Goal: Information Seeking & Learning: Find specific page/section

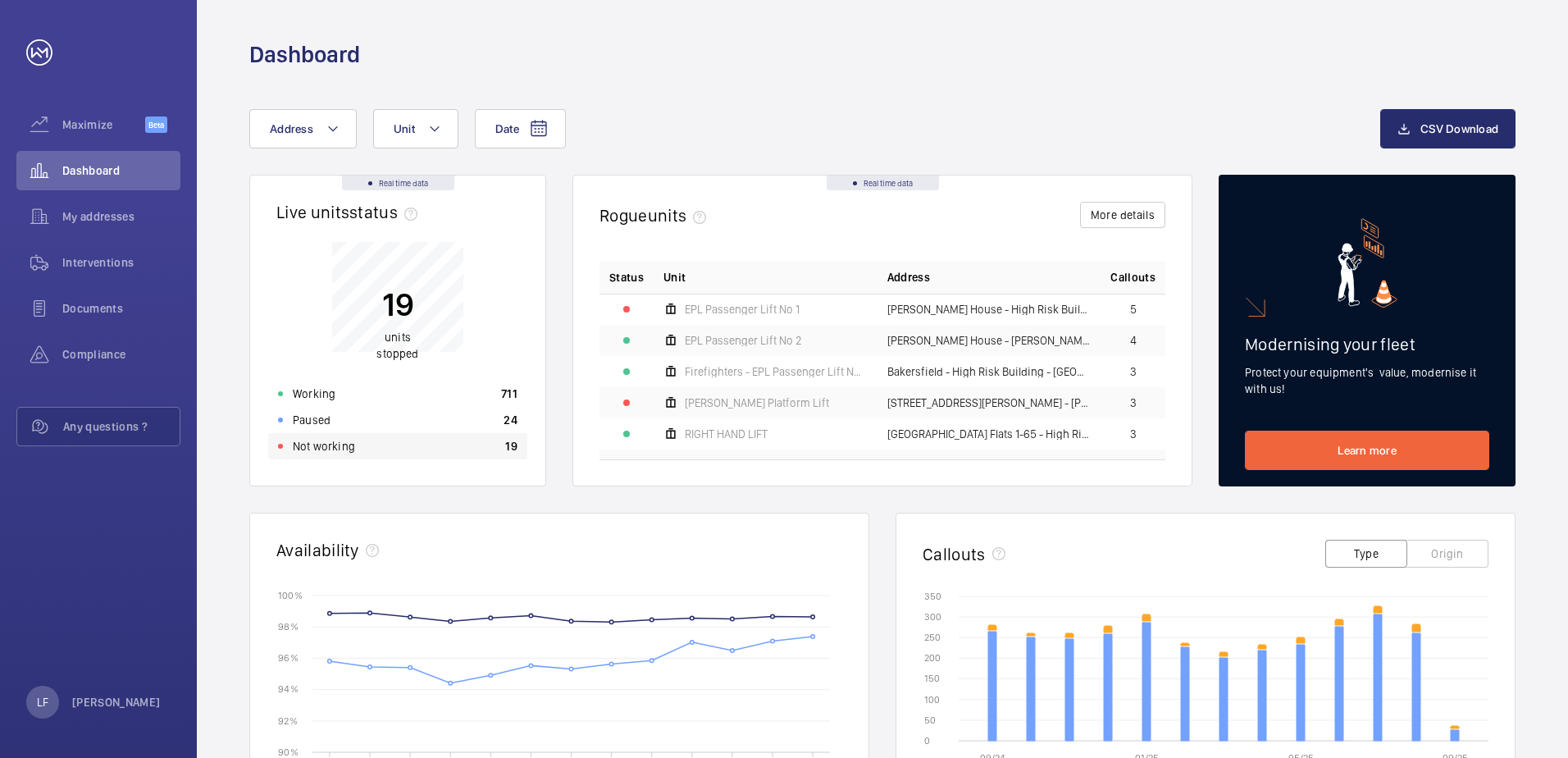
click at [316, 437] on div "Not working 19" at bounding box center [397, 446] width 259 height 26
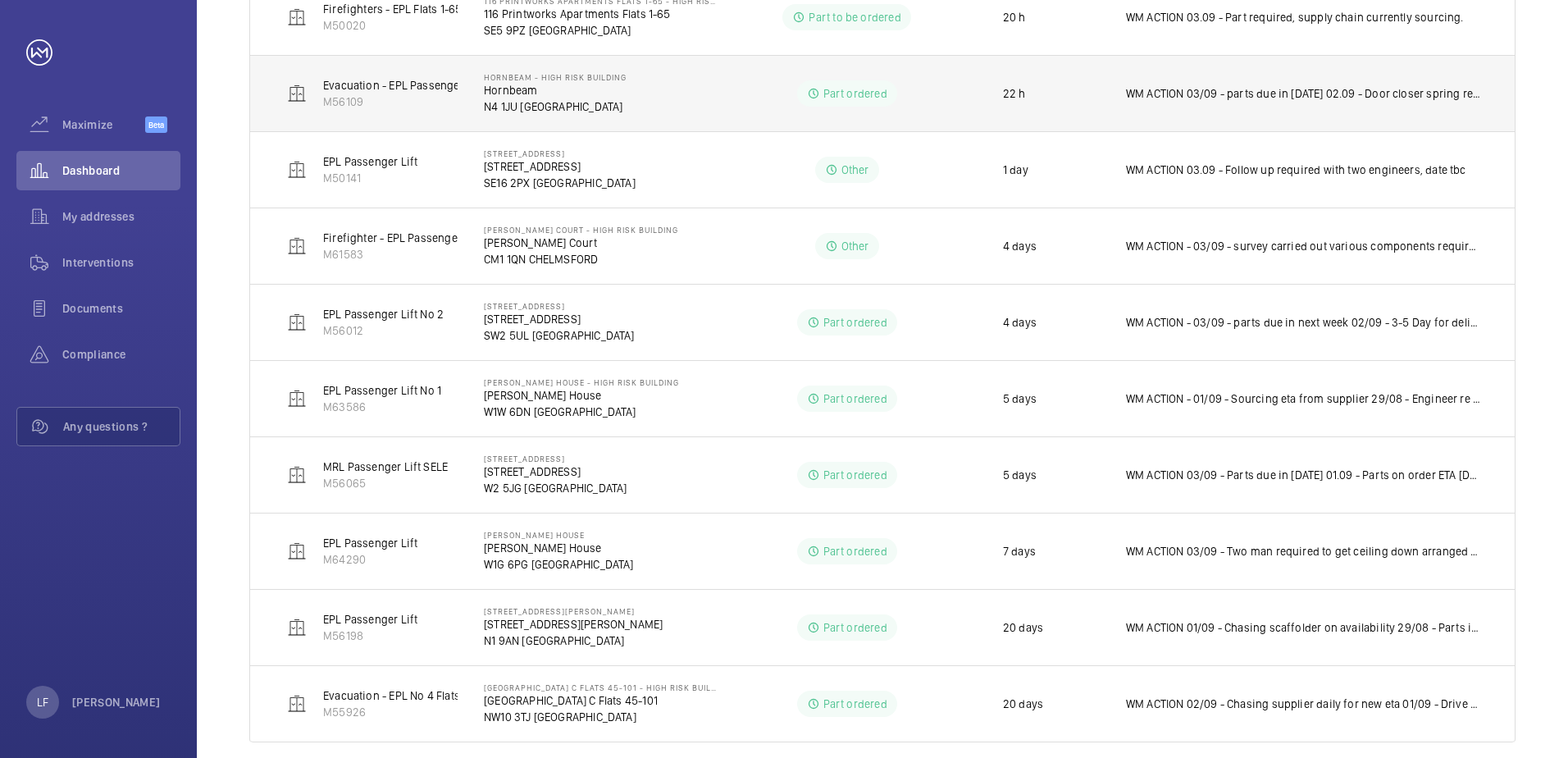
scroll to position [395, 0]
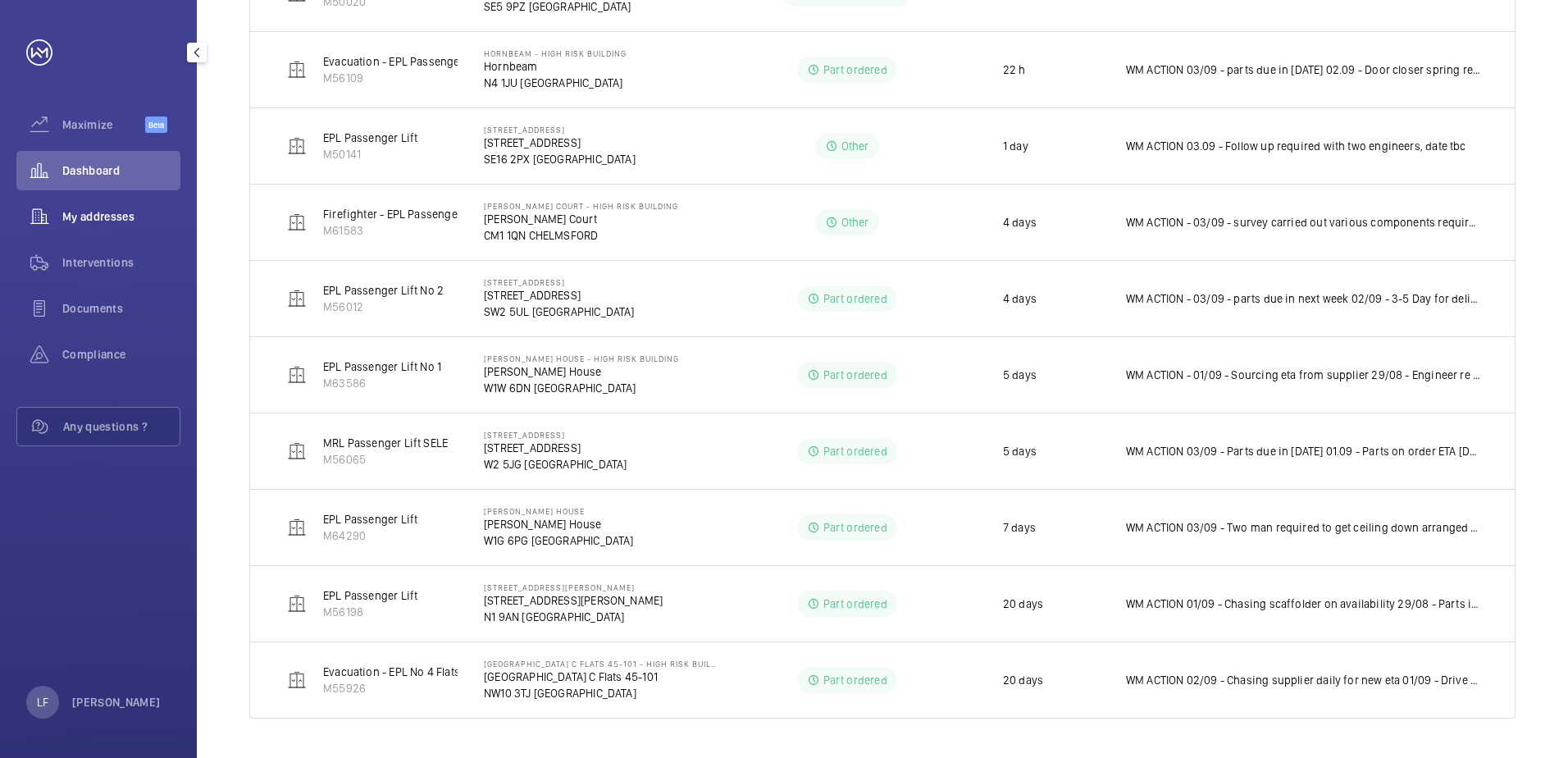
click at [103, 205] on div "My addresses" at bounding box center [98, 216] width 164 height 39
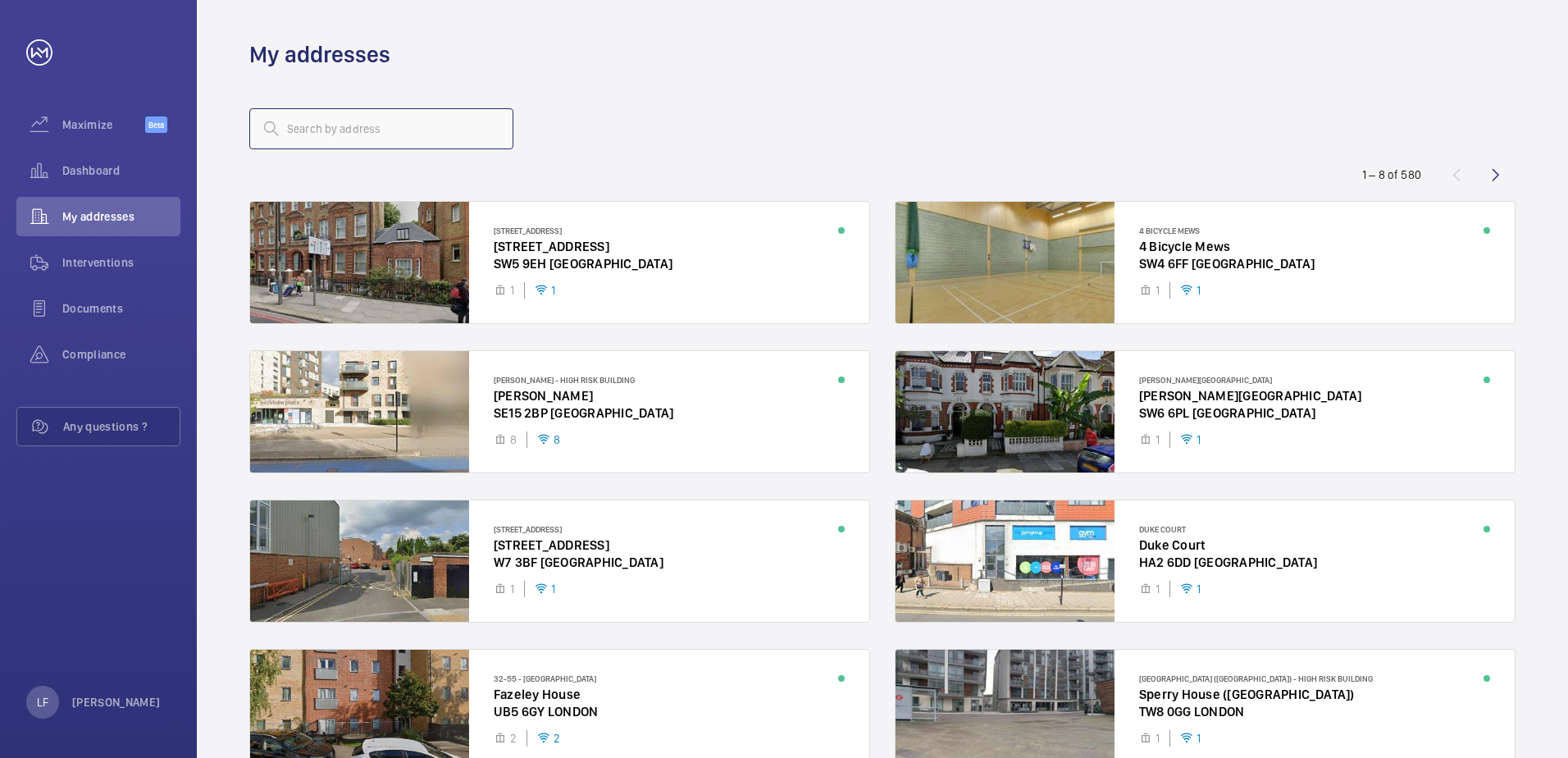
click at [334, 123] on input "text" at bounding box center [381, 128] width 264 height 41
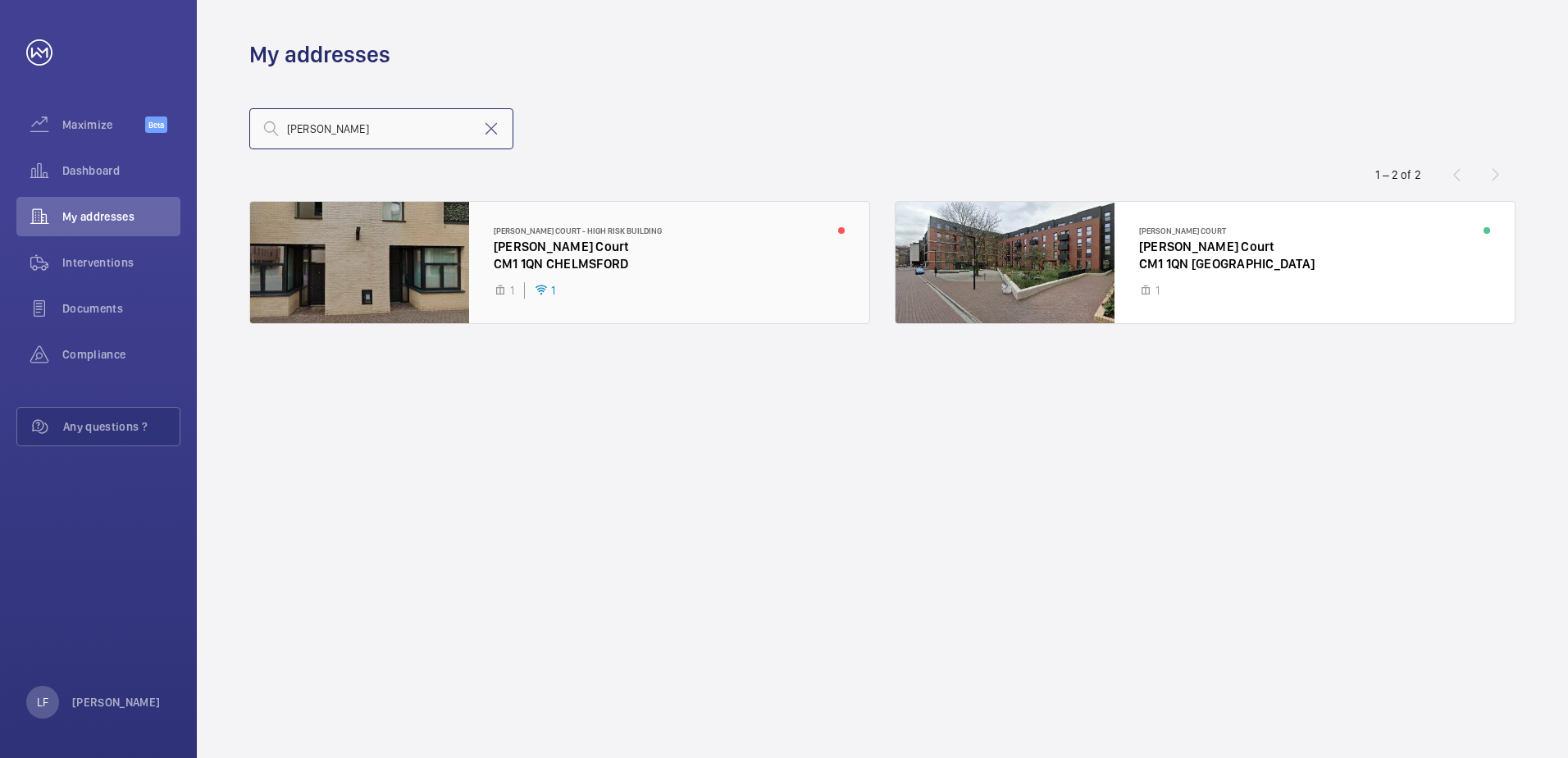
type input "newcombe"
click at [593, 253] on div at bounding box center [560, 262] width 619 height 122
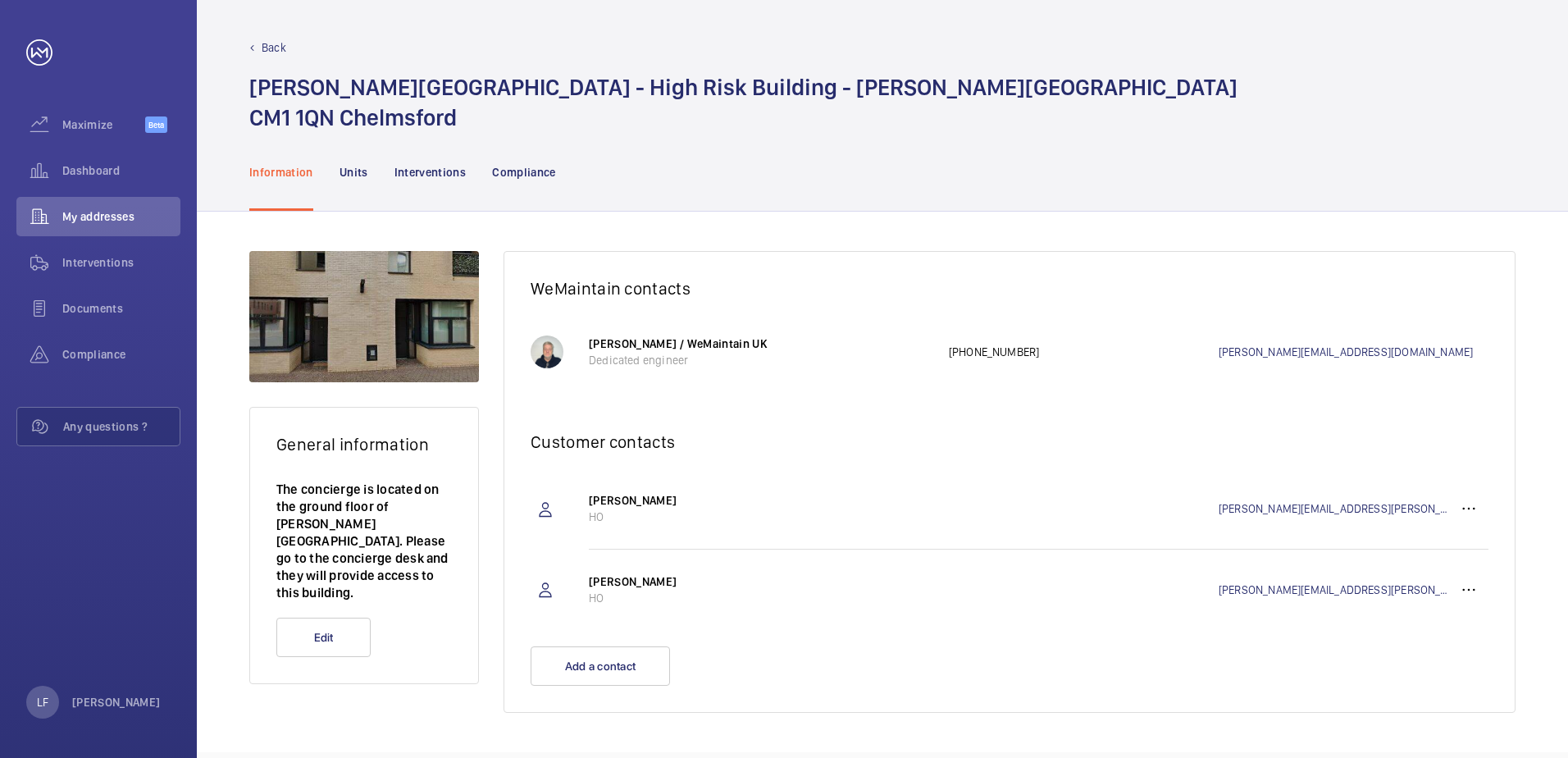
click at [371, 176] on nav "Information Units Interventions Compliance" at bounding box center [402, 171] width 306 height 78
click at [358, 176] on p "Units" at bounding box center [353, 172] width 29 height 17
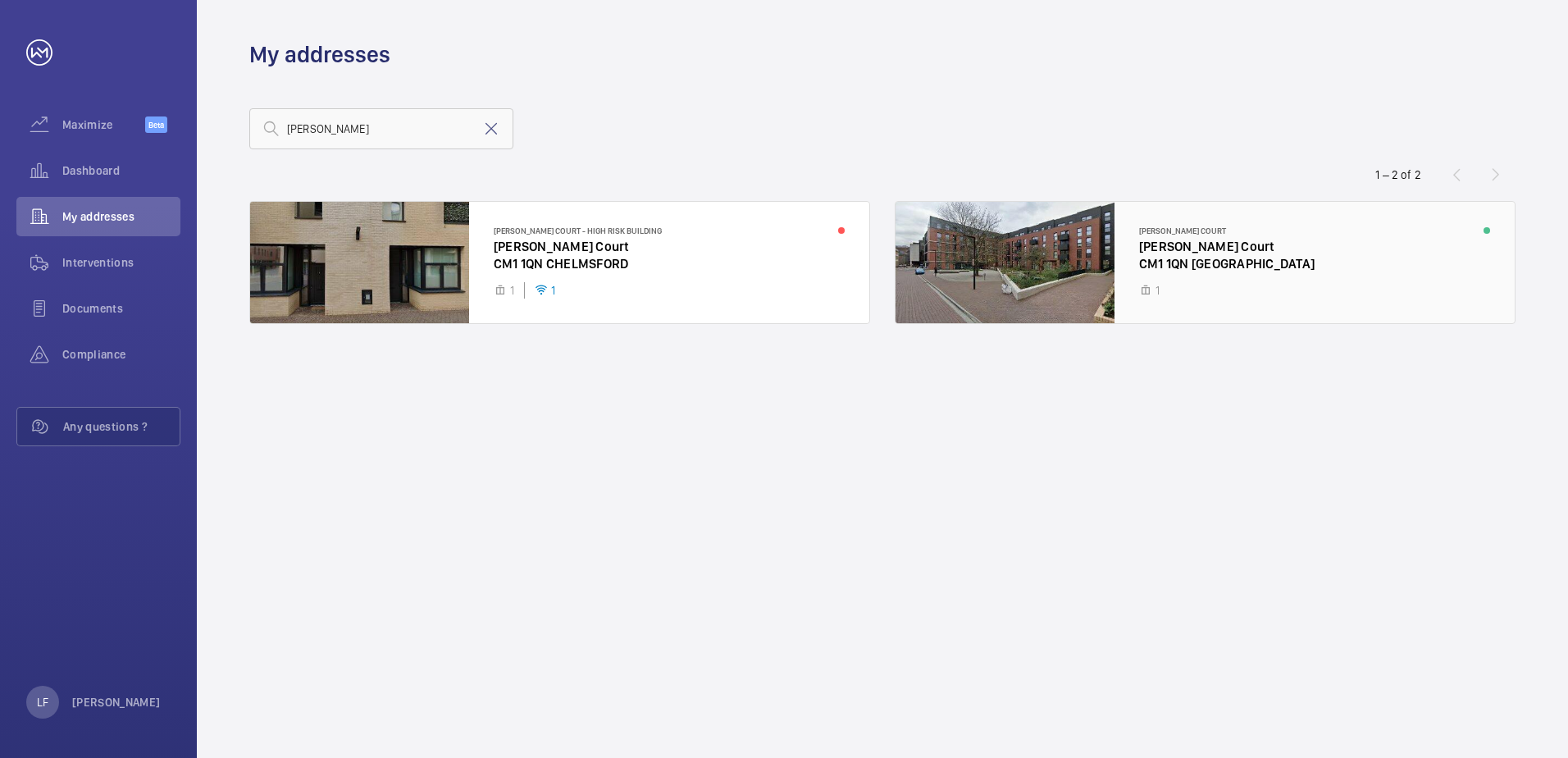
click at [1168, 264] on div at bounding box center [1205, 262] width 619 height 122
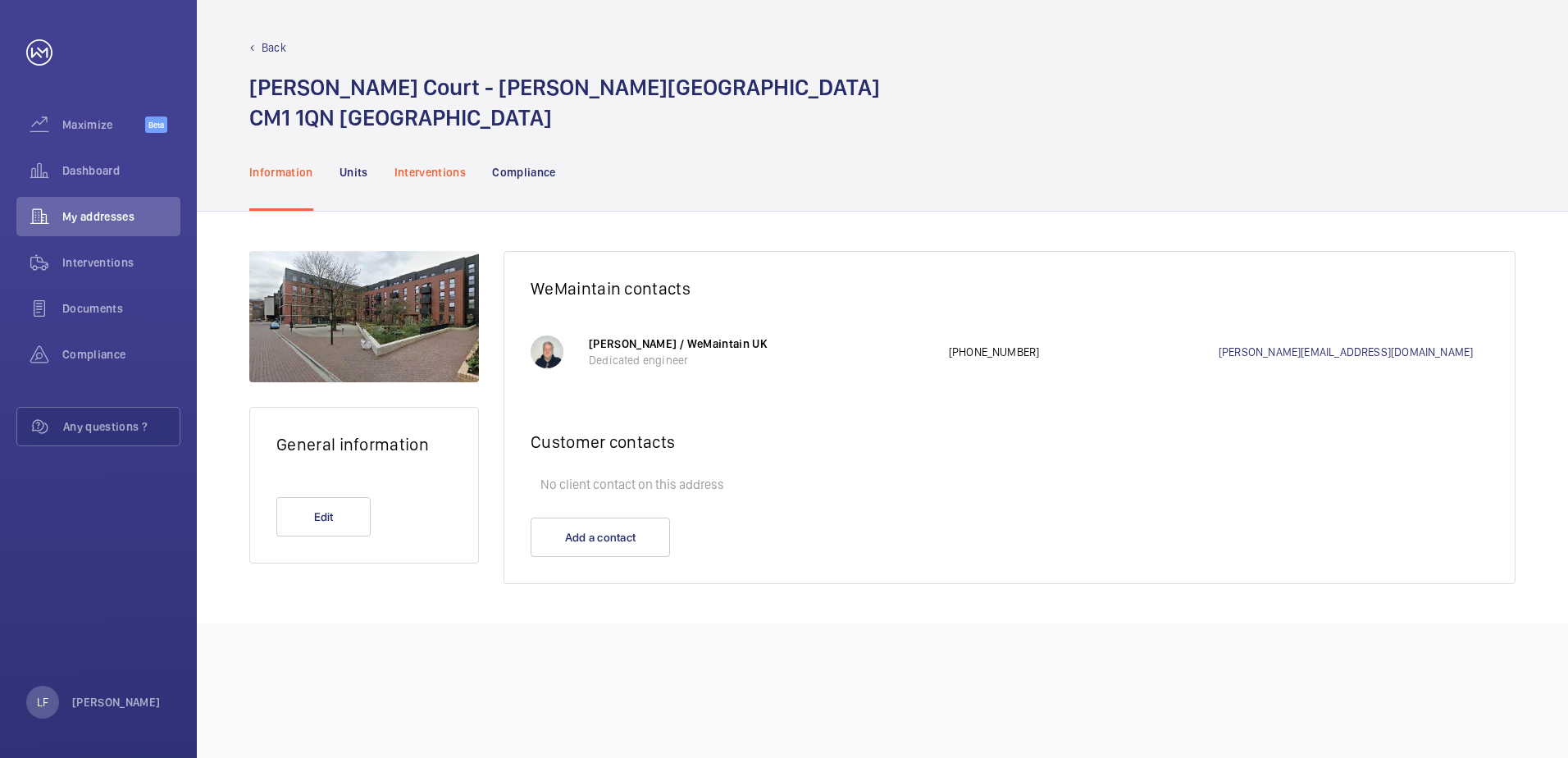
click at [456, 172] on p "Interventions" at bounding box center [431, 172] width 72 height 17
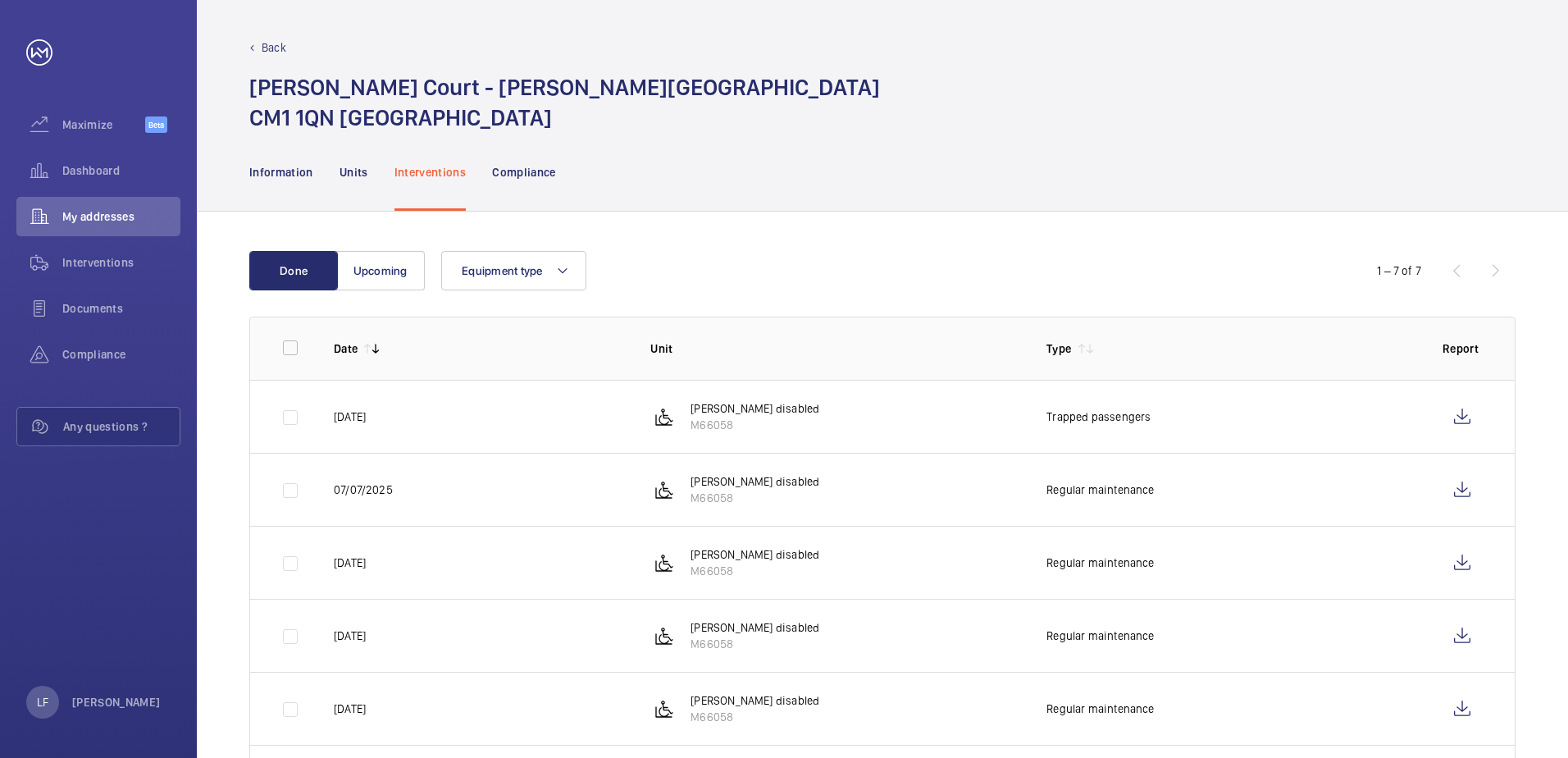
click at [371, 171] on nav "Information Units Interventions Compliance" at bounding box center [402, 171] width 306 height 78
click at [353, 171] on p "Units" at bounding box center [353, 172] width 29 height 17
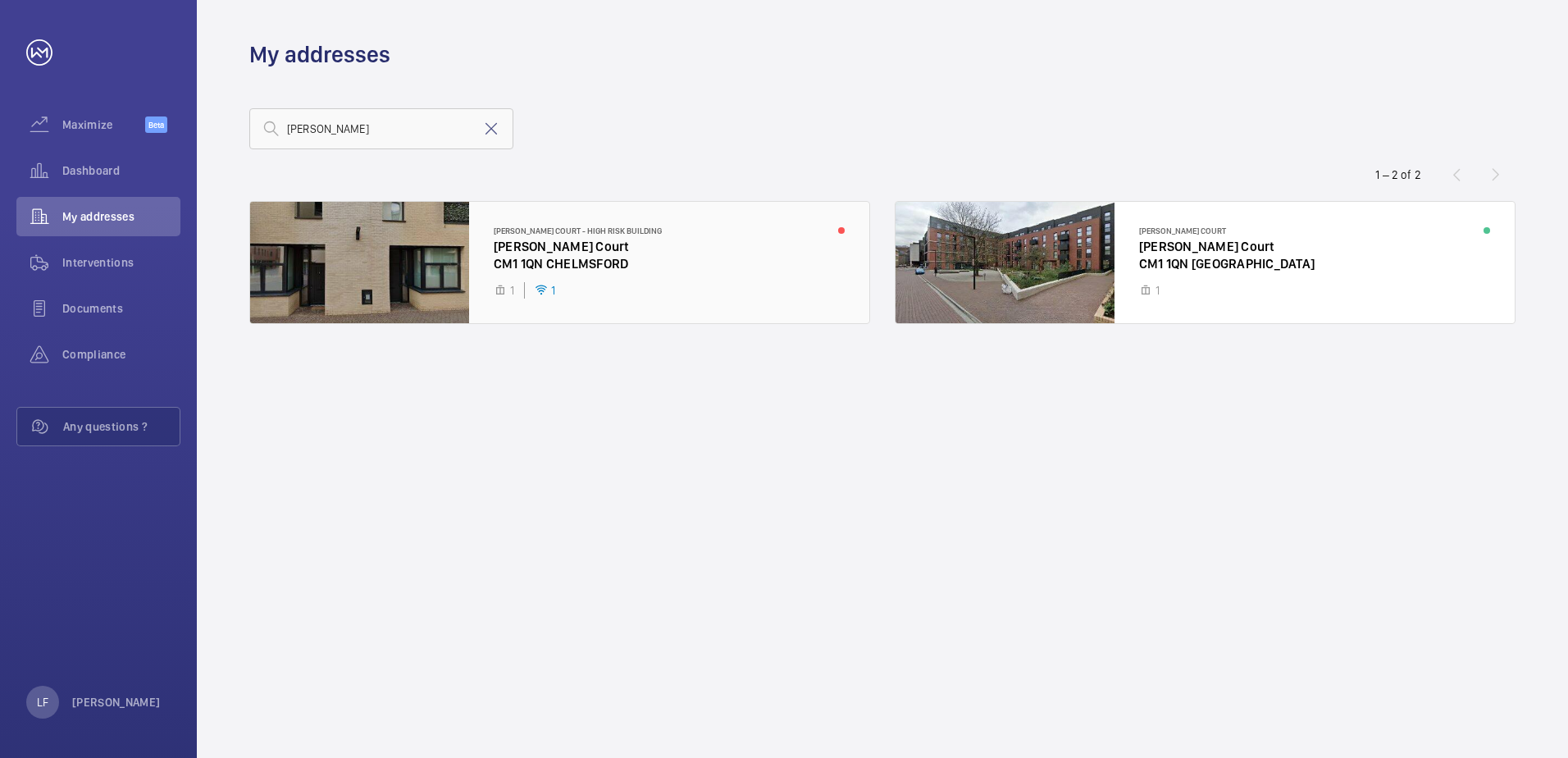
click at [557, 241] on div at bounding box center [560, 262] width 619 height 122
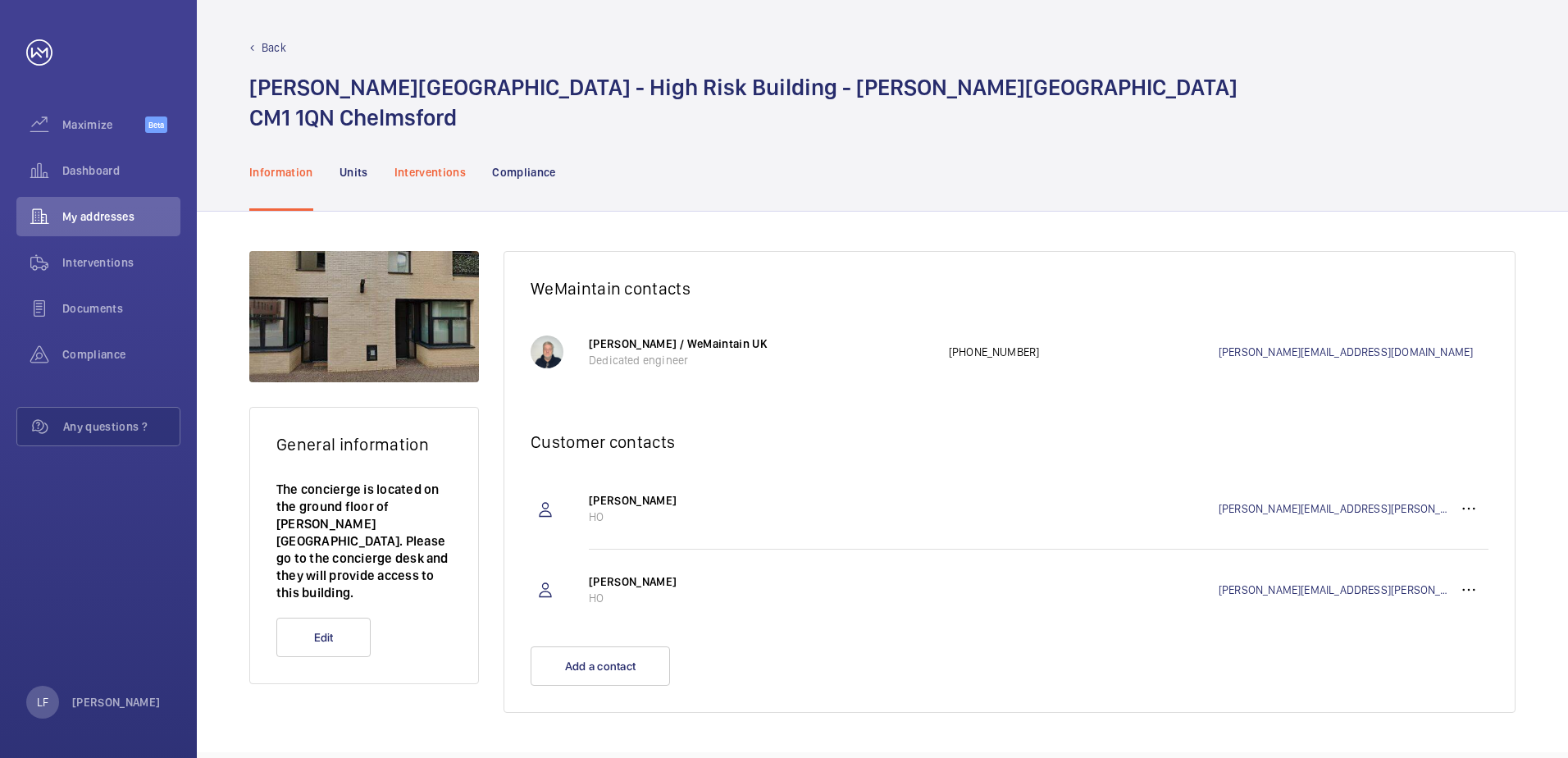
click at [426, 188] on div "Interventions" at bounding box center [431, 171] width 72 height 78
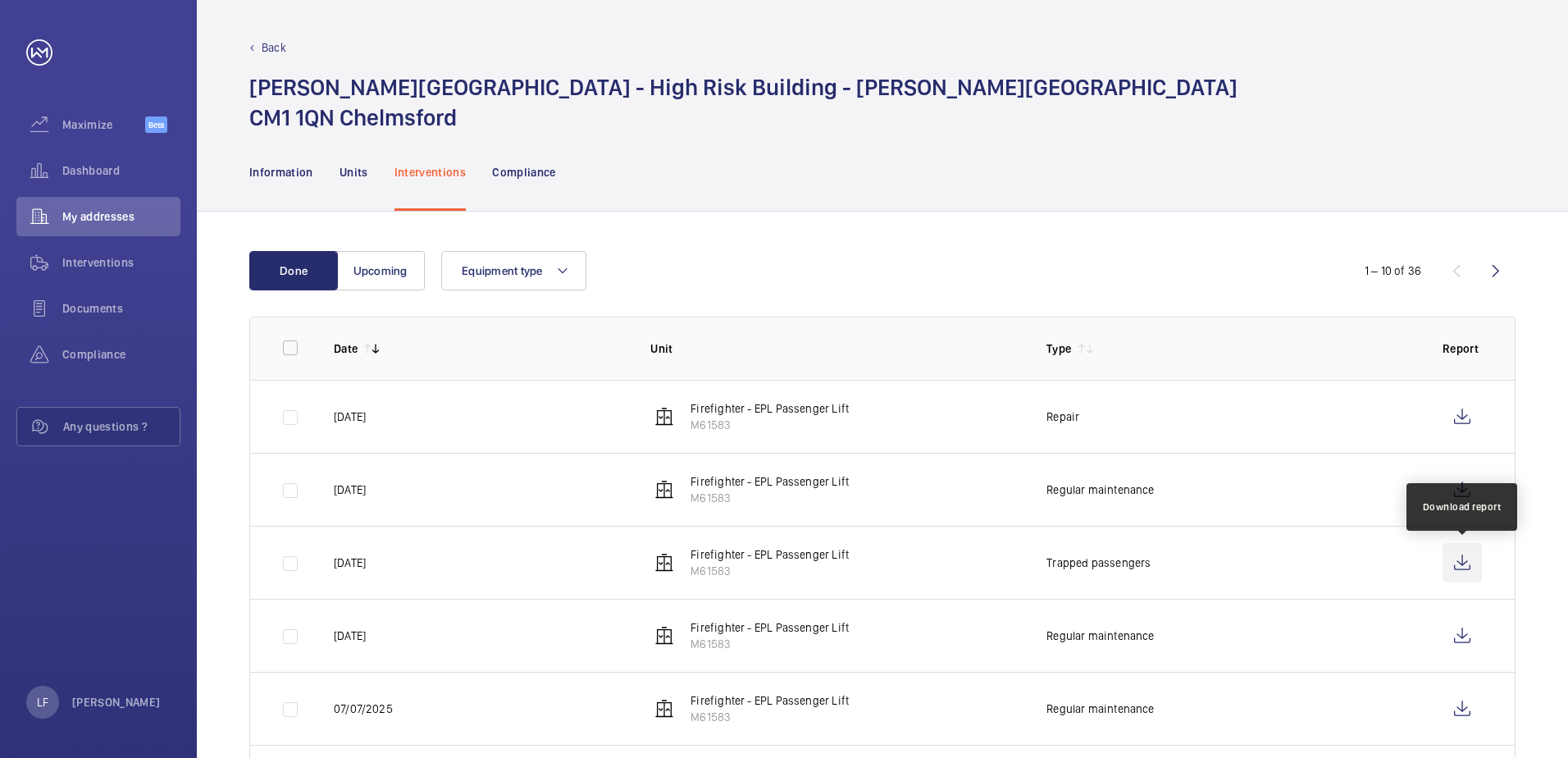
click at [1462, 570] on wm-front-icon-button at bounding box center [1461, 562] width 39 height 39
click at [350, 168] on p "Units" at bounding box center [353, 172] width 29 height 17
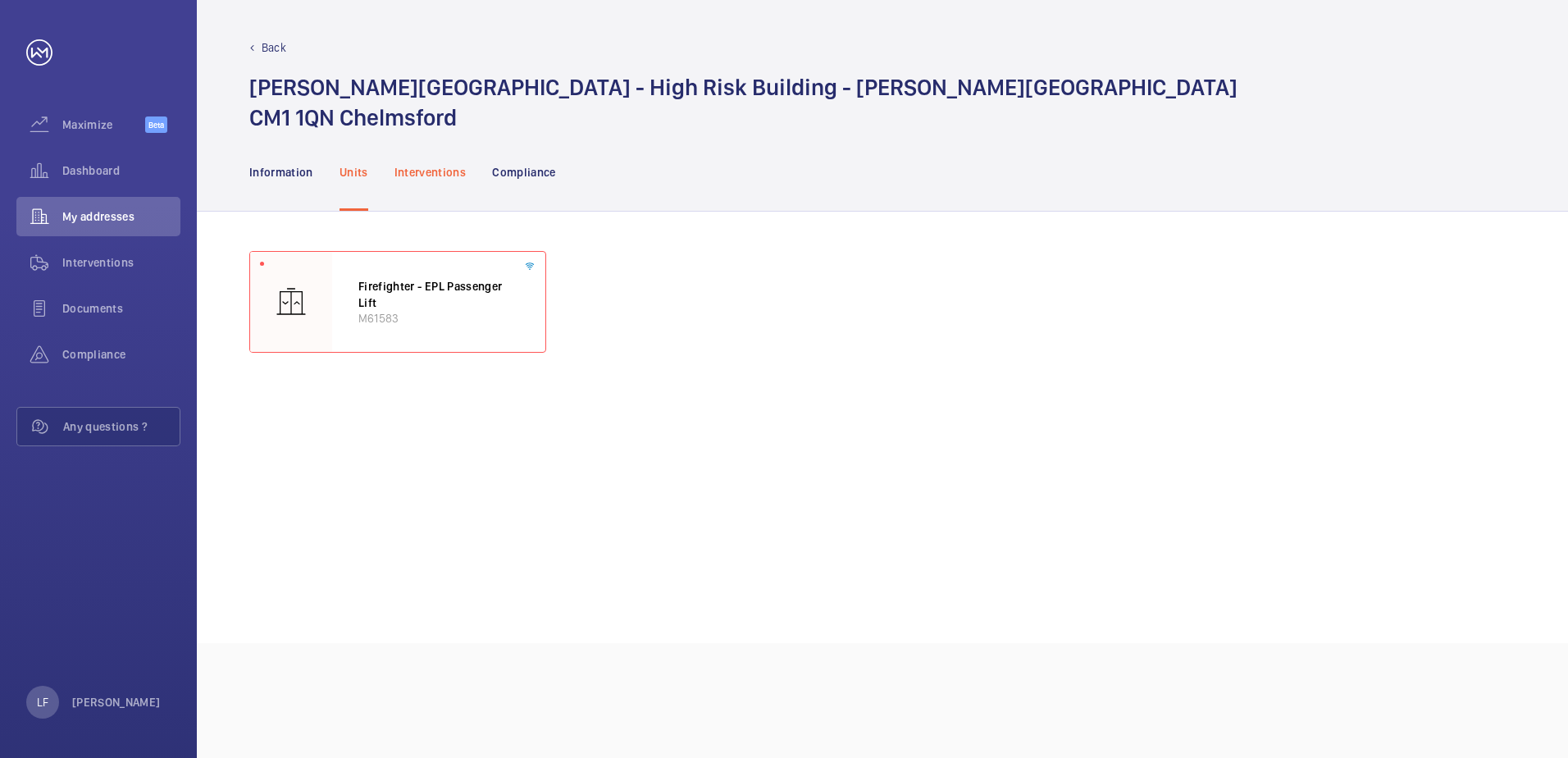
click at [432, 171] on p "Interventions" at bounding box center [431, 172] width 72 height 17
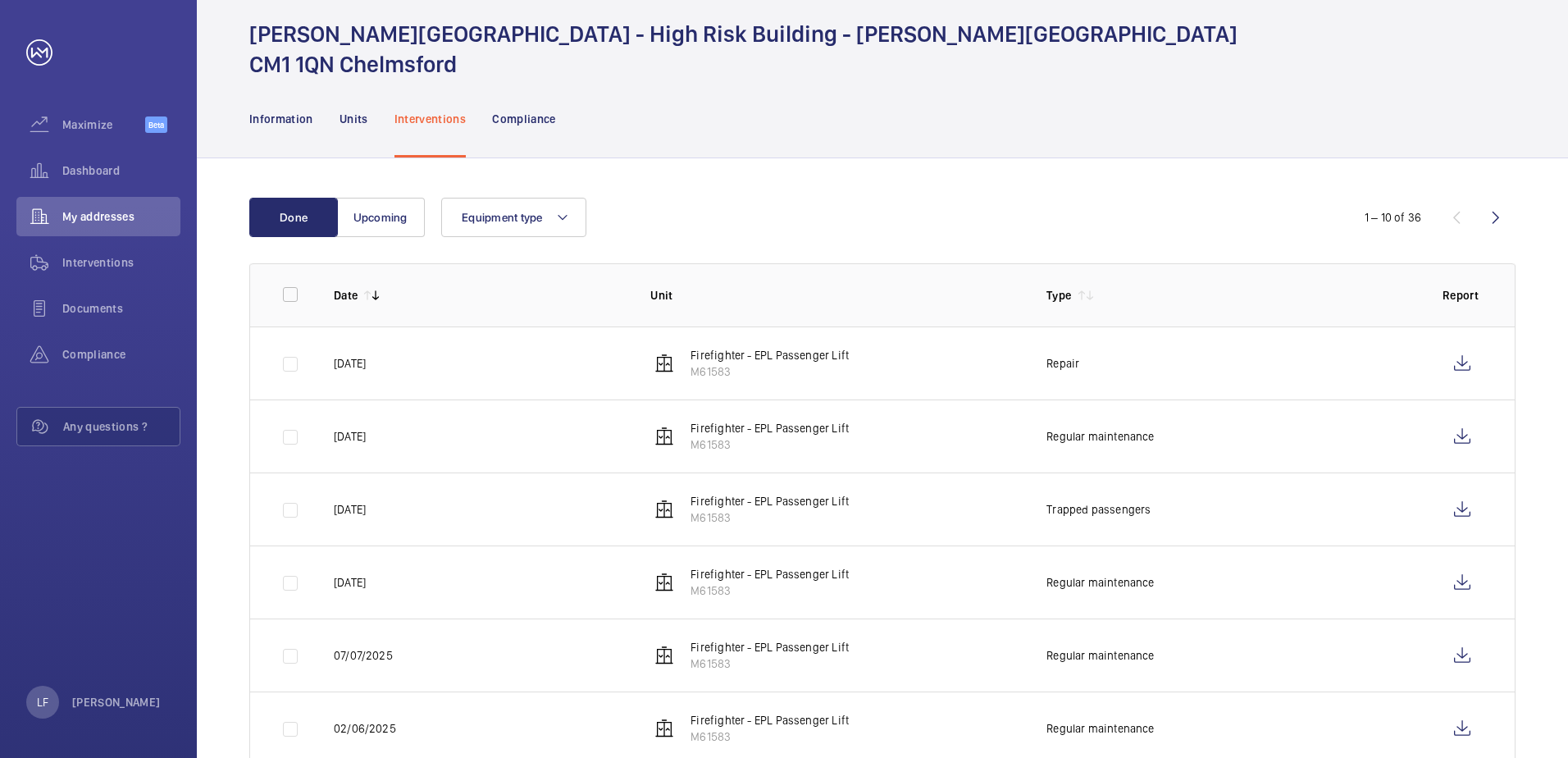
scroll to position [82, 0]
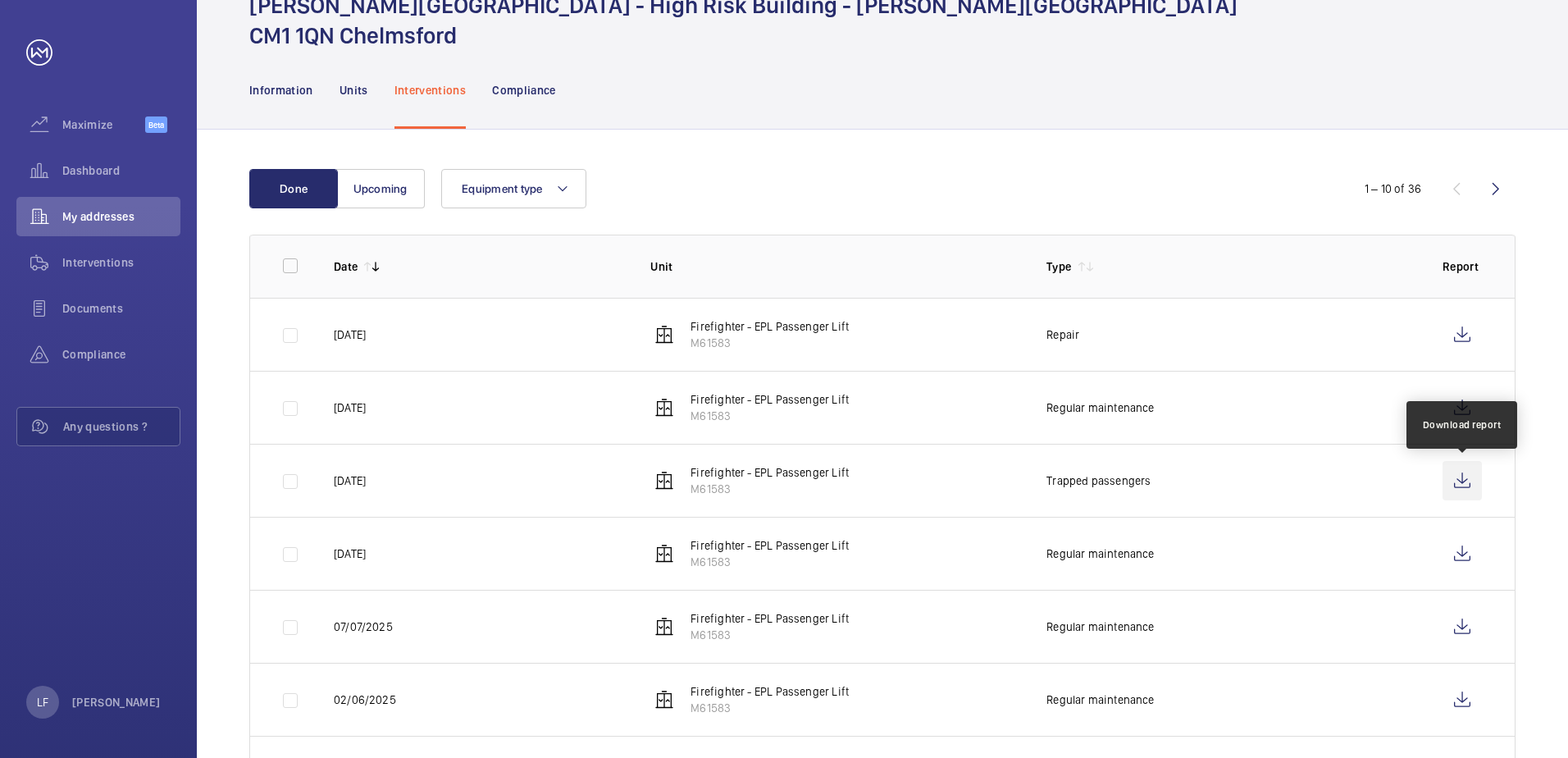
click at [1466, 481] on wm-front-icon-button at bounding box center [1461, 480] width 39 height 39
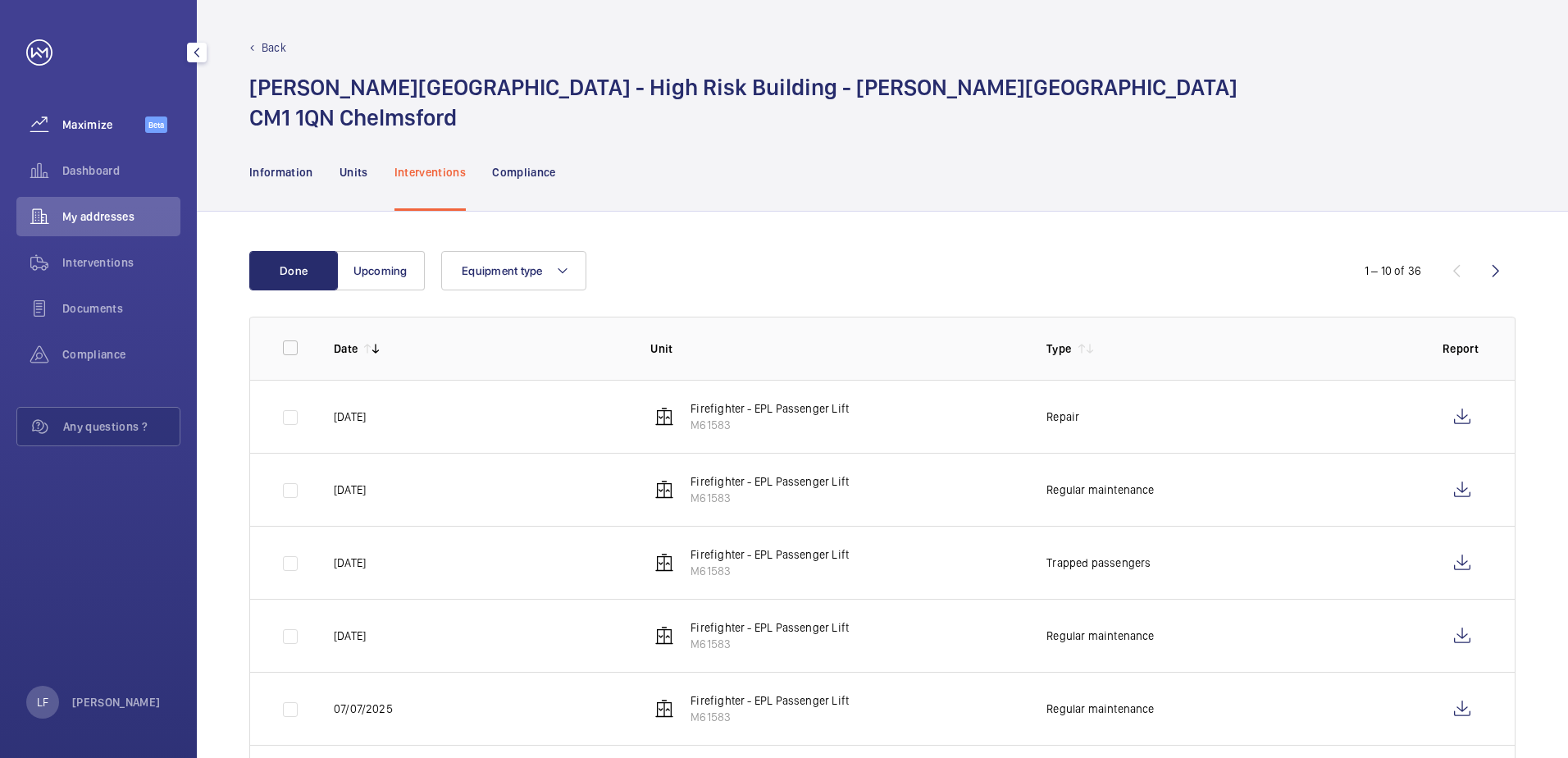
click at [88, 128] on span "Maximize" at bounding box center [103, 125] width 83 height 17
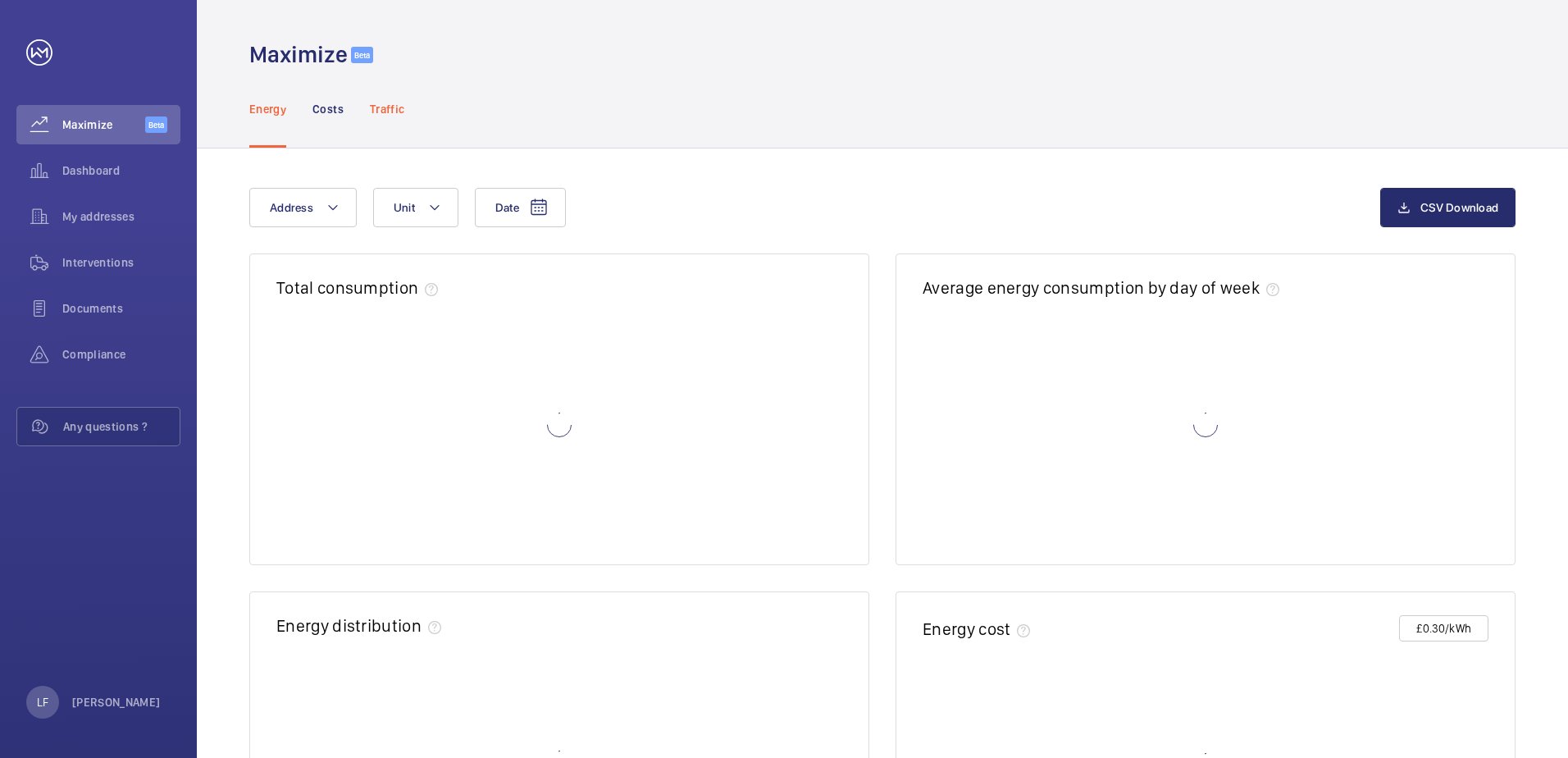
click at [380, 123] on div "Traffic" at bounding box center [387, 108] width 34 height 78
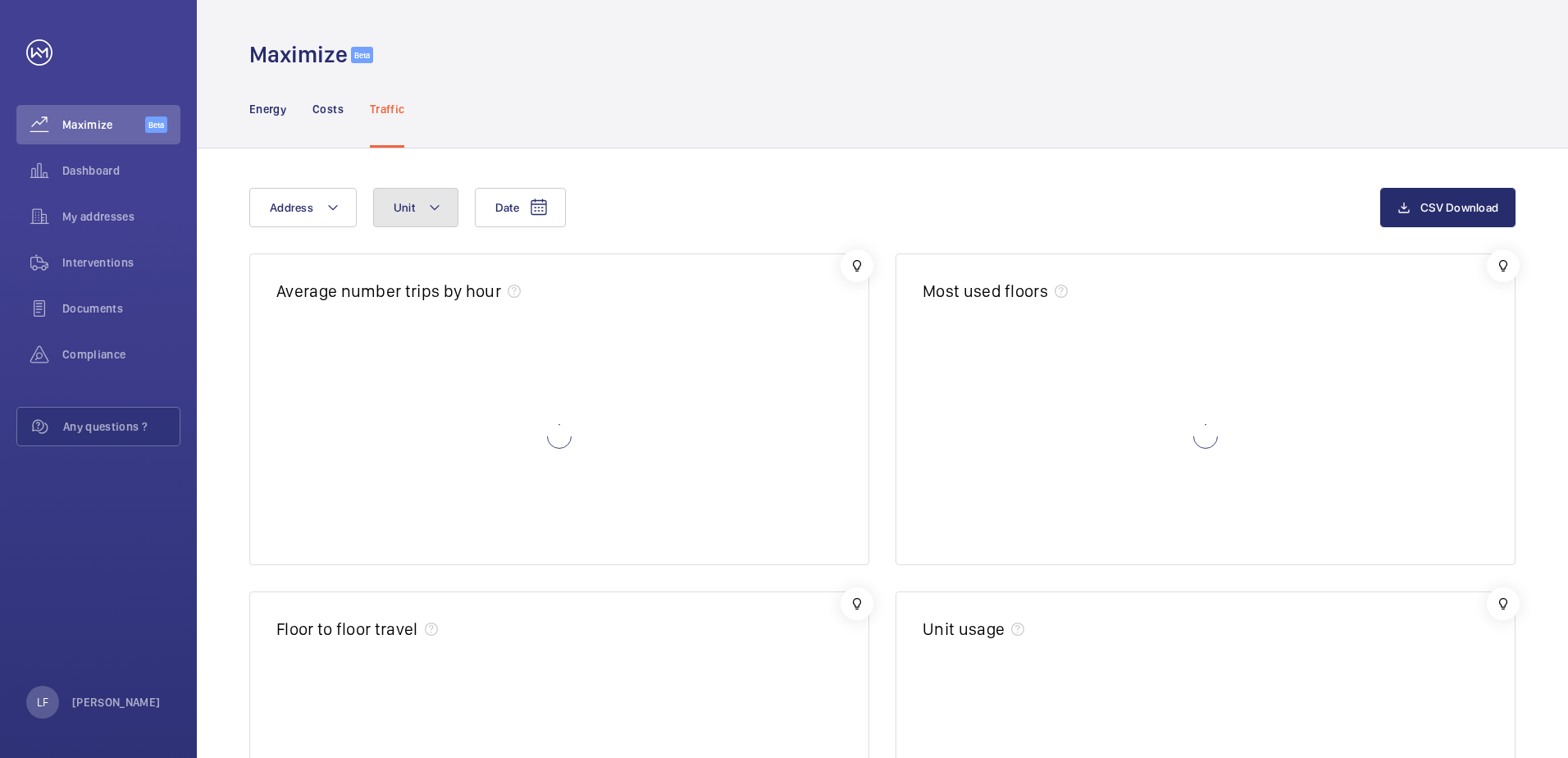
click at [428, 202] on mat-icon at bounding box center [435, 206] width 13 height 19
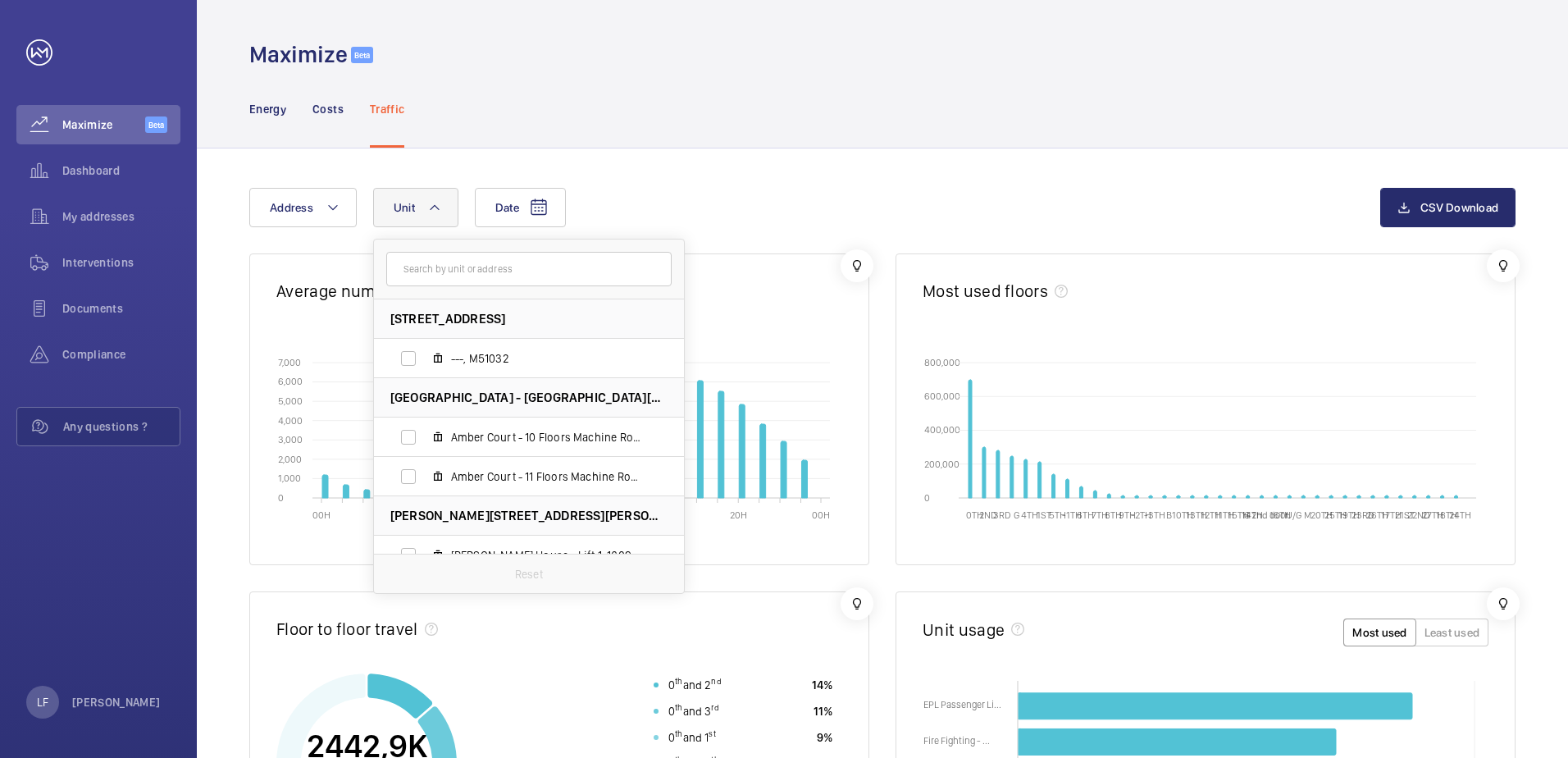
click at [439, 265] on input "text" at bounding box center [529, 269] width 285 height 34
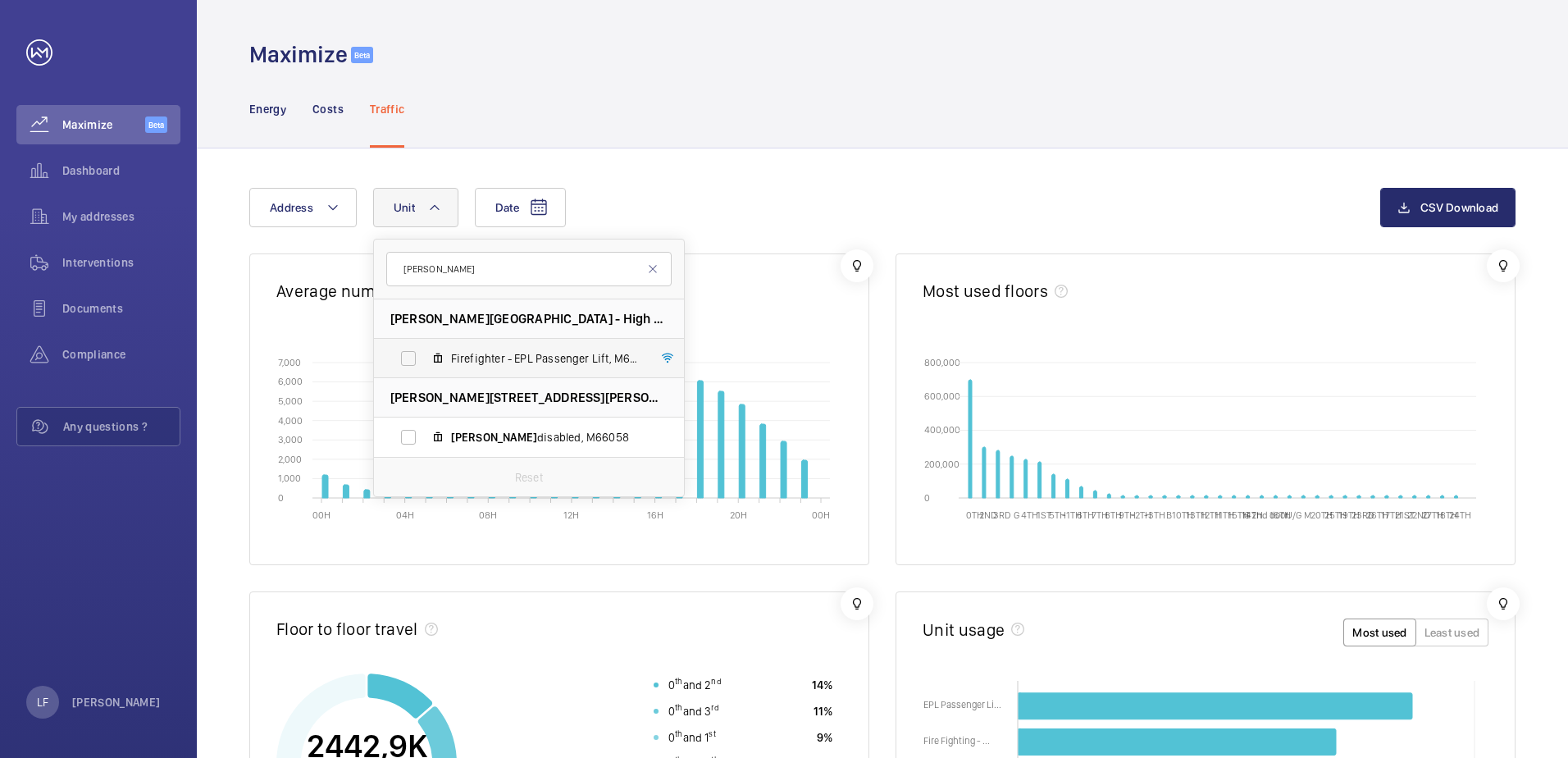
type input "newcombe"
click at [413, 359] on label "Firefighter - EPL Passenger Lift, M61583" at bounding box center [515, 358] width 284 height 39
click at [413, 359] on input "Firefighter - EPL Passenger Lift, M61583" at bounding box center [408, 358] width 33 height 33
checkbox input "true"
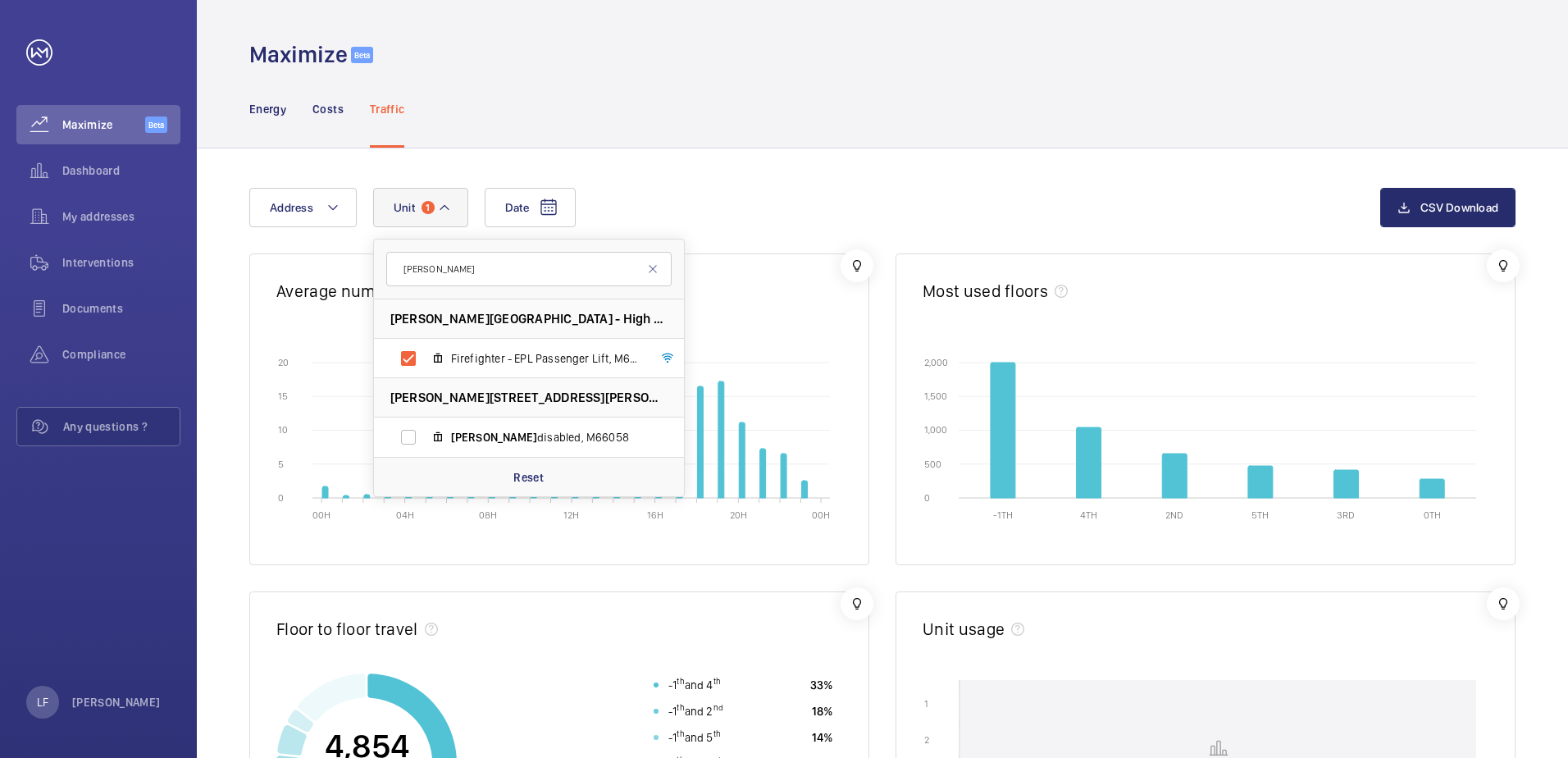
click at [693, 179] on div "Date Address Unit 1 newcombe Newcombe Court - High Risk Building - Newcombe Cou…" at bounding box center [881, 714] width 1371 height 1132
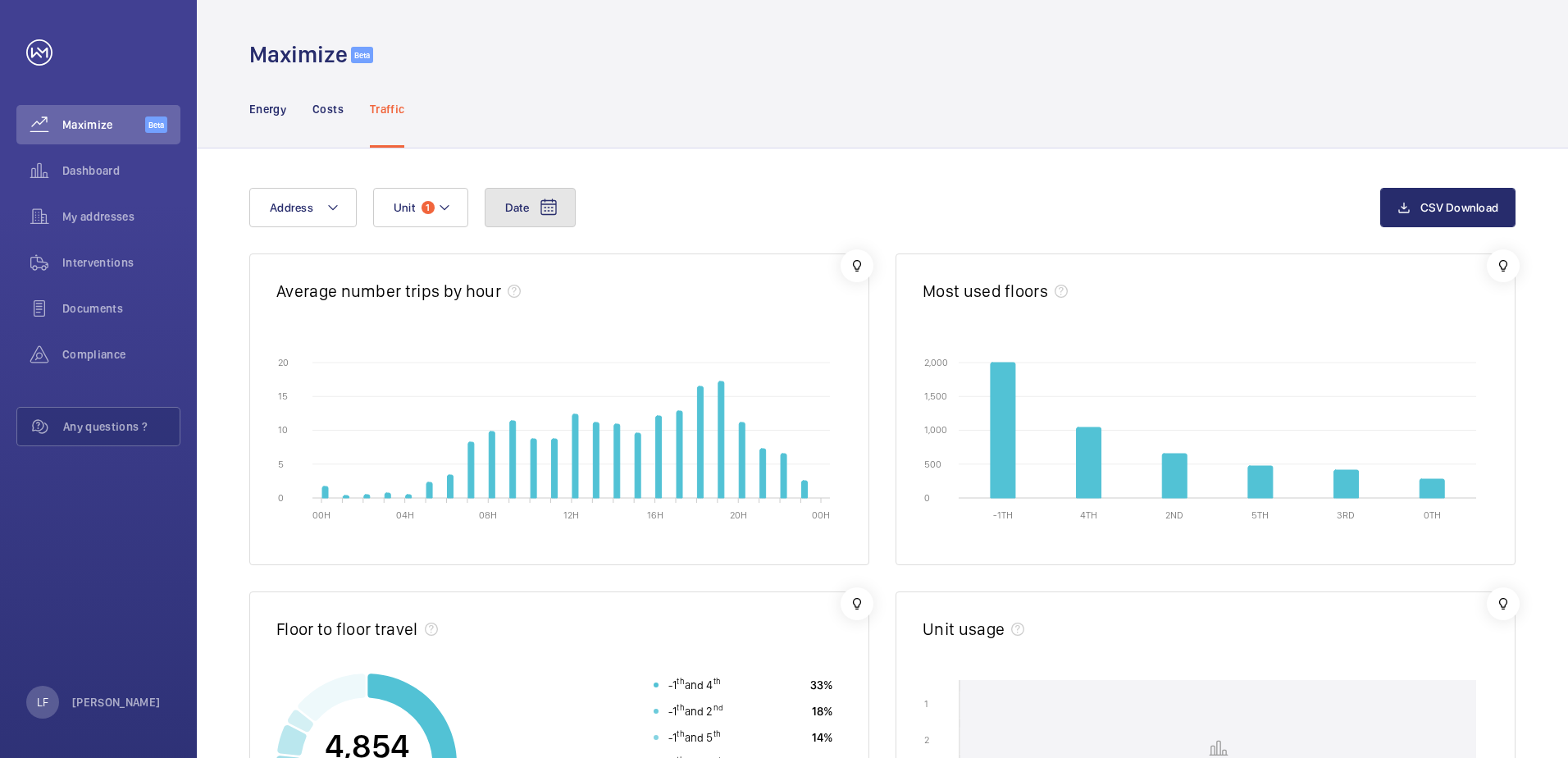
click at [531, 209] on button "Date" at bounding box center [530, 207] width 91 height 39
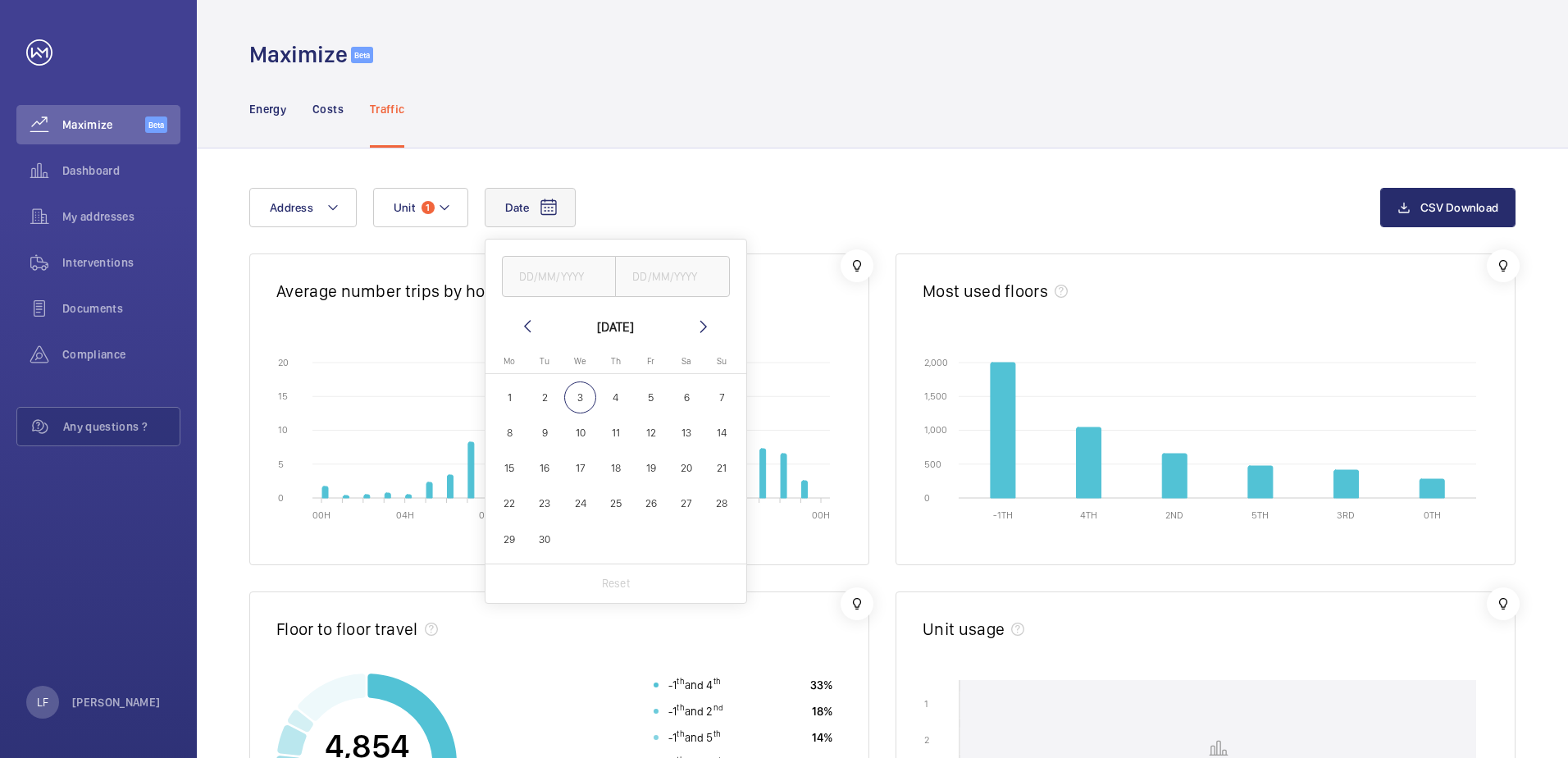
click at [580, 403] on span "3" at bounding box center [580, 397] width 32 height 32
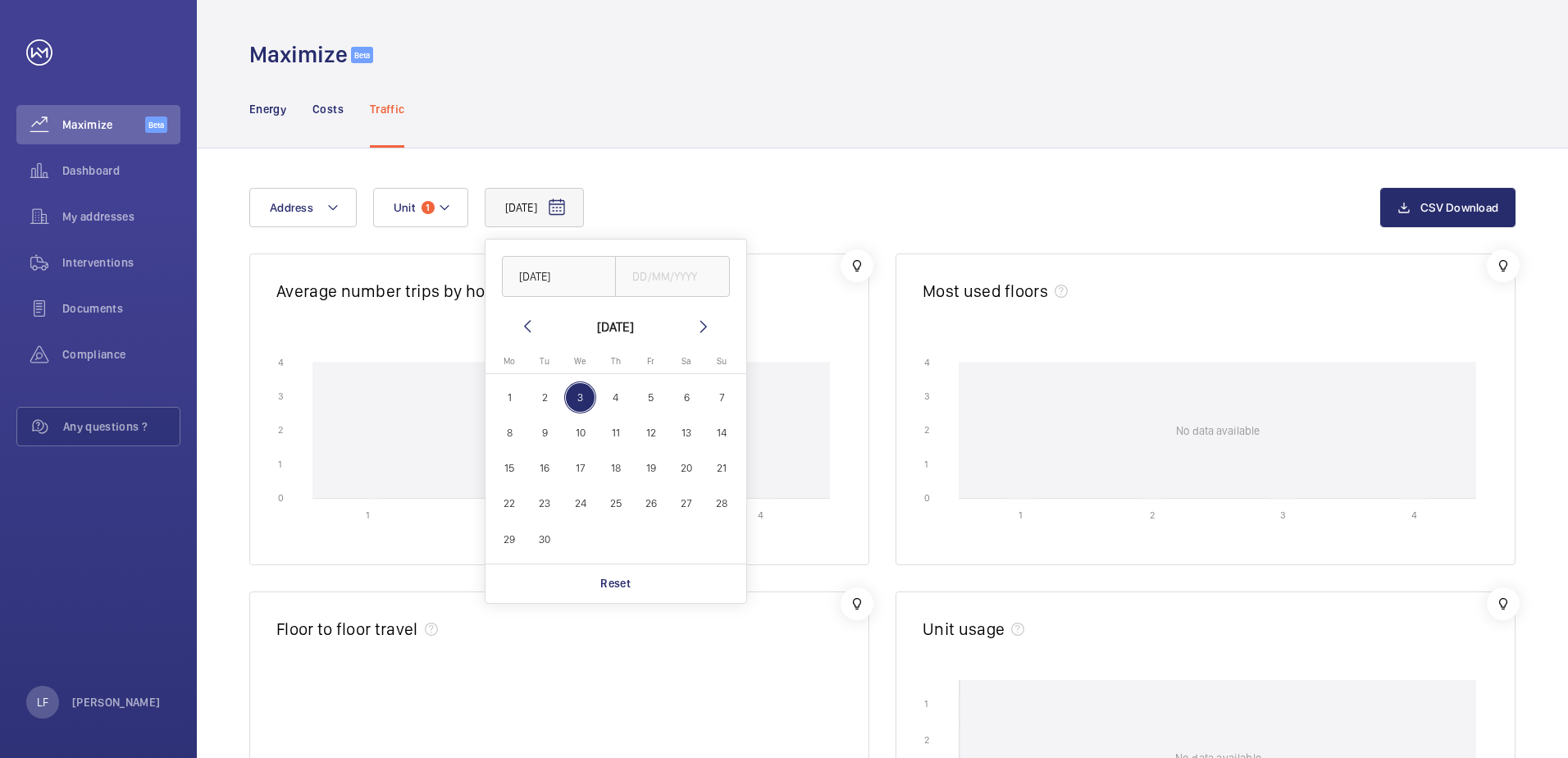
click at [541, 403] on span "2" at bounding box center [545, 397] width 32 height 32
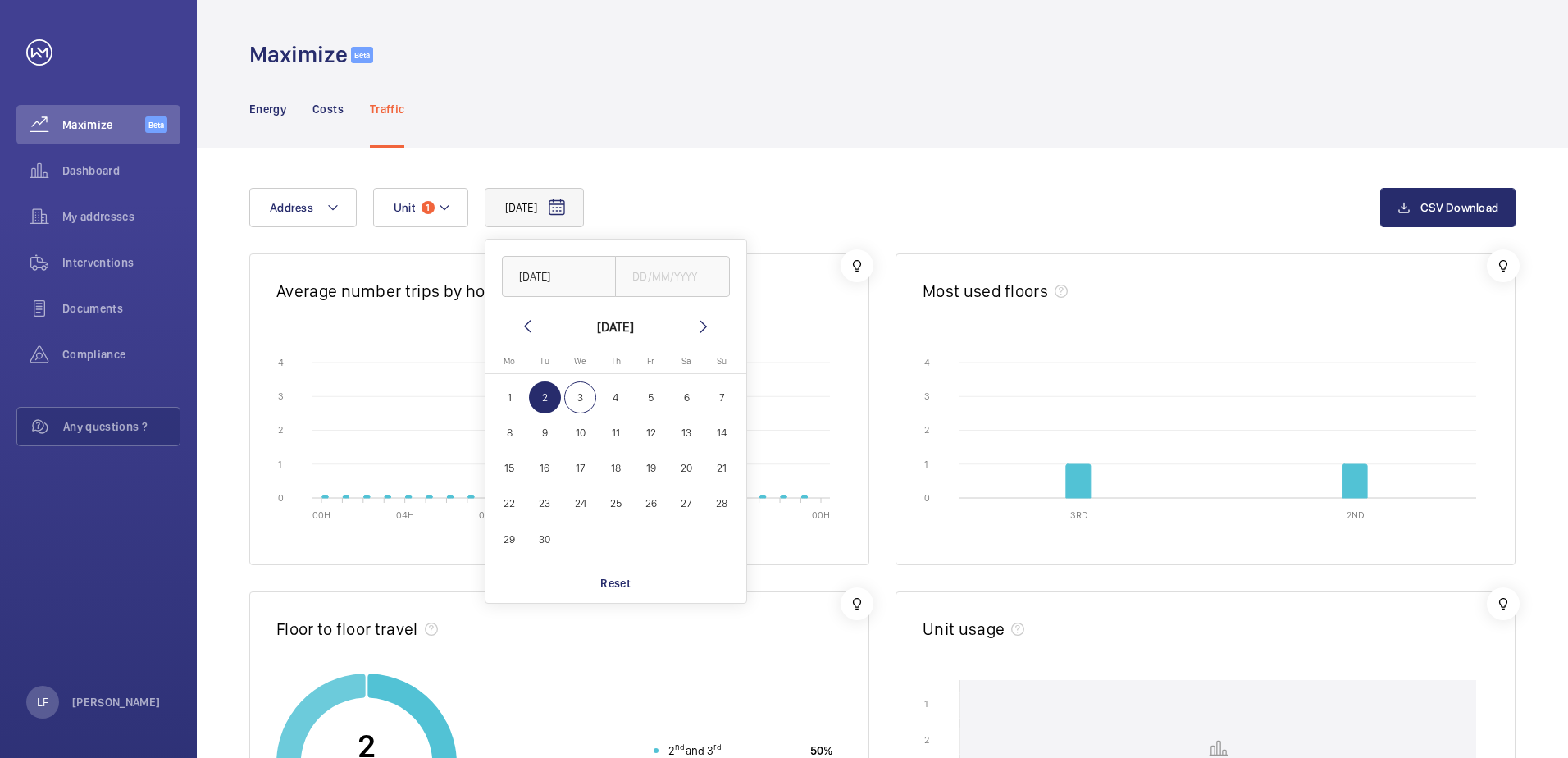
click at [515, 400] on span "1" at bounding box center [510, 397] width 32 height 32
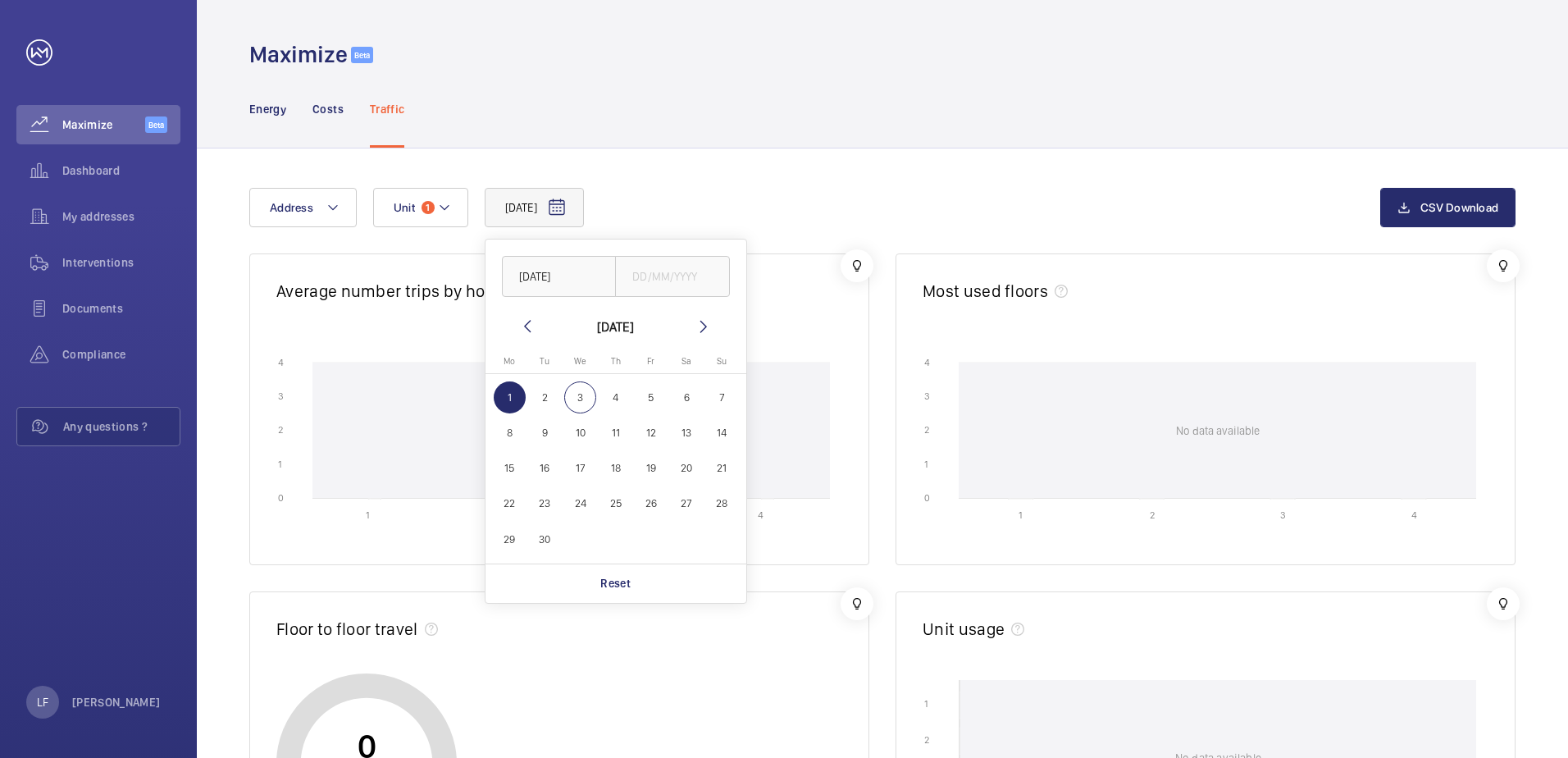
click at [526, 326] on mat-icon at bounding box center [526, 326] width 19 height 19
click at [693, 536] on span "30" at bounding box center [687, 539] width 32 height 32
click at [656, 541] on span "29" at bounding box center [651, 539] width 32 height 32
type input "29/08/2025"
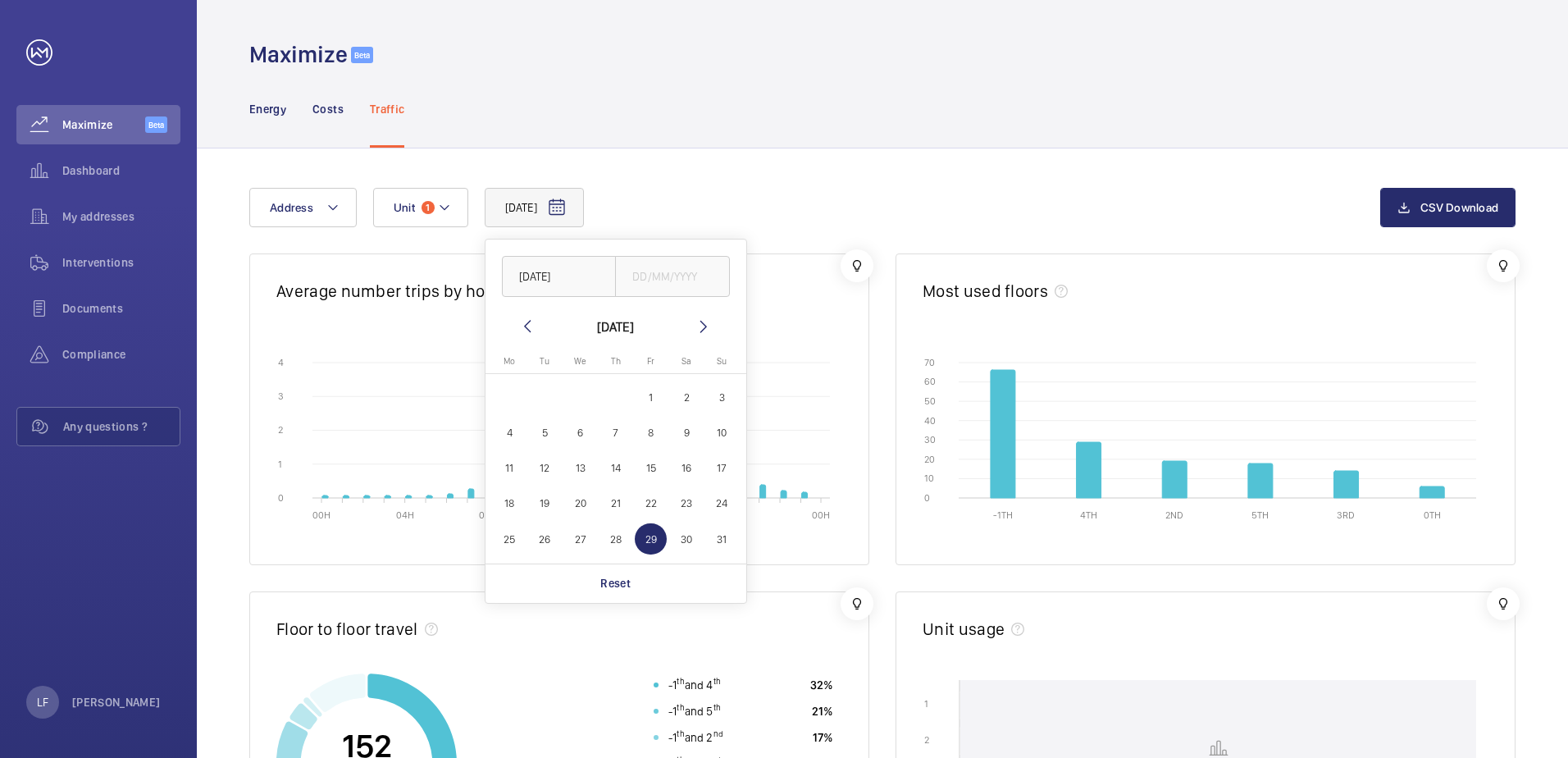
click at [781, 194] on div "29/08/2025 29/08/2025 August 2025 Monday Mo Tuesday Tu Wednesday We Thursday Th…" at bounding box center [814, 207] width 1131 height 39
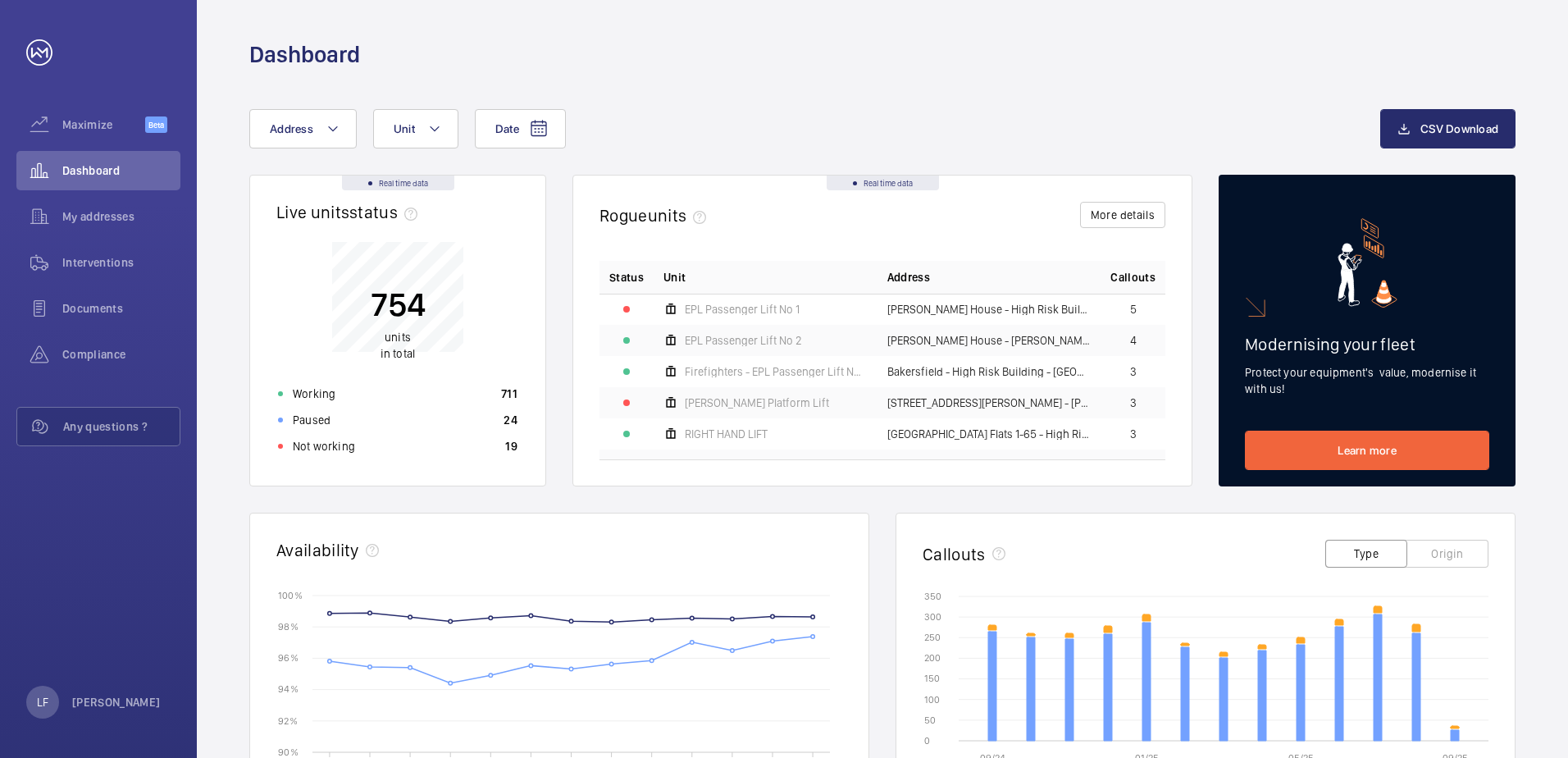
click at [330, 462] on wm-front-card-body "754 units in total Working 711 Paused 24 Not working 19" at bounding box center [398, 354] width 295 height 264
click at [330, 452] on p "Not working" at bounding box center [324, 447] width 62 height 17
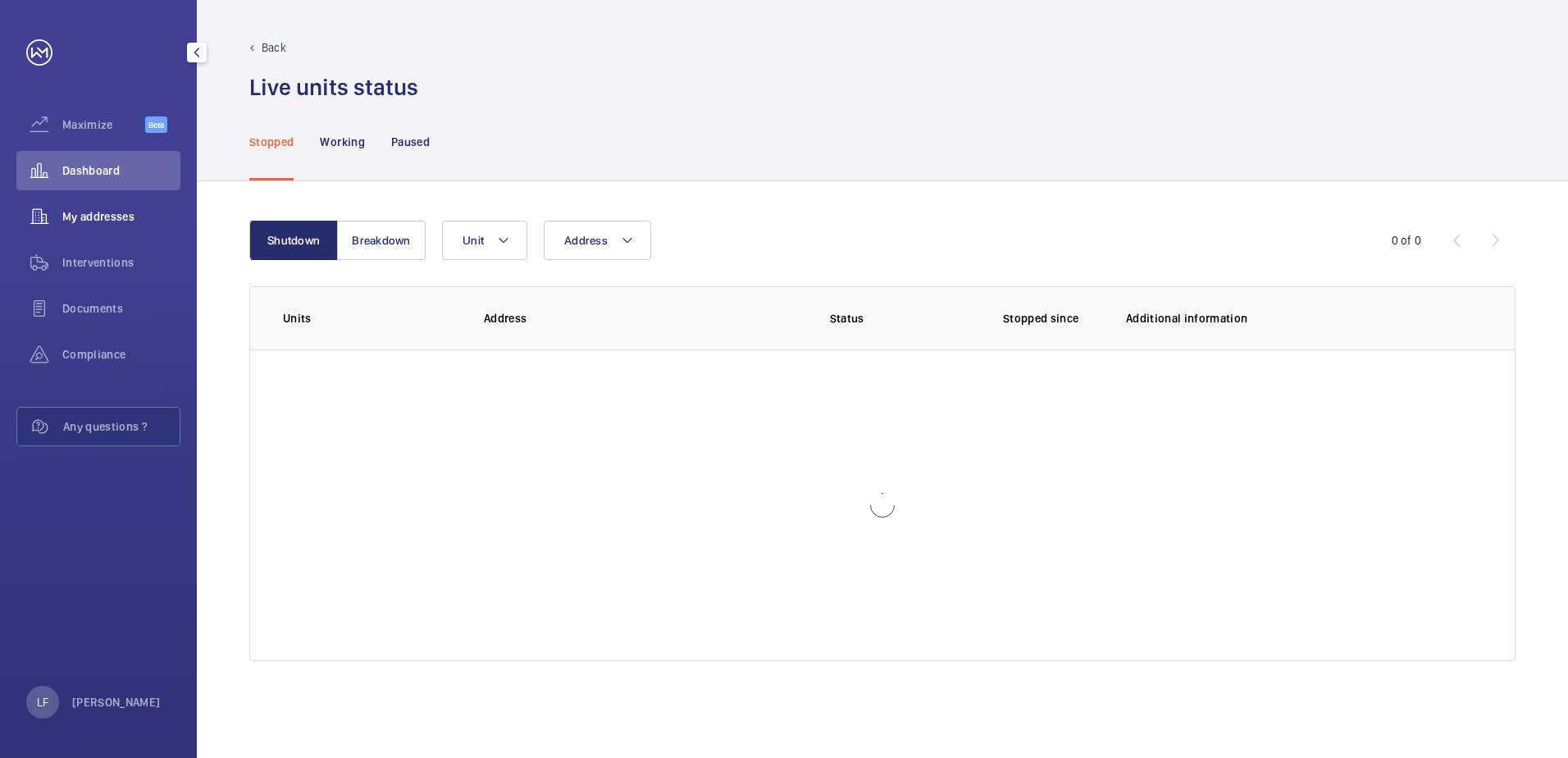
click at [93, 225] on div "My addresses" at bounding box center [98, 216] width 164 height 39
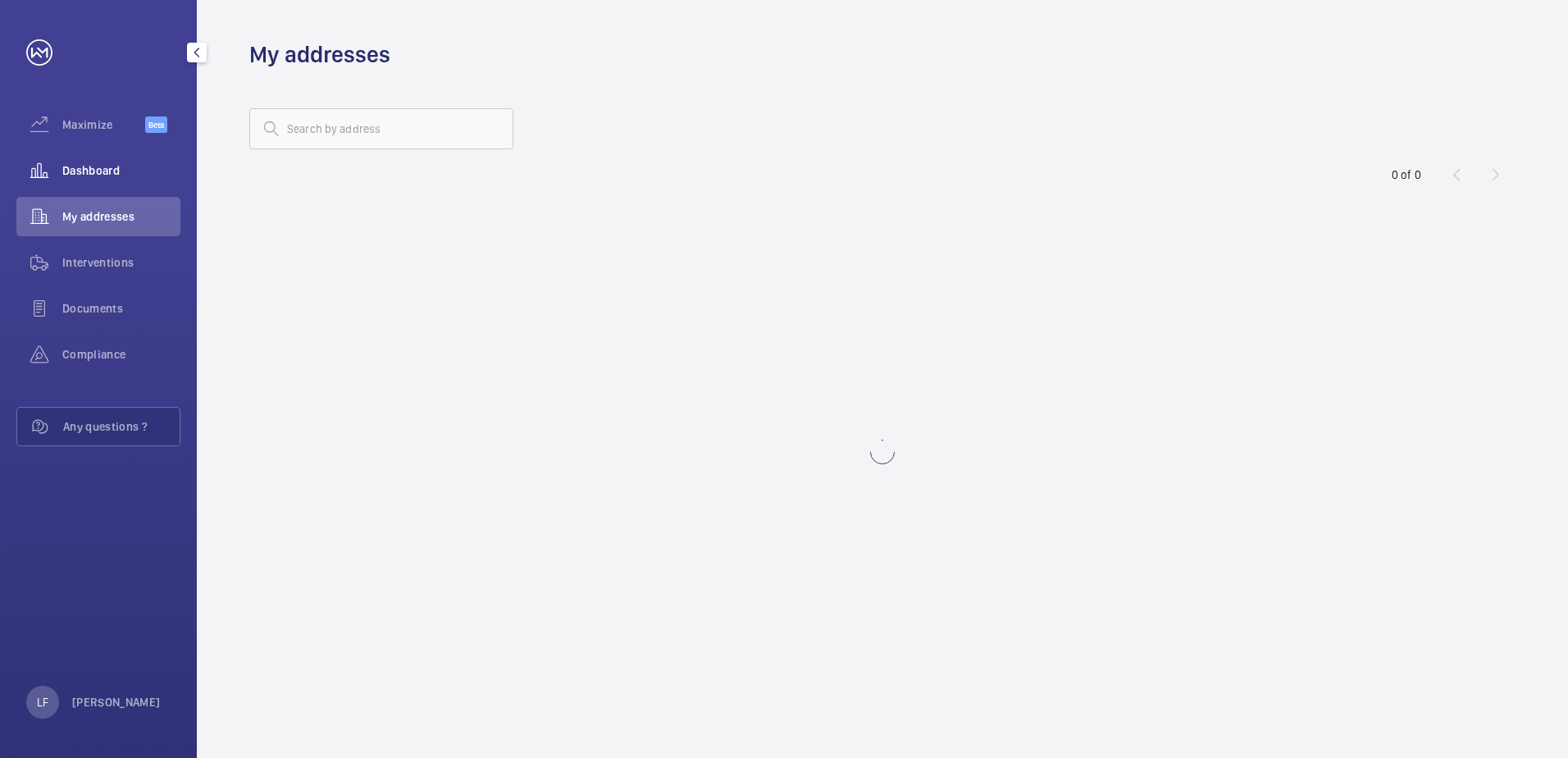
click at [98, 175] on span "Dashboard" at bounding box center [121, 170] width 118 height 17
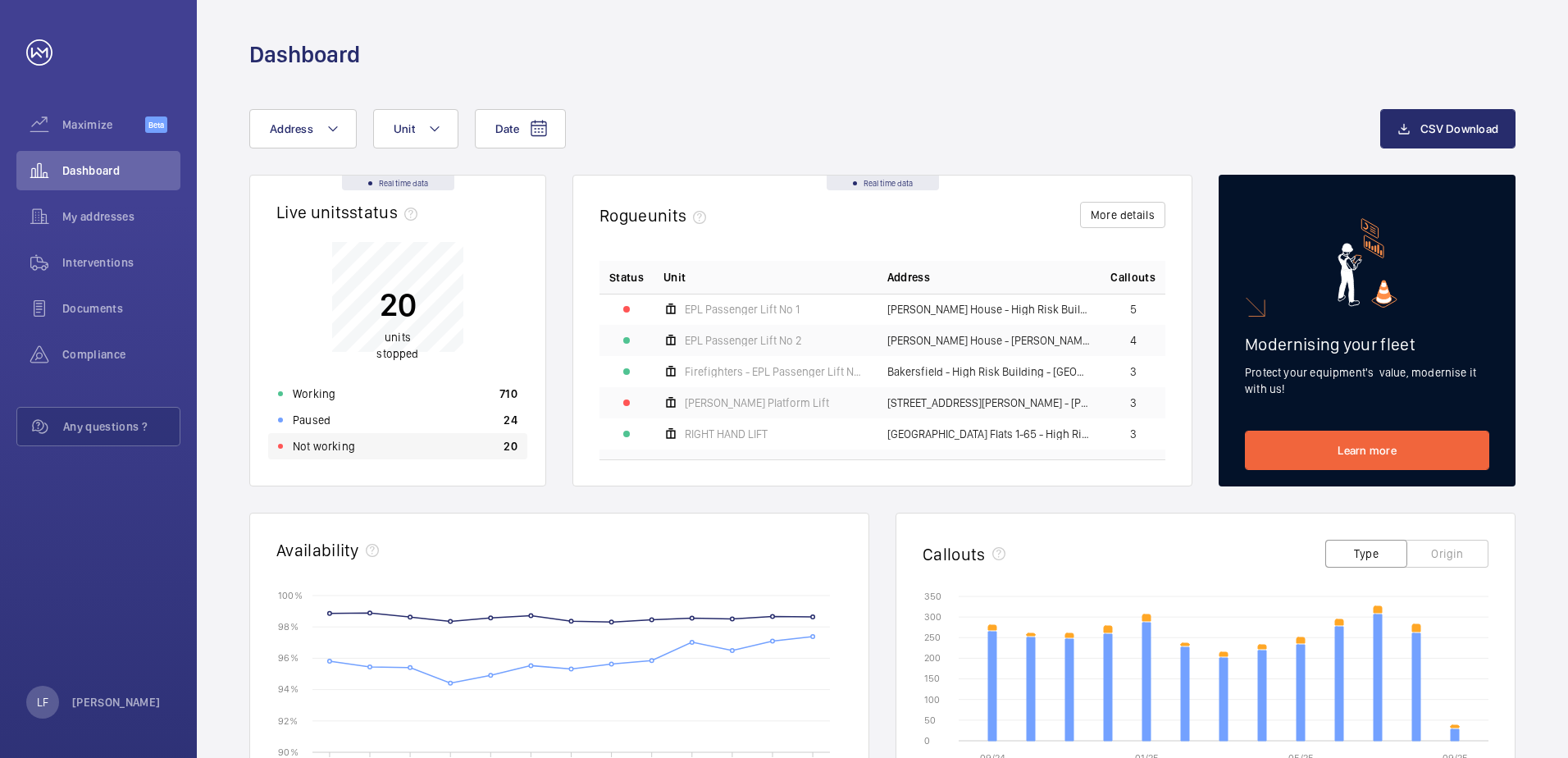
click at [311, 455] on div "Not working 20" at bounding box center [397, 446] width 259 height 26
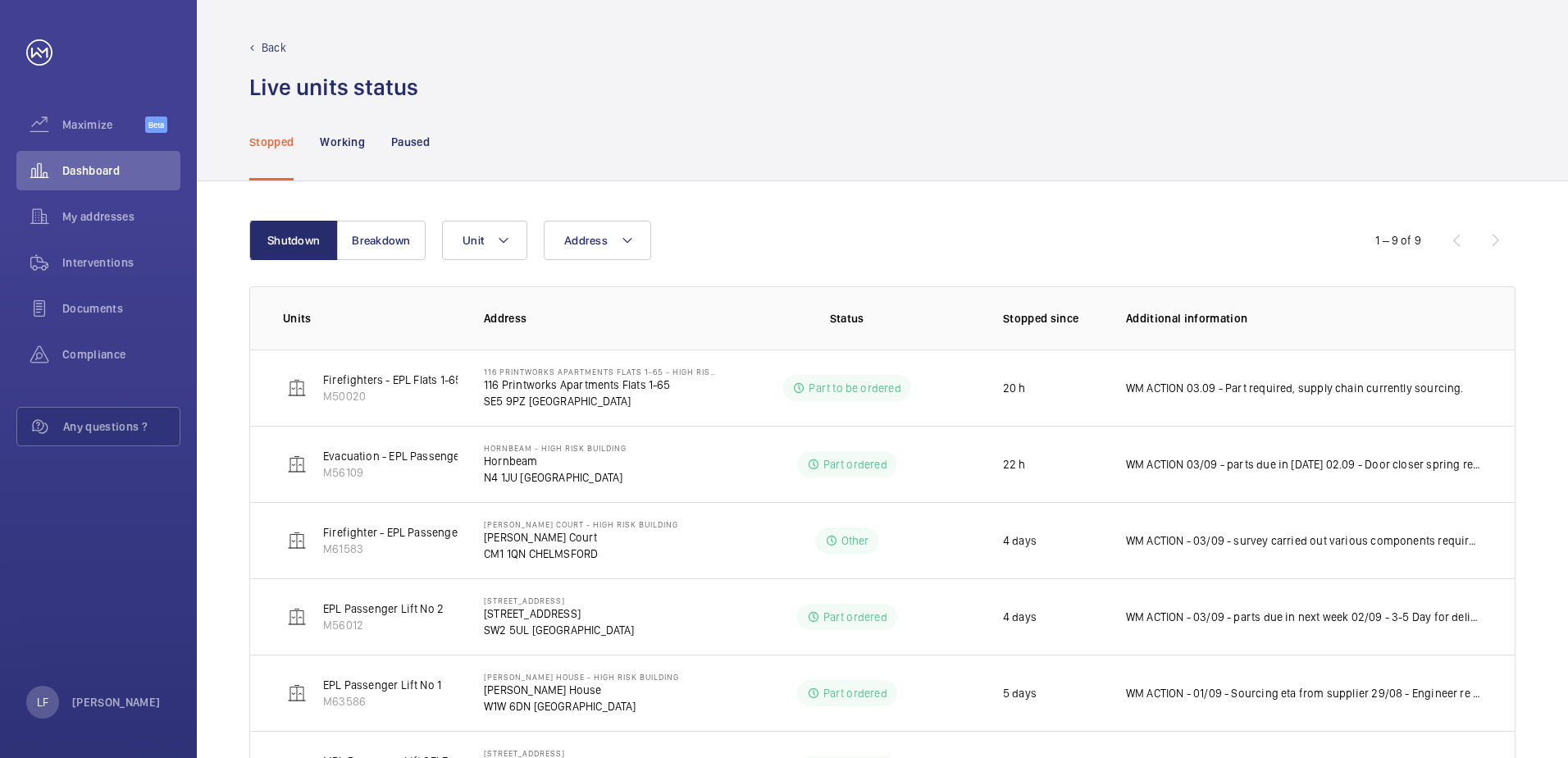
click at [228, 303] on div "Shutdown Breakdown Address Unit 1 – 9 of 9 Units Address Status Stopped since A…" at bounding box center [881, 629] width 1371 height 895
click at [398, 255] on button "Breakdown" at bounding box center [382, 240] width 89 height 39
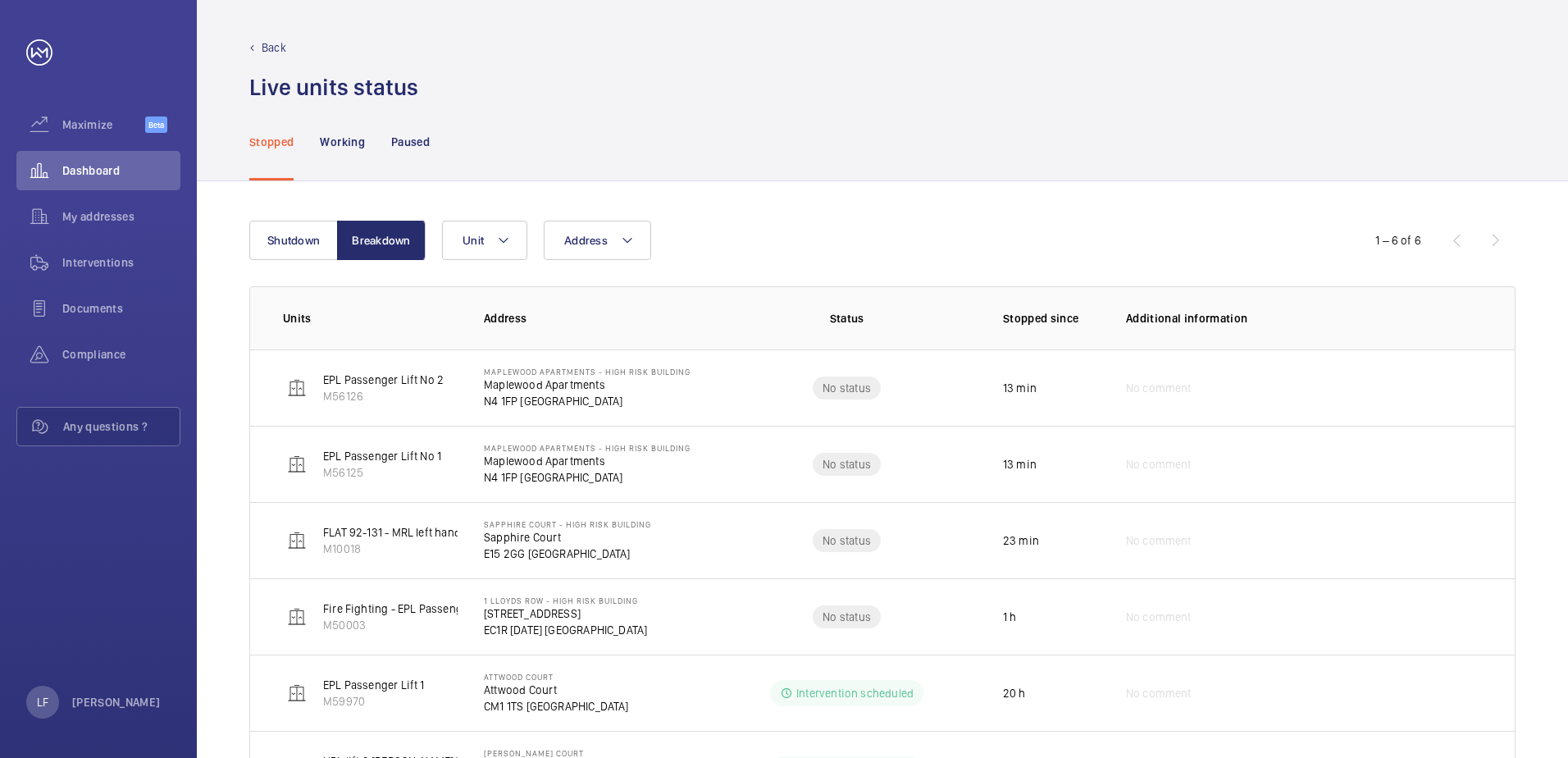
scroll to position [89, 0]
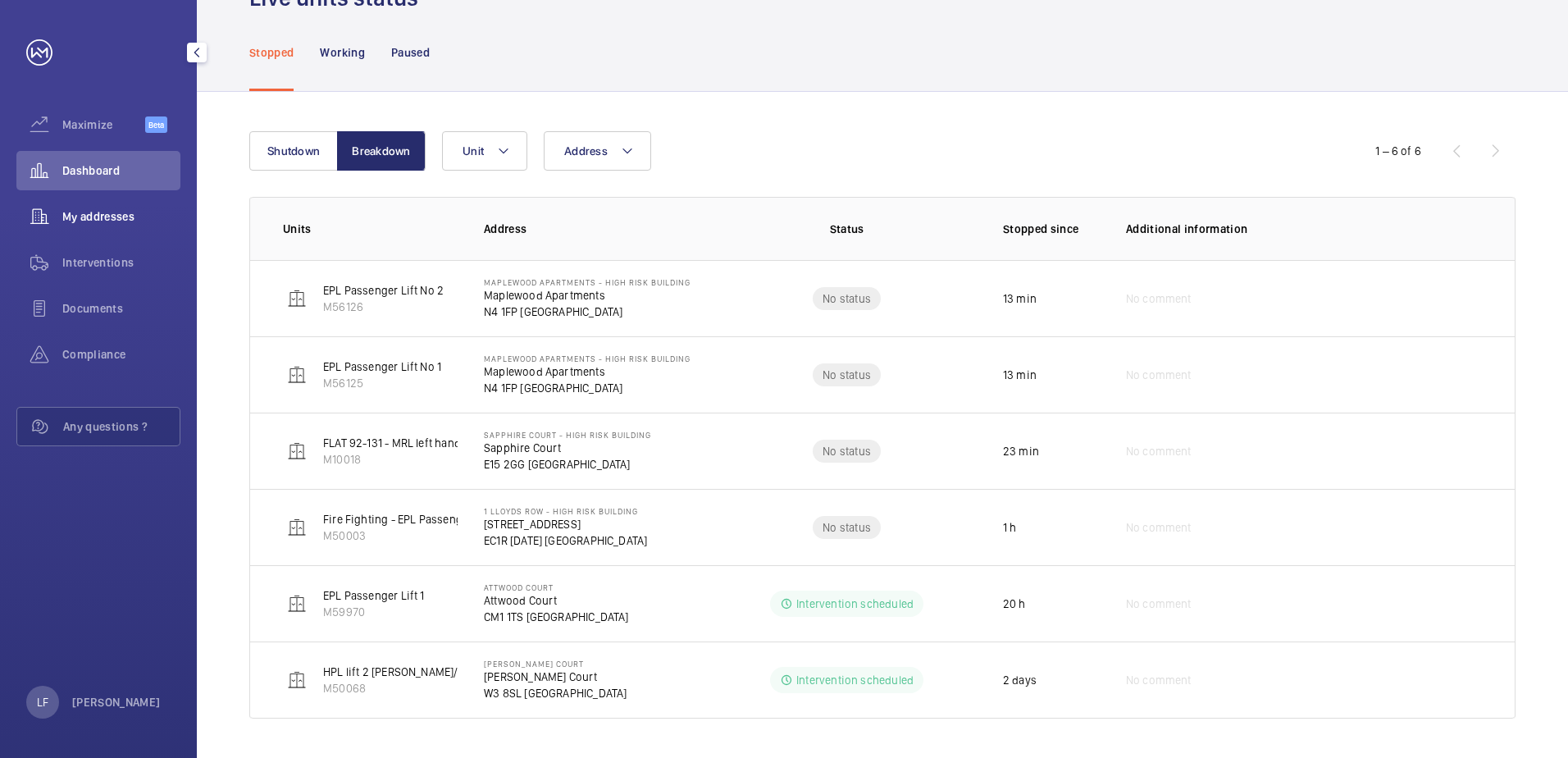
click at [113, 219] on span "My addresses" at bounding box center [121, 217] width 118 height 17
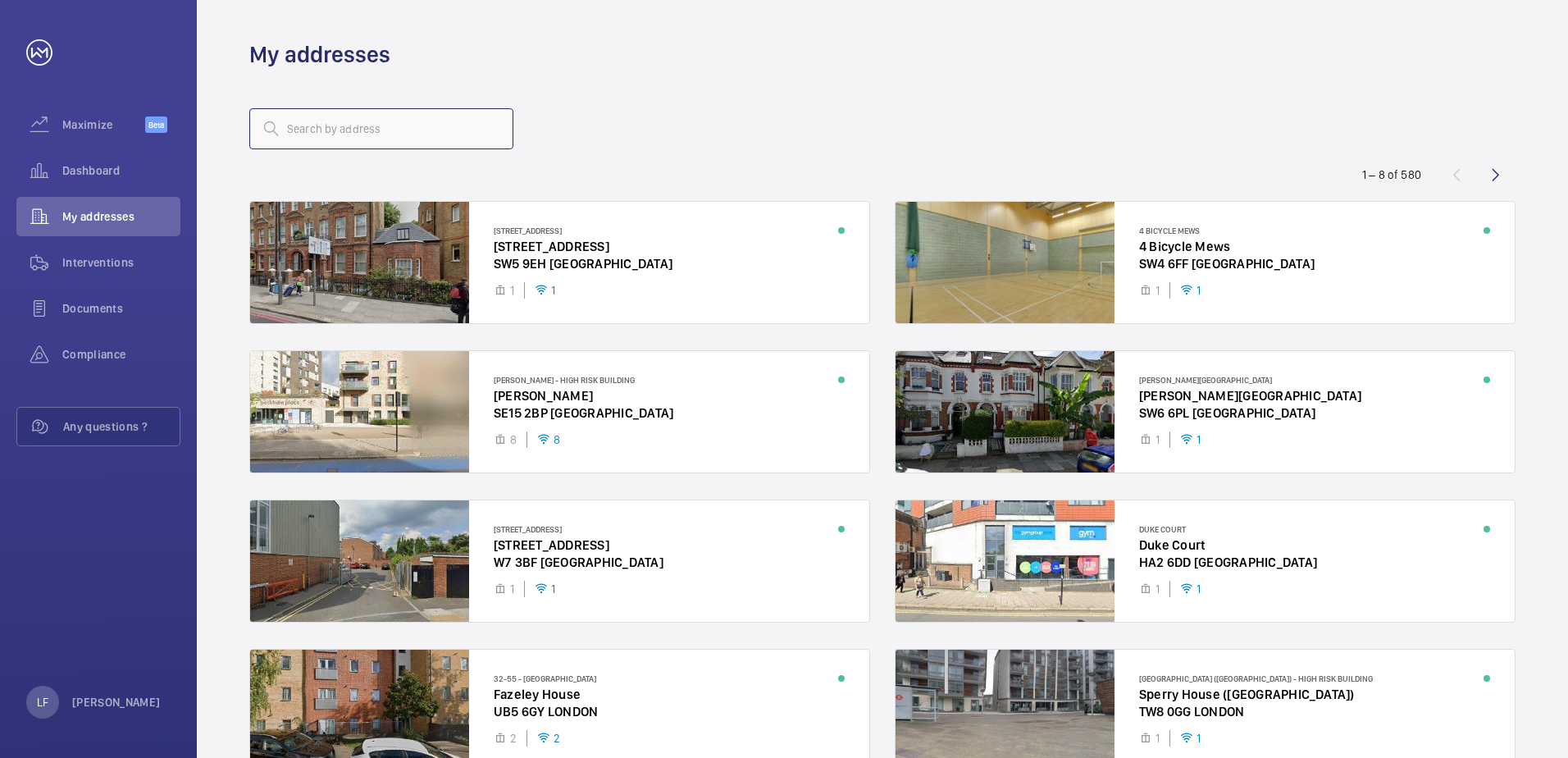
click at [345, 137] on input "text" at bounding box center [381, 128] width 264 height 41
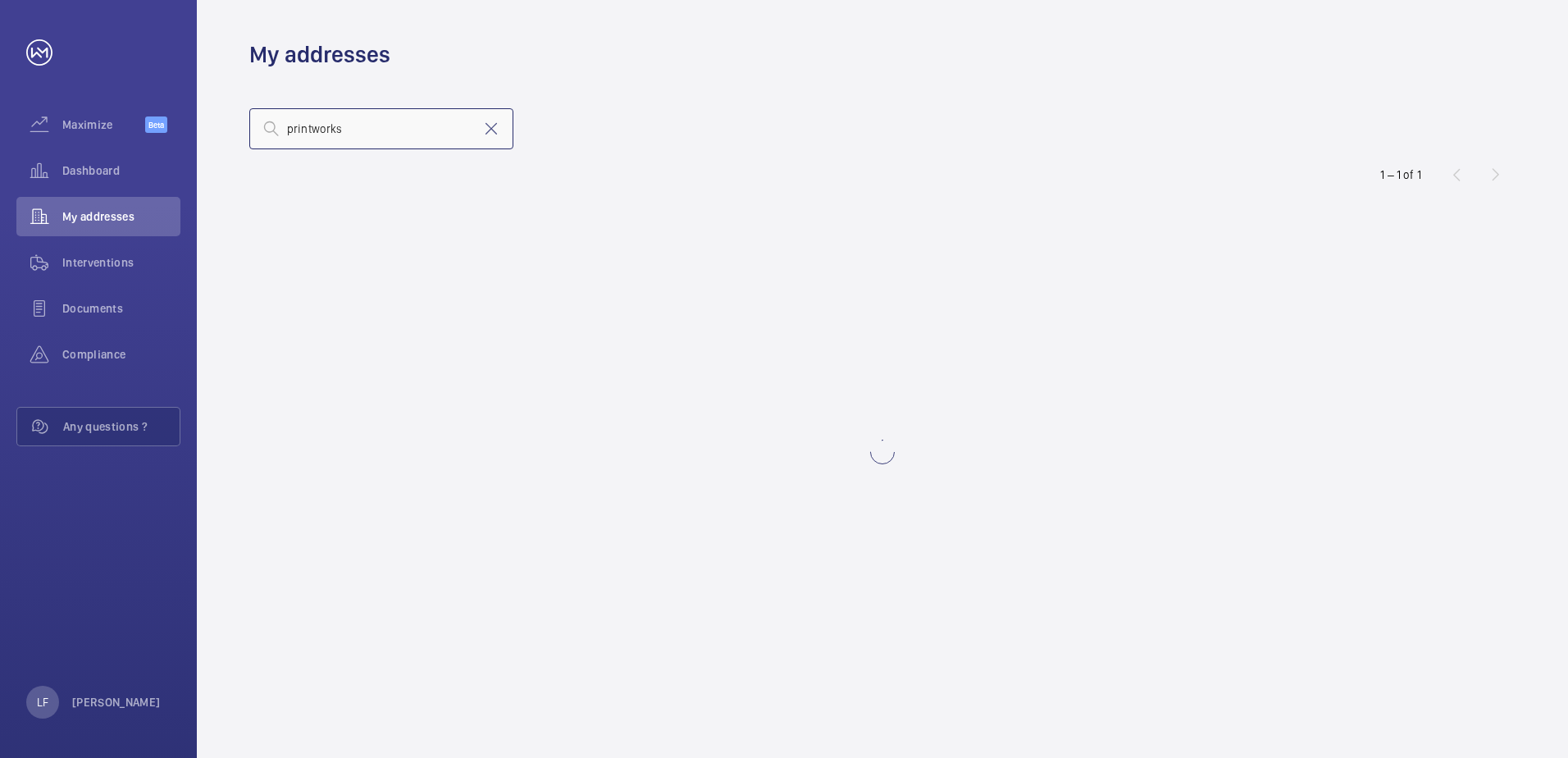
type input "printworks"
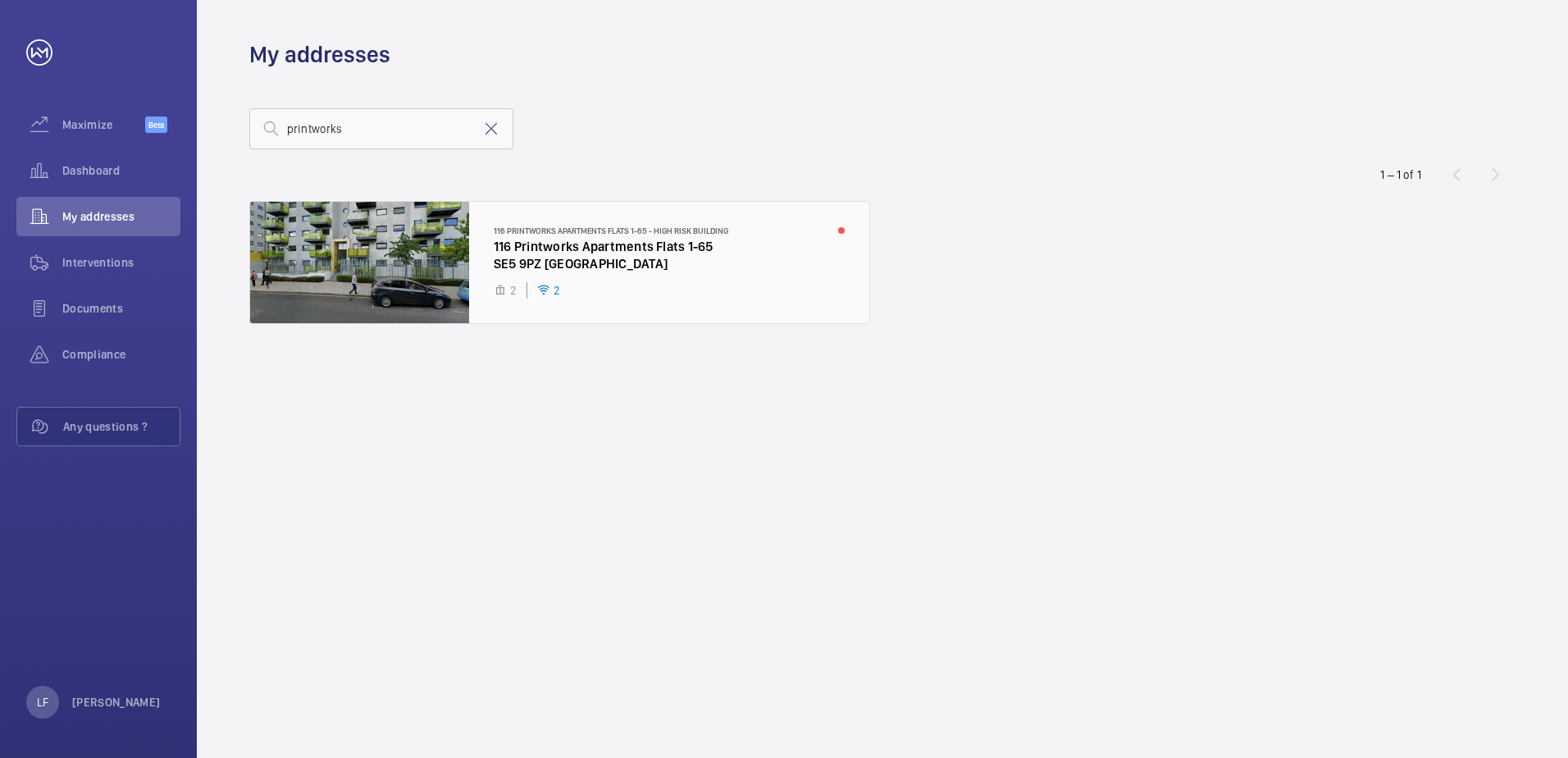
click at [567, 267] on div at bounding box center [560, 262] width 619 height 122
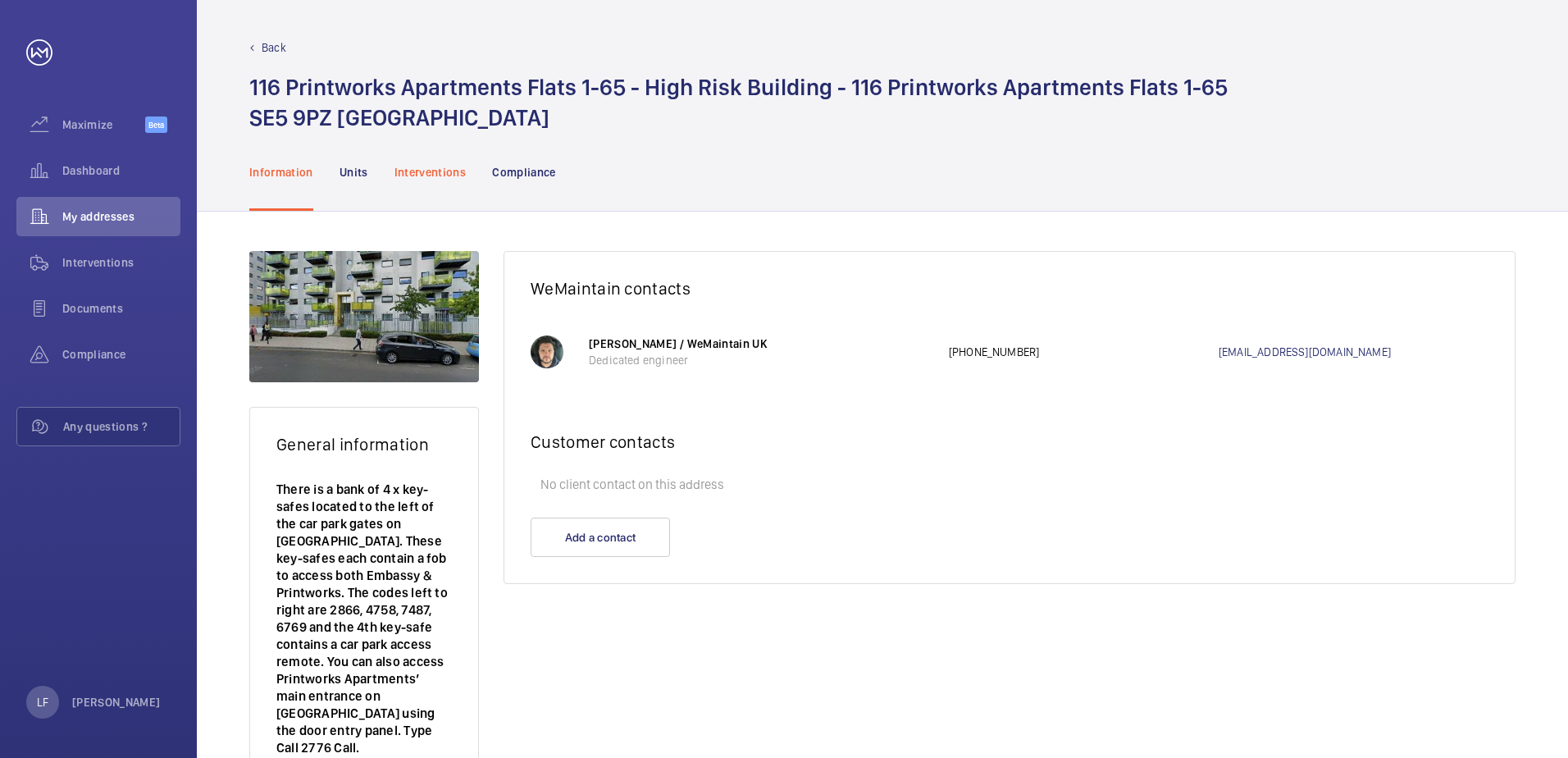
click at [450, 170] on p "Interventions" at bounding box center [431, 172] width 72 height 17
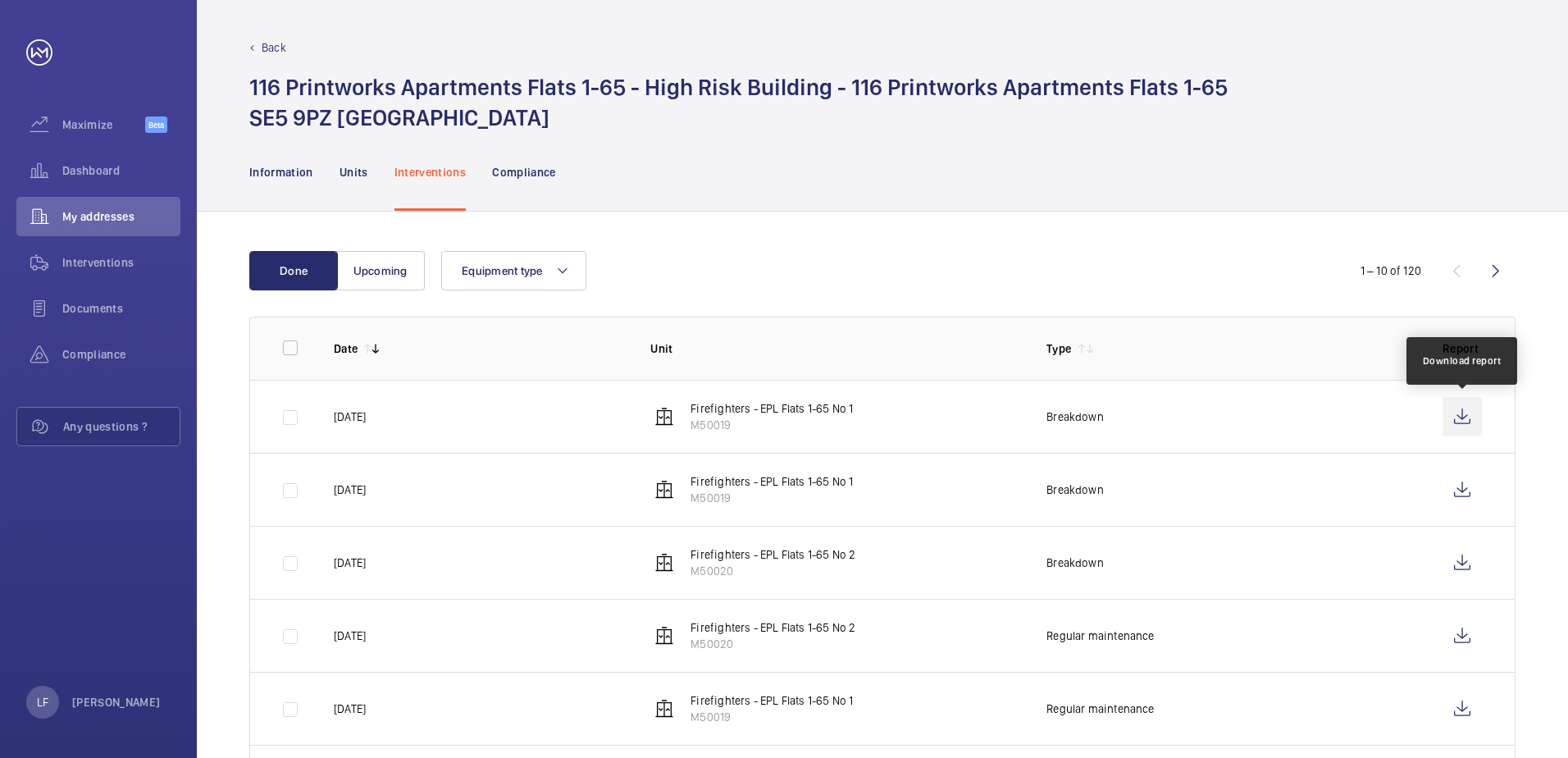
click at [1461, 421] on wm-front-icon-button at bounding box center [1461, 416] width 39 height 39
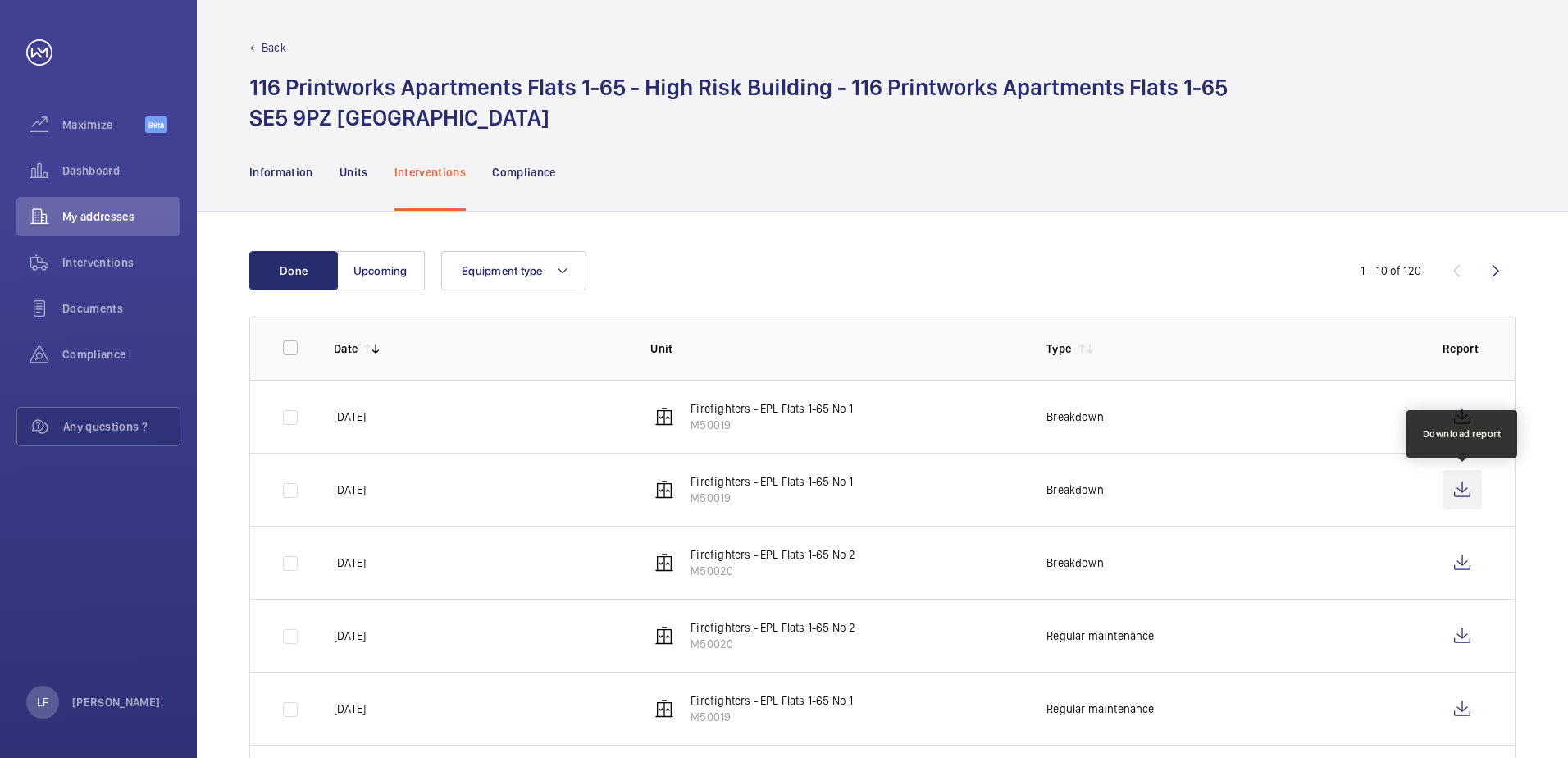
click at [1461, 497] on wm-front-icon-button at bounding box center [1461, 489] width 39 height 39
click at [89, 178] on span "Dashboard" at bounding box center [121, 170] width 118 height 17
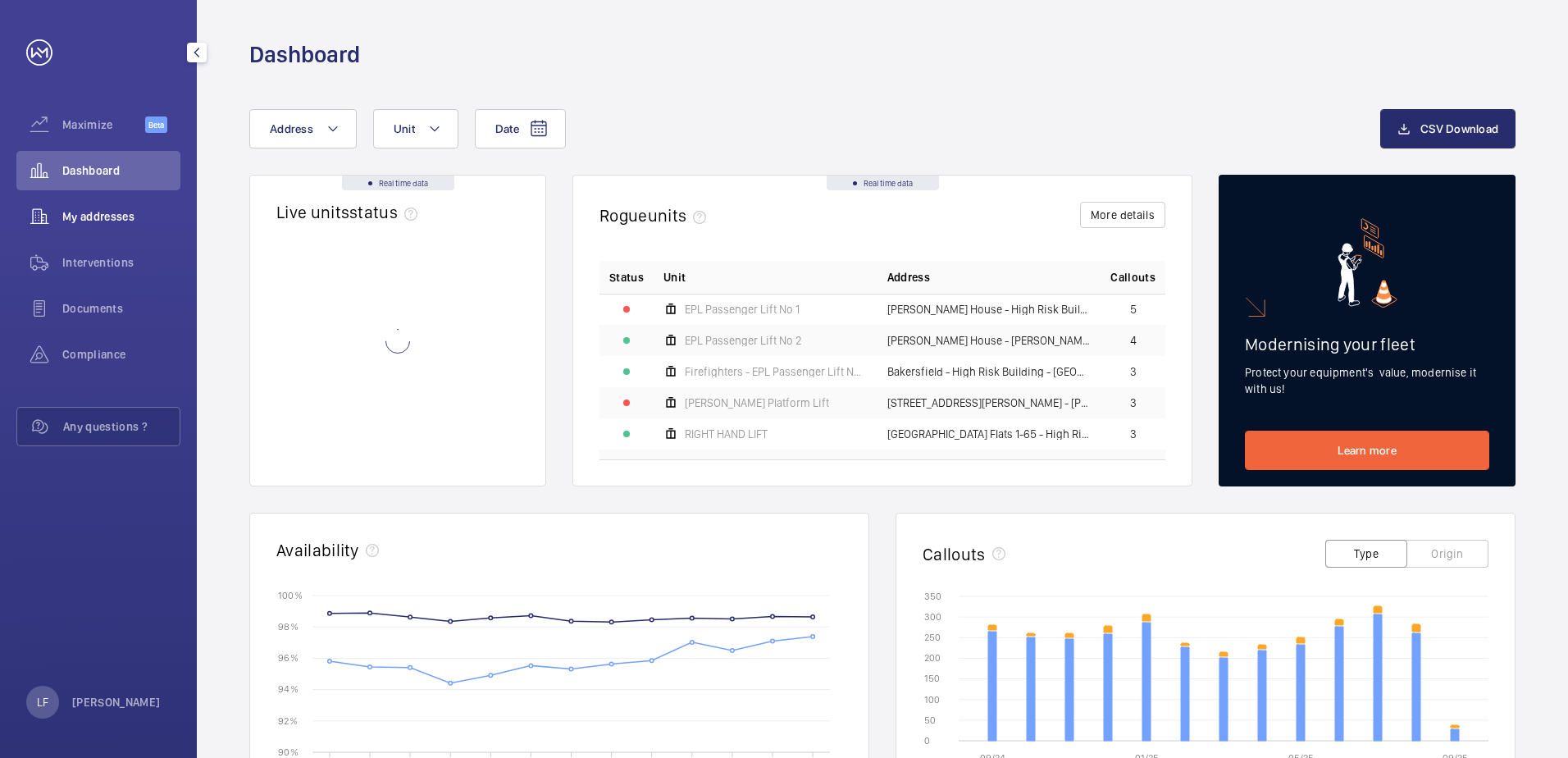
click at [83, 220] on span "My addresses" at bounding box center [121, 217] width 118 height 17
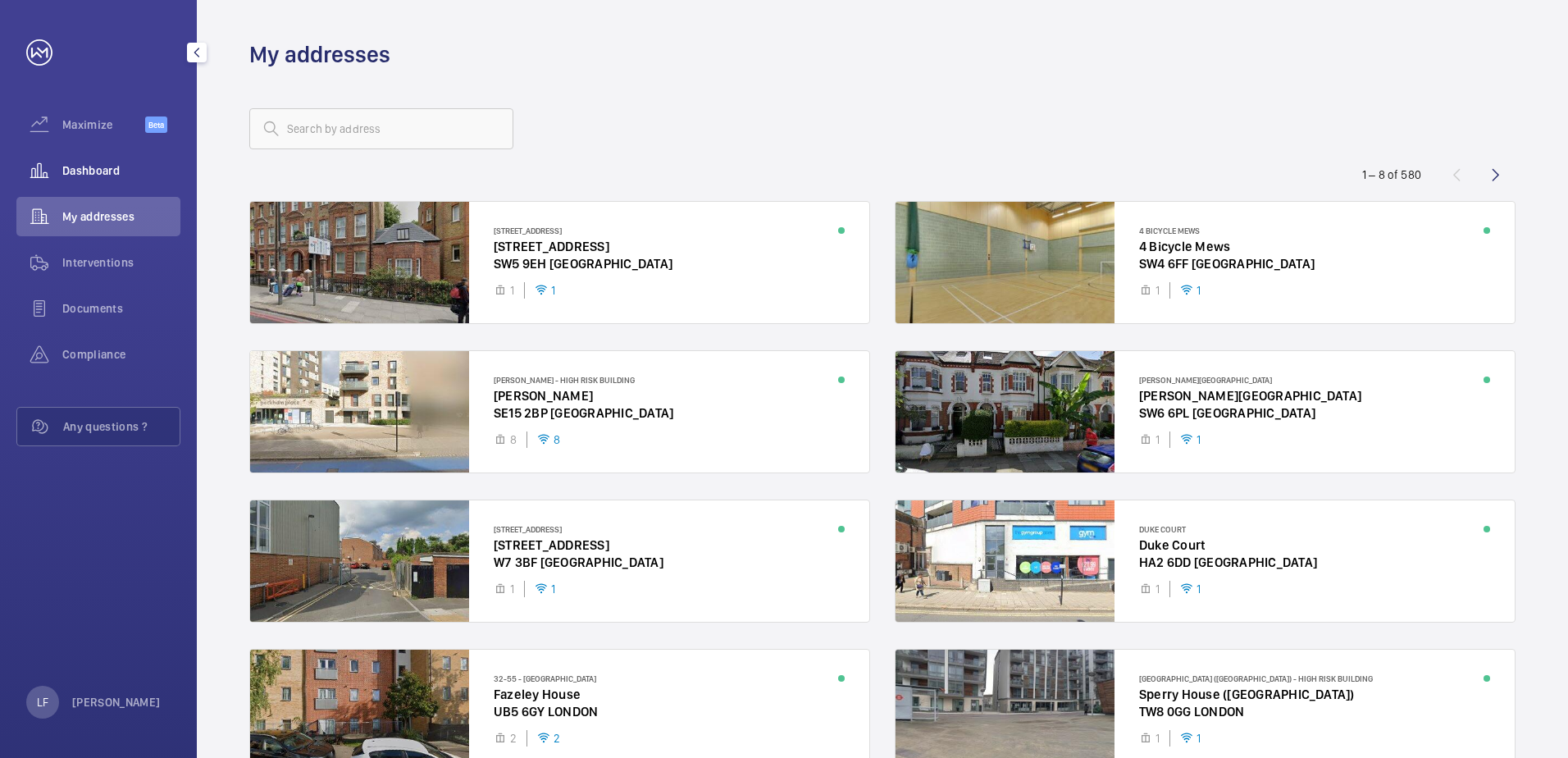
click at [89, 175] on span "Dashboard" at bounding box center [121, 170] width 118 height 17
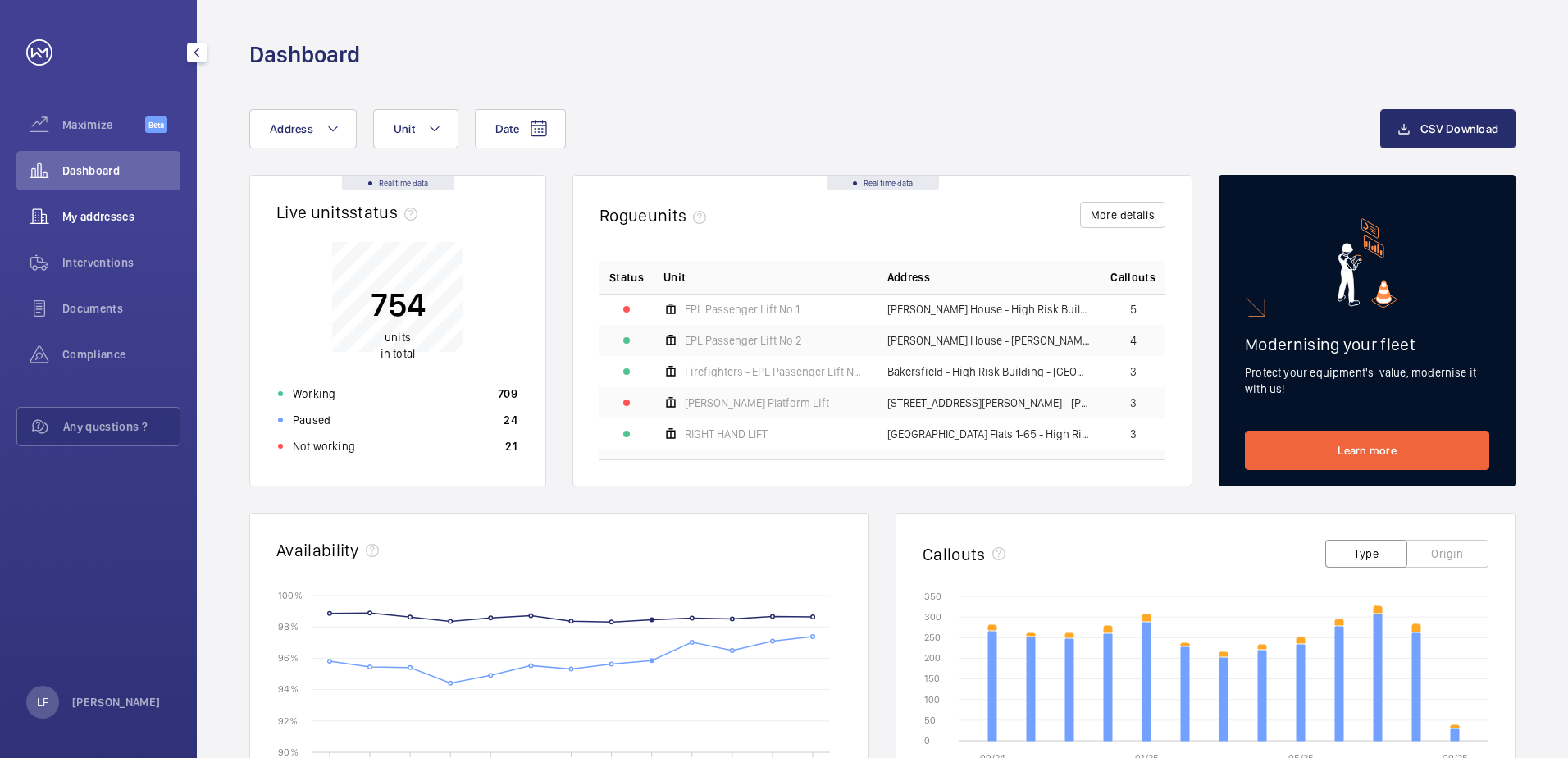
click at [135, 222] on span "My addresses" at bounding box center [121, 217] width 118 height 17
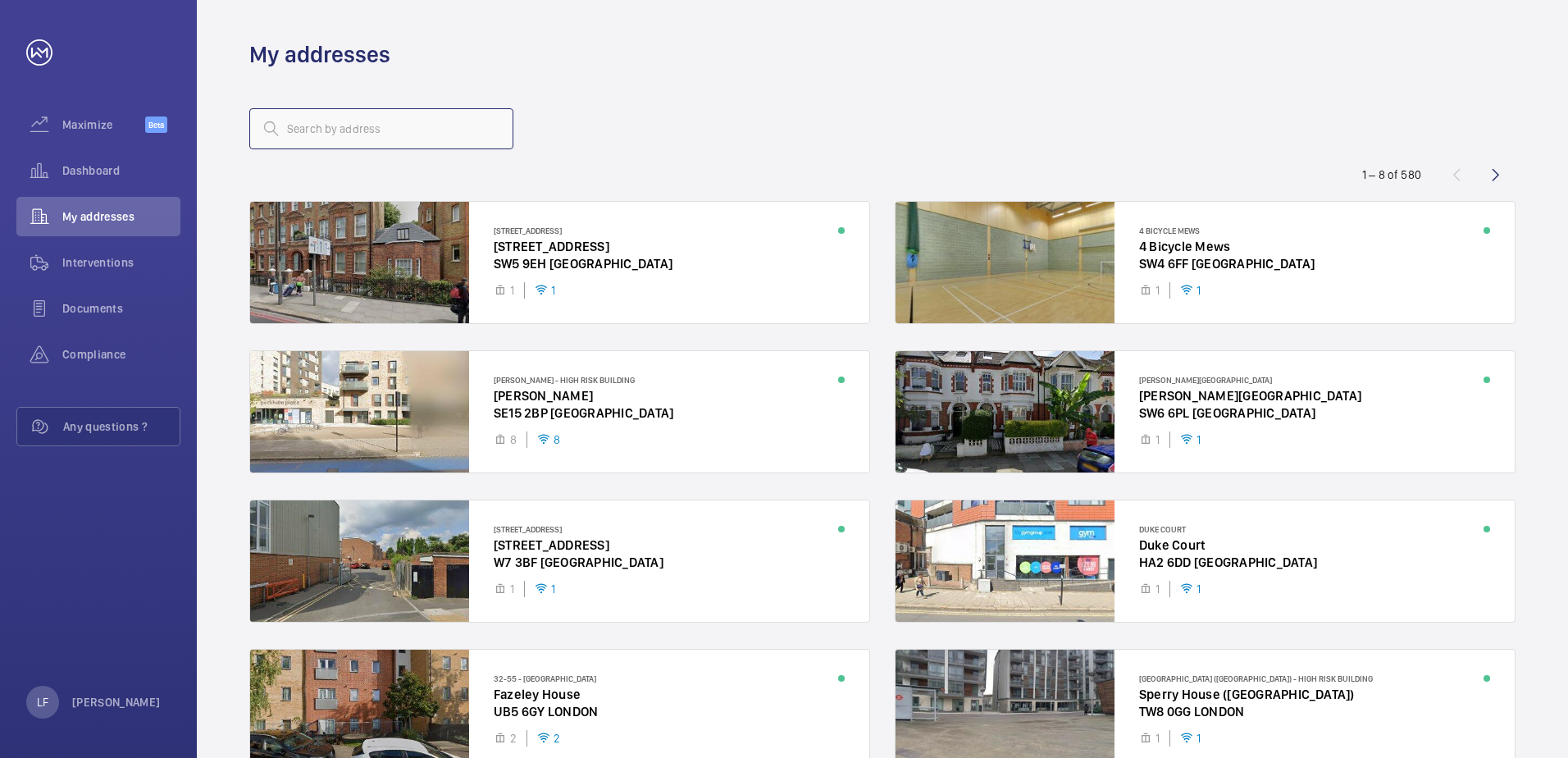
click at [311, 132] on input "text" at bounding box center [381, 128] width 264 height 41
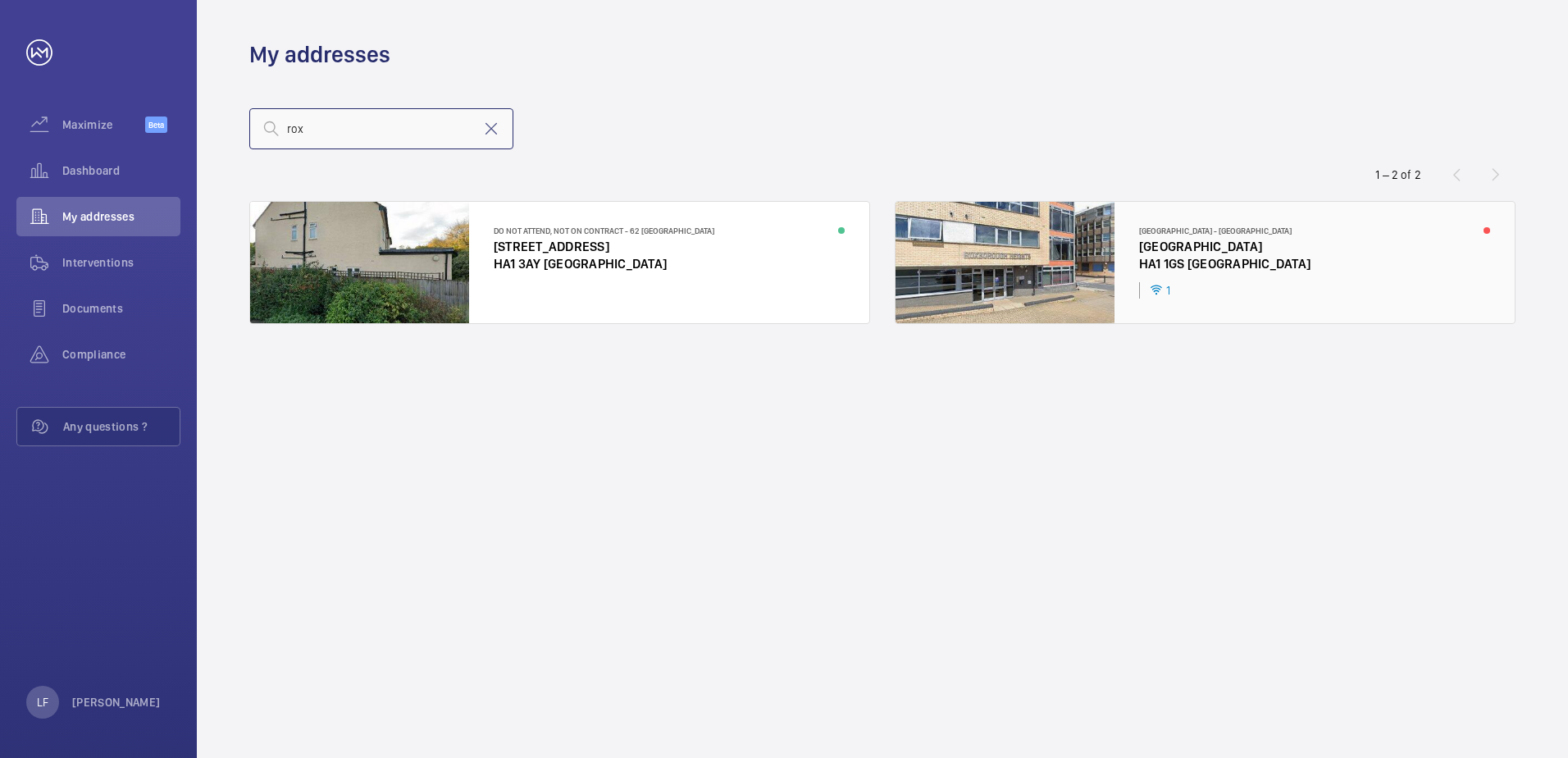
type input "rox"
click at [1183, 243] on div at bounding box center [1205, 262] width 619 height 122
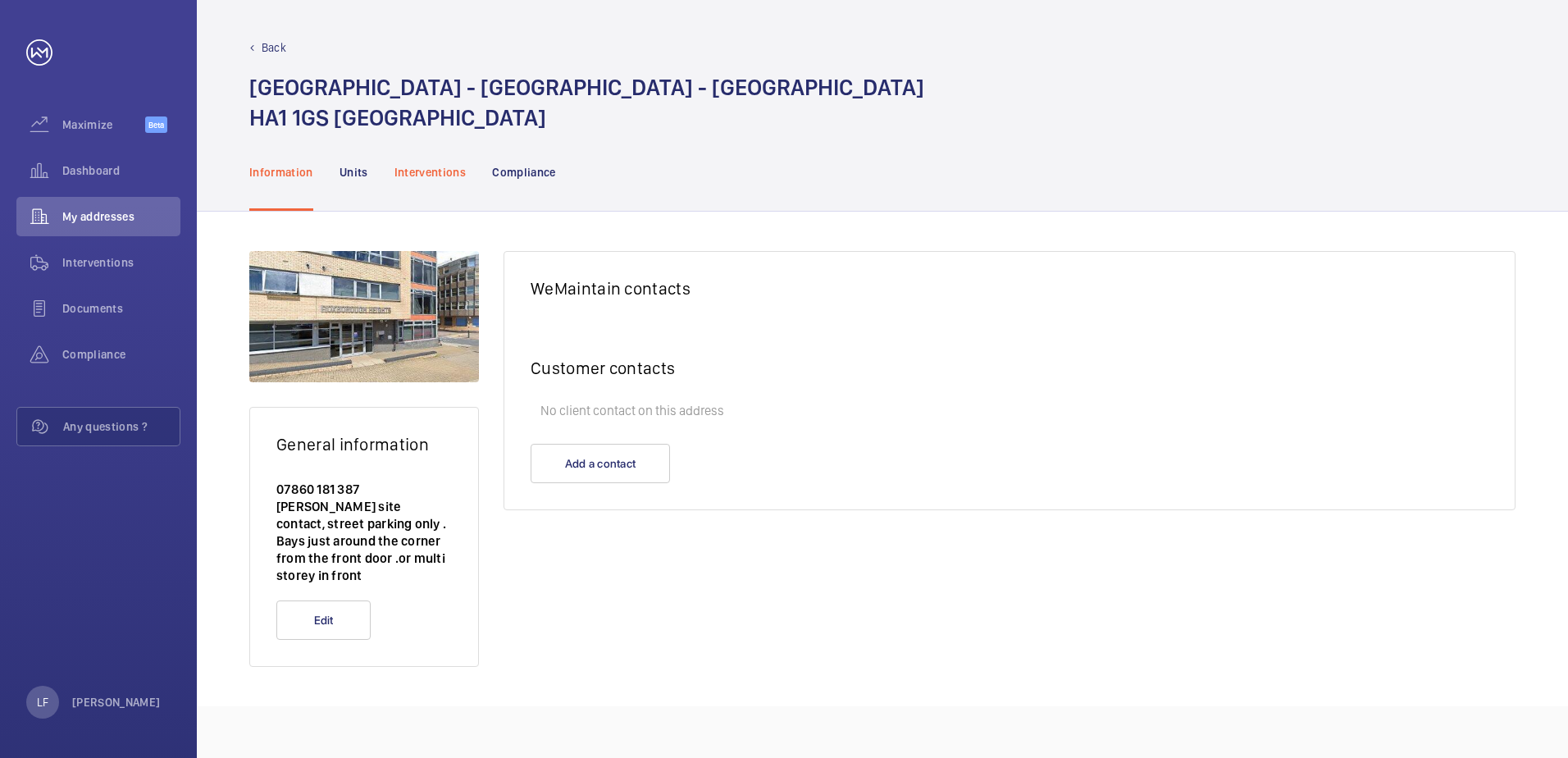
click at [447, 176] on p "Interventions" at bounding box center [431, 172] width 72 height 17
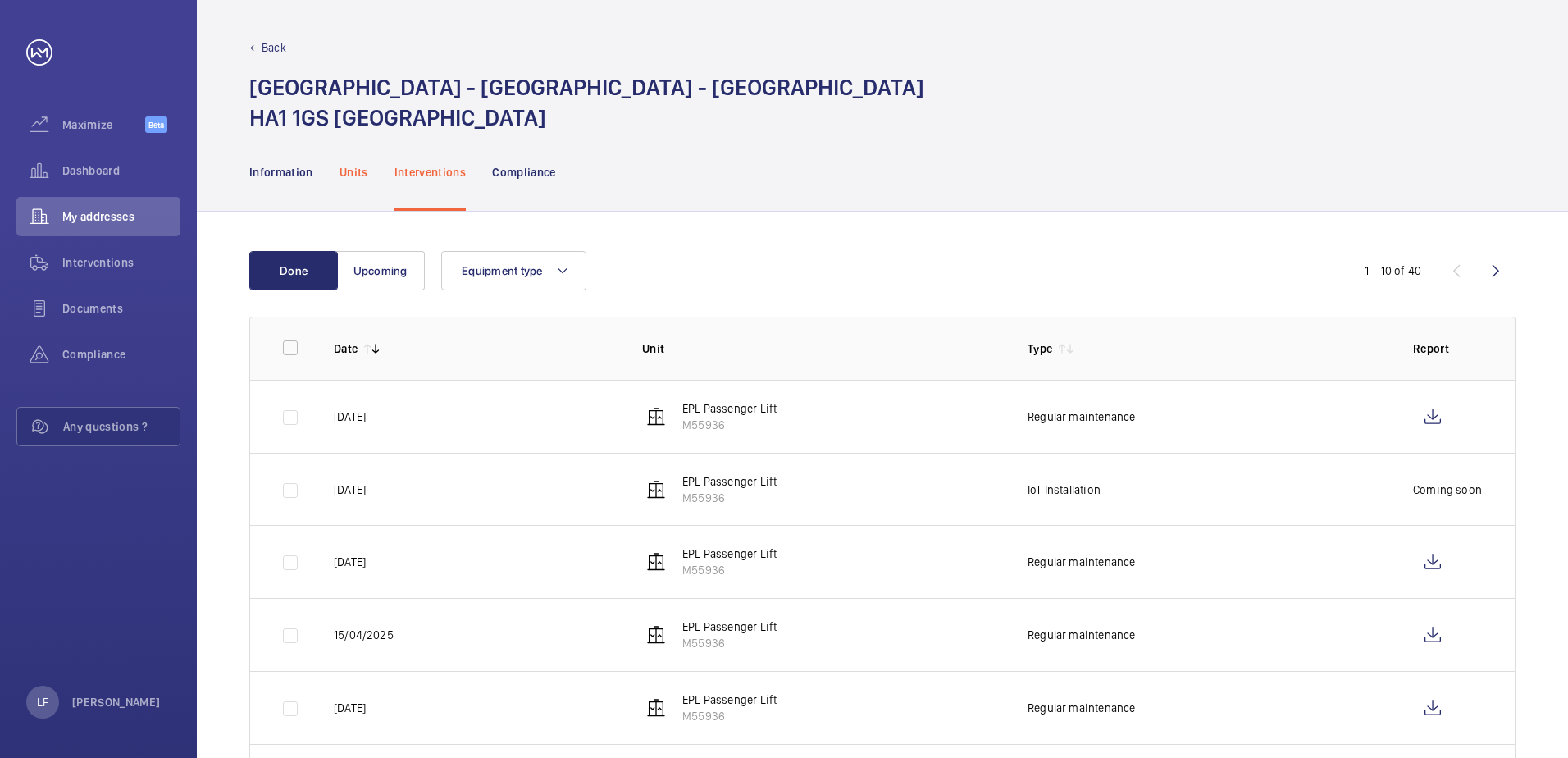
click at [353, 174] on p "Units" at bounding box center [353, 172] width 29 height 17
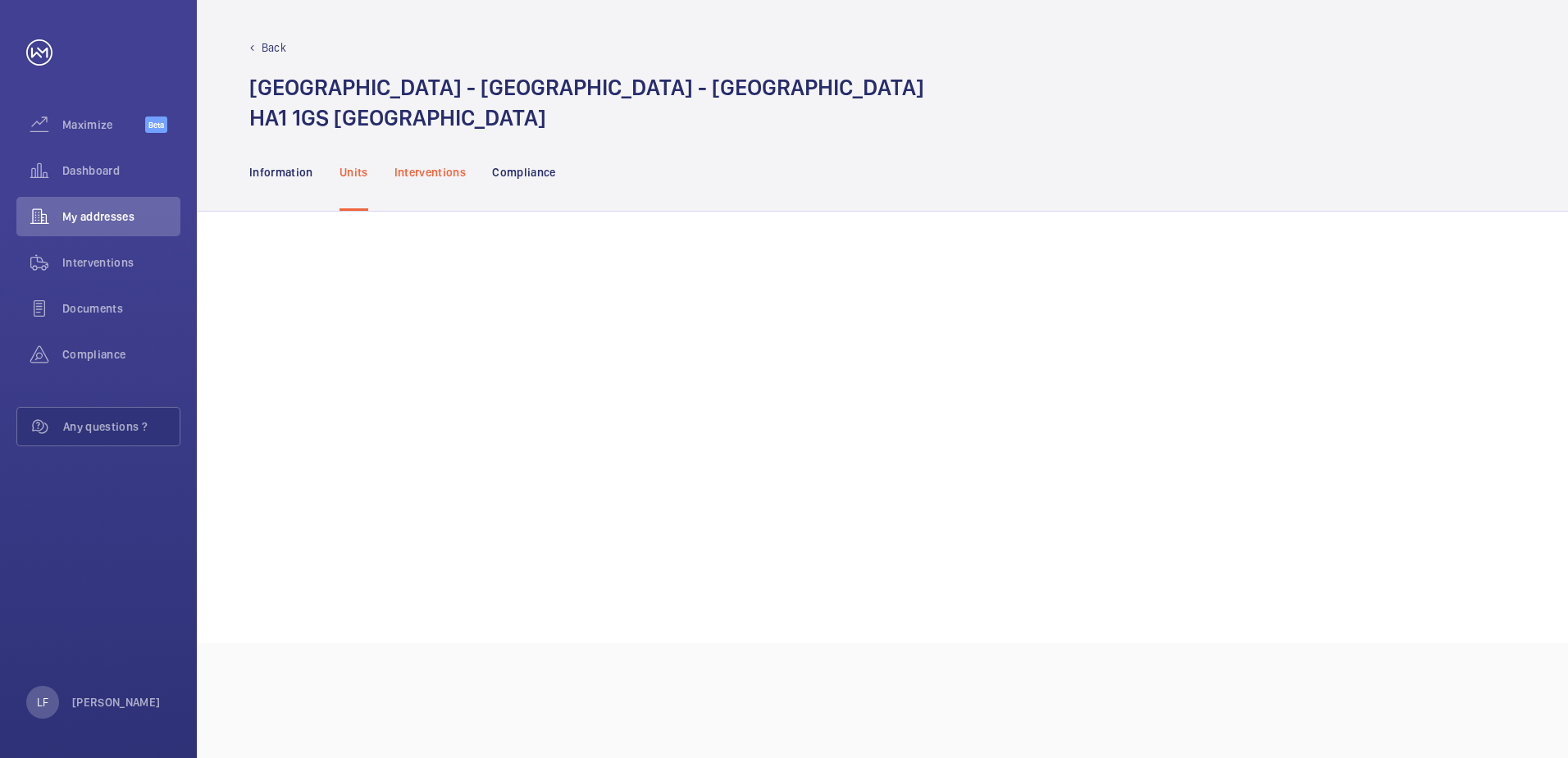
click at [436, 168] on p "Interventions" at bounding box center [431, 172] width 72 height 17
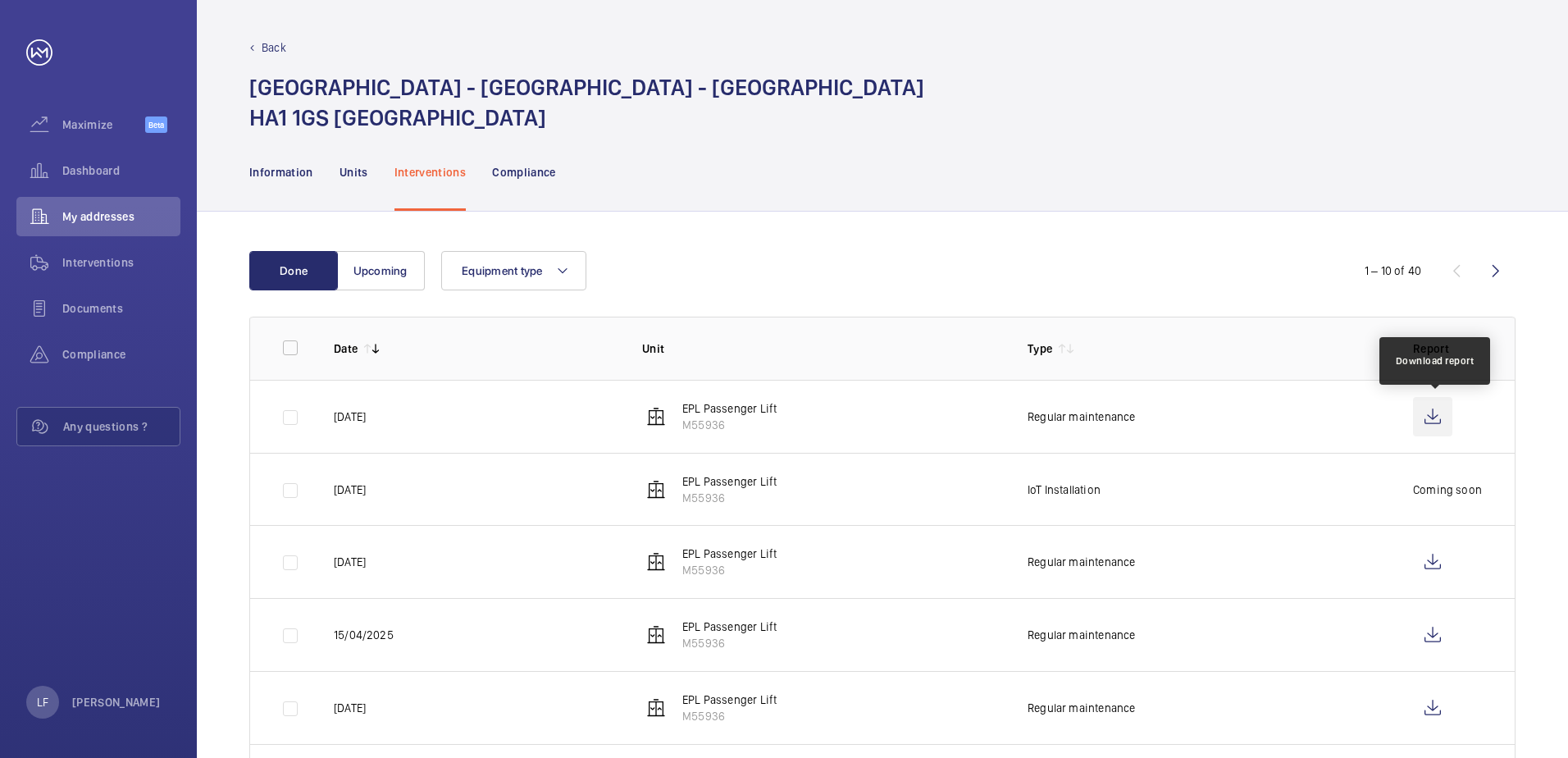
click at [1419, 420] on wm-front-icon-button at bounding box center [1432, 416] width 39 height 39
click at [90, 175] on span "Dashboard" at bounding box center [121, 170] width 118 height 17
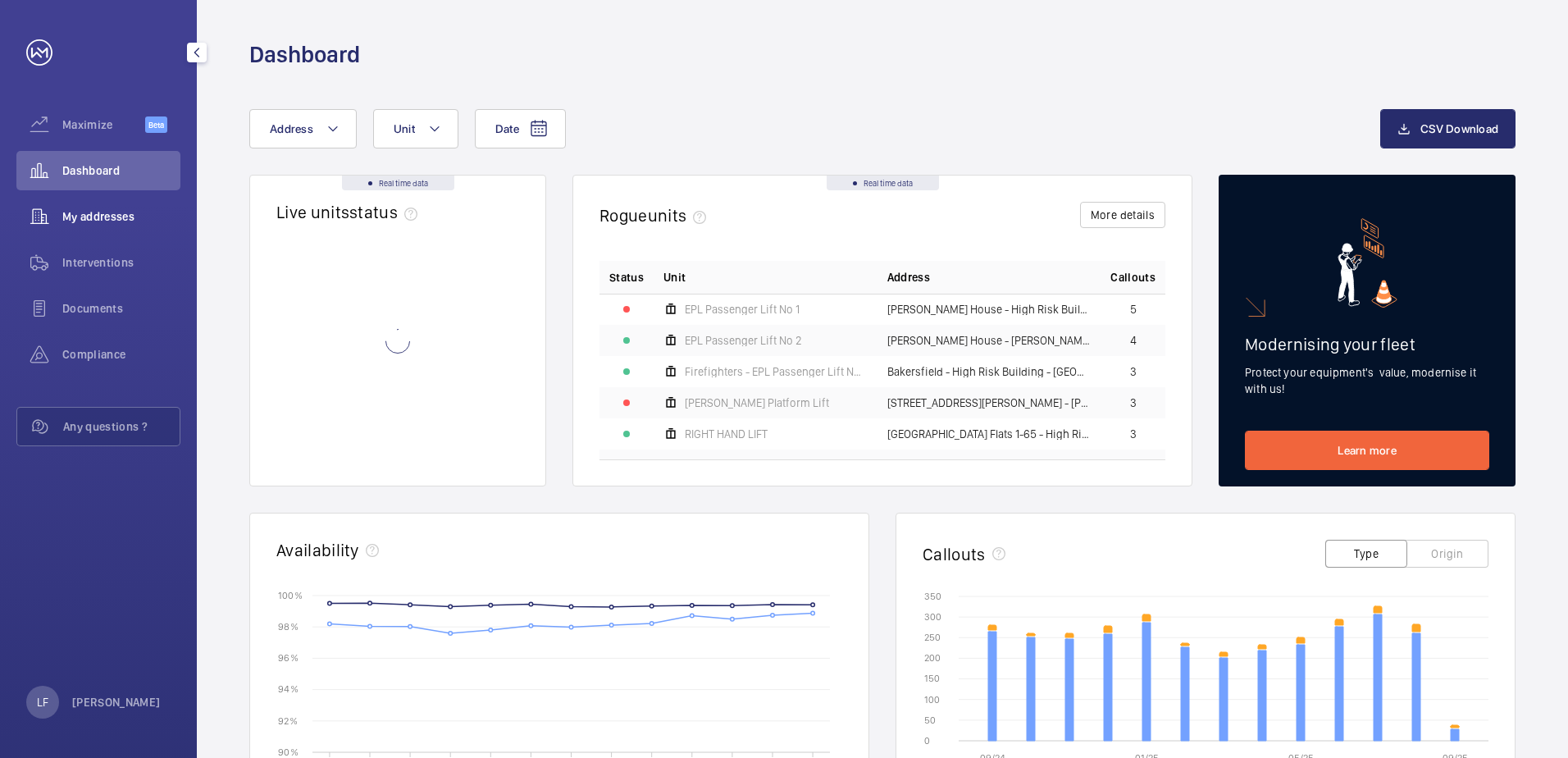
click at [91, 205] on div "My addresses" at bounding box center [98, 216] width 164 height 39
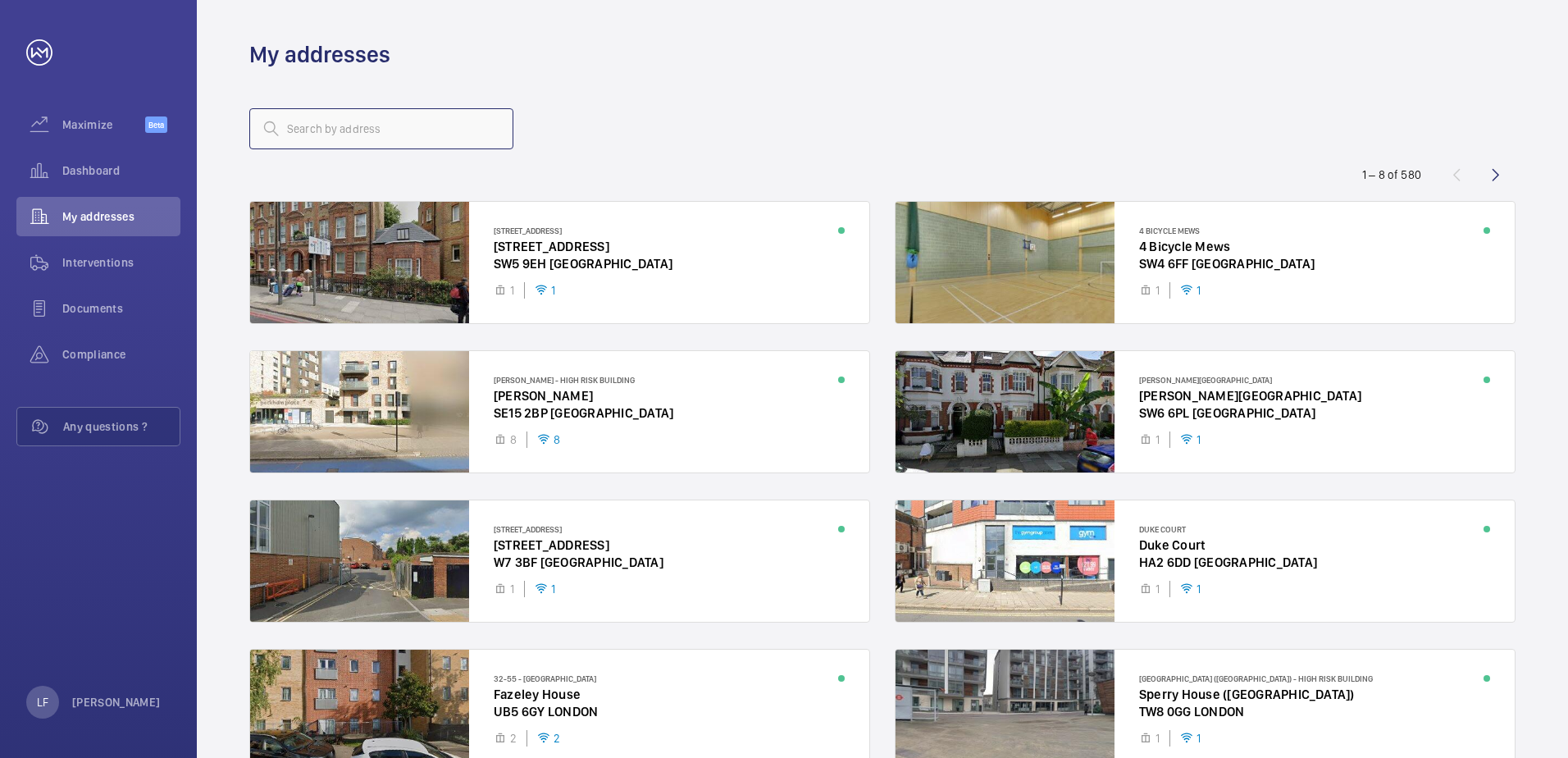
click at [305, 131] on input "text" at bounding box center [381, 128] width 264 height 41
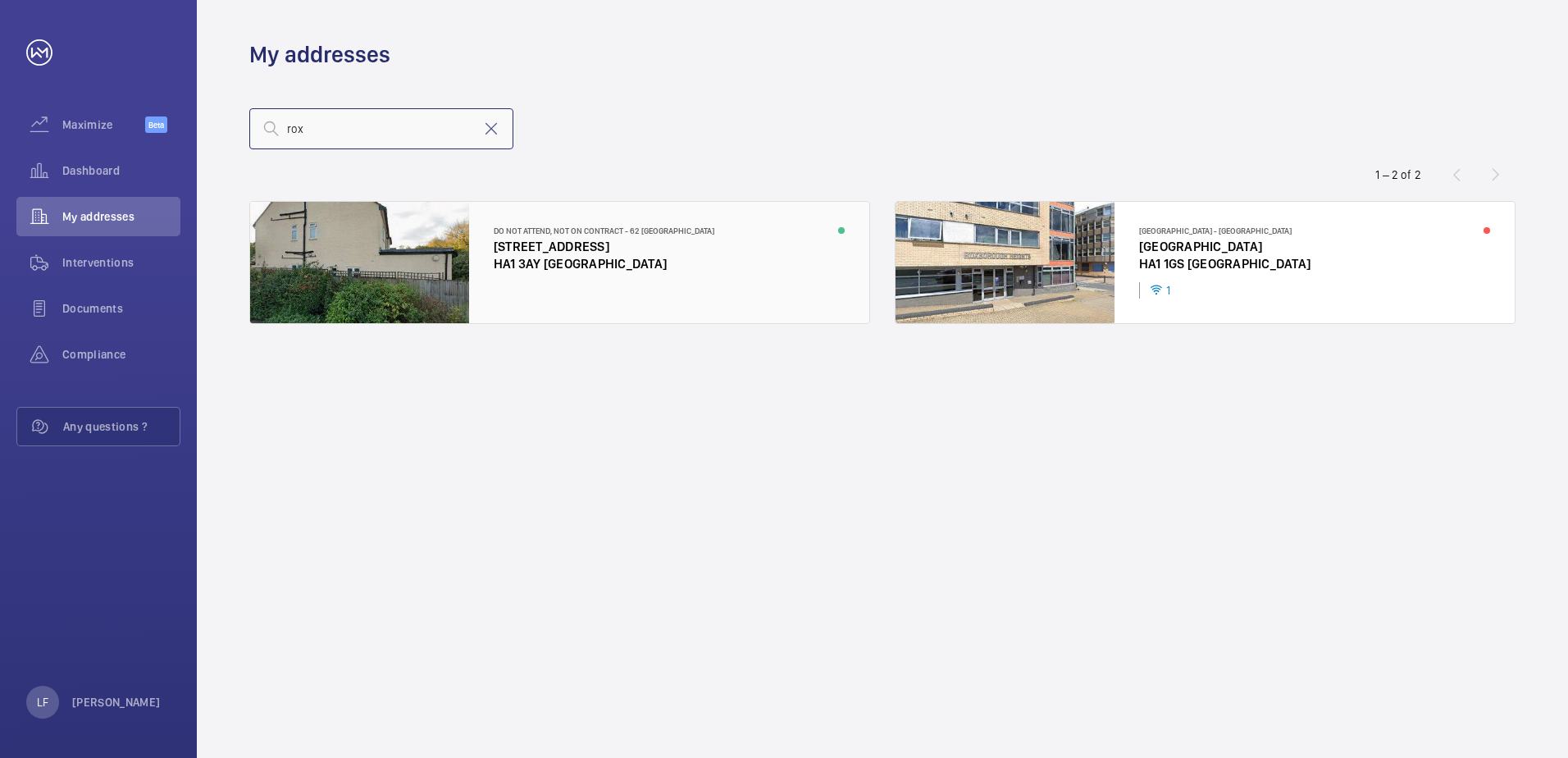
type input "rox"
click at [551, 265] on div at bounding box center [560, 262] width 619 height 122
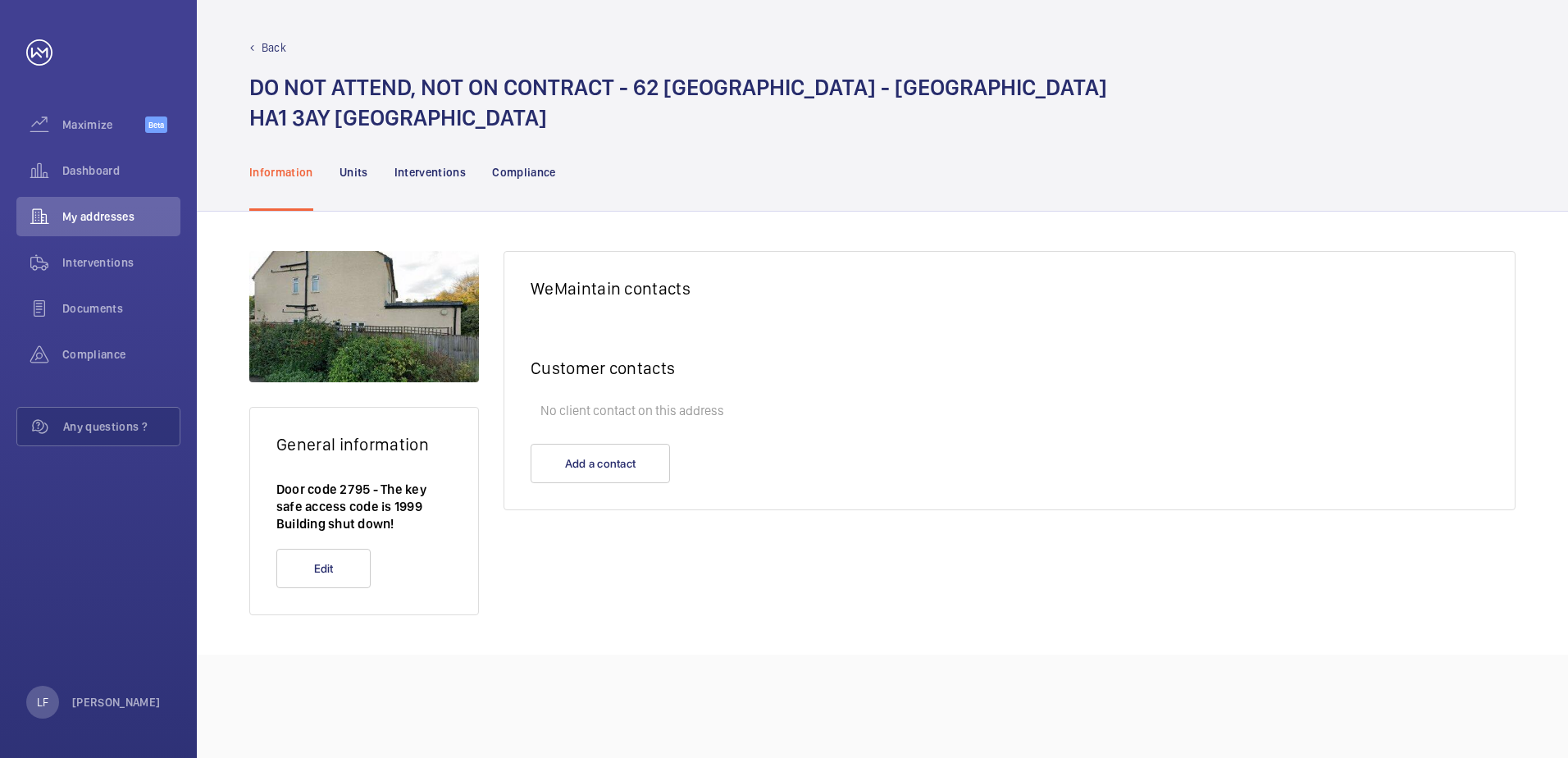
click at [322, 159] on nav "Information Units Interventions Compliance" at bounding box center [402, 171] width 306 height 78
click at [339, 165] on p "Units" at bounding box center [353, 172] width 29 height 17
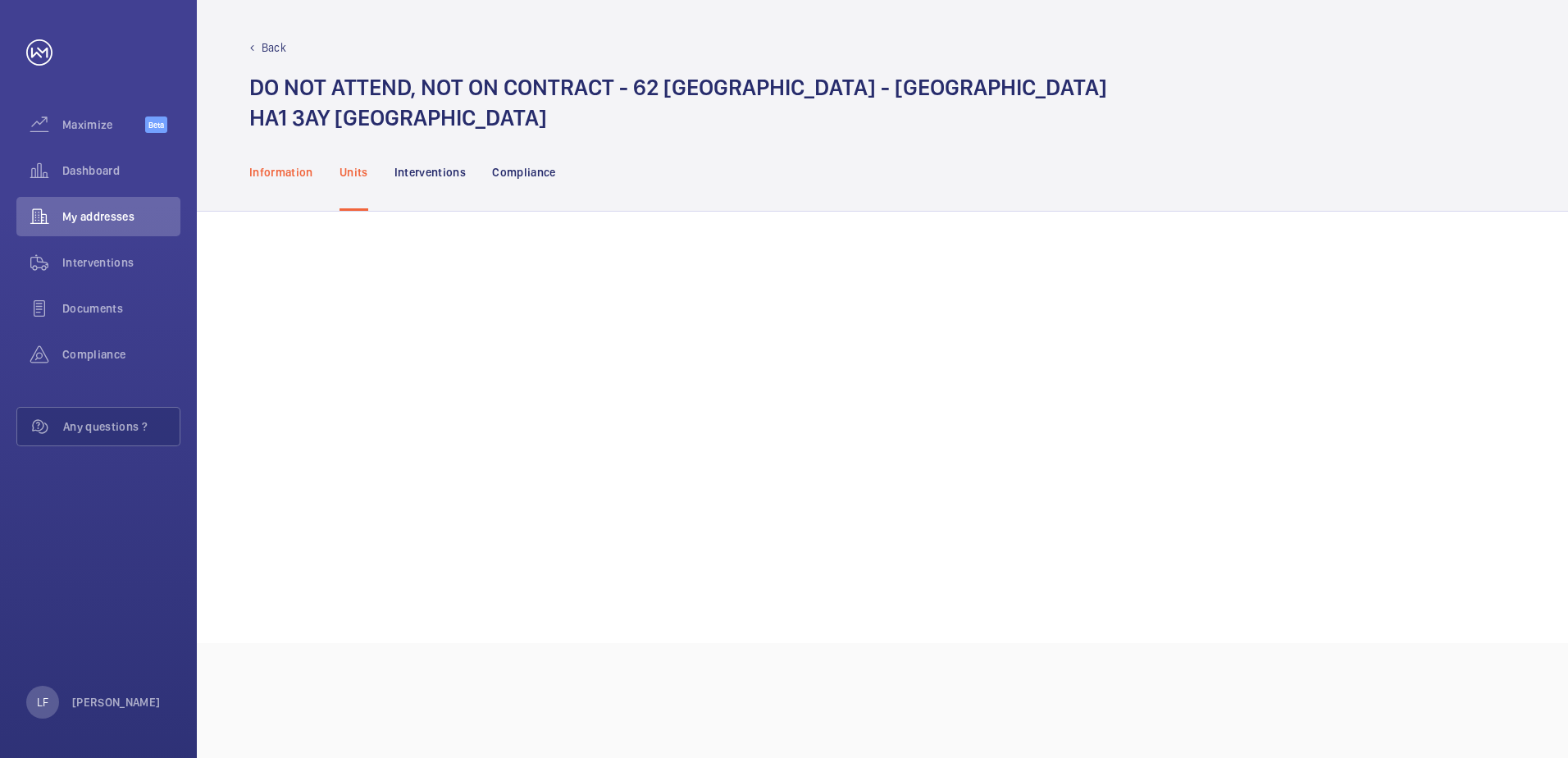
click at [279, 170] on p "Information" at bounding box center [281, 172] width 64 height 17
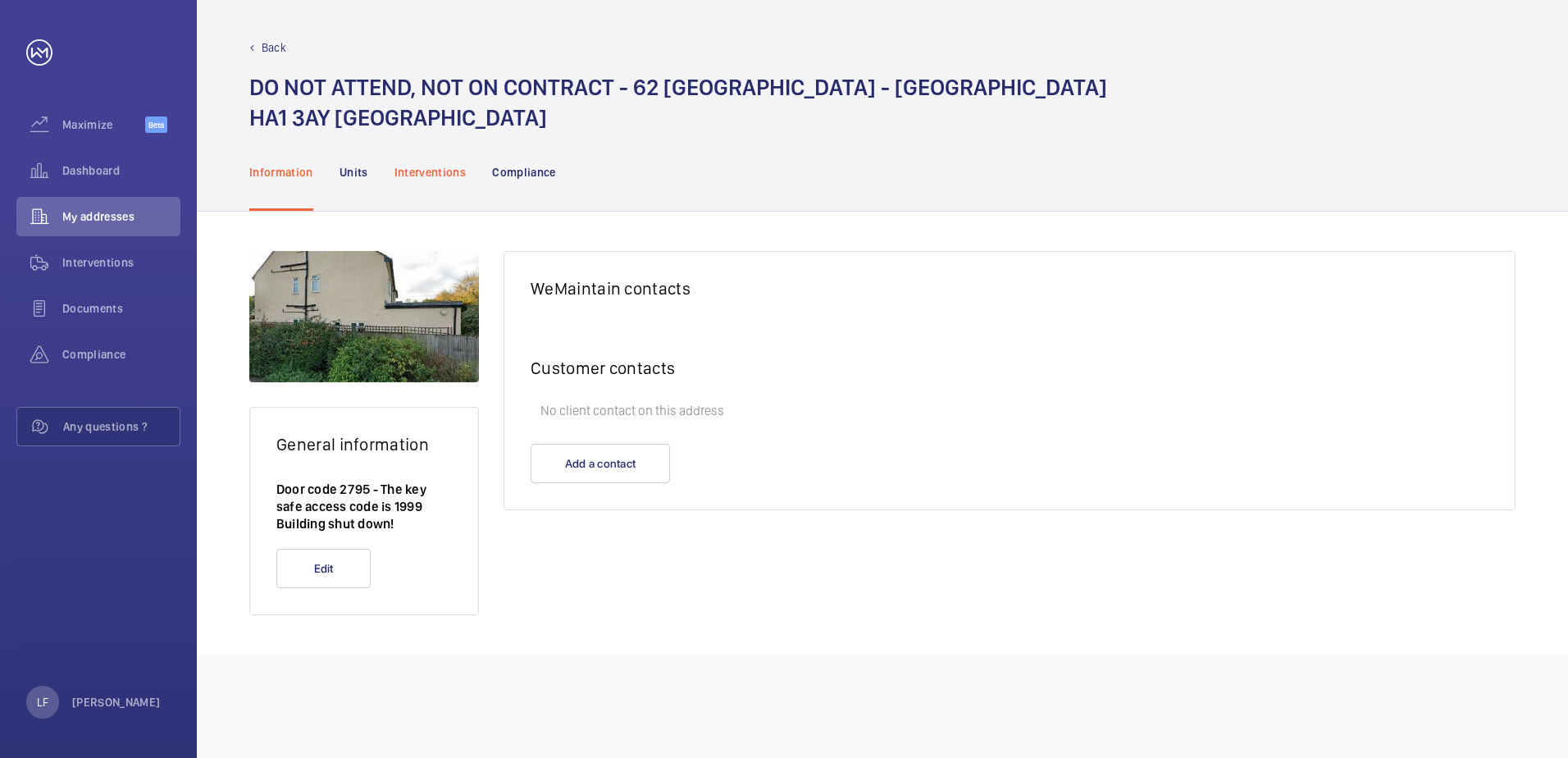
click at [448, 164] on p "Interventions" at bounding box center [431, 172] width 72 height 17
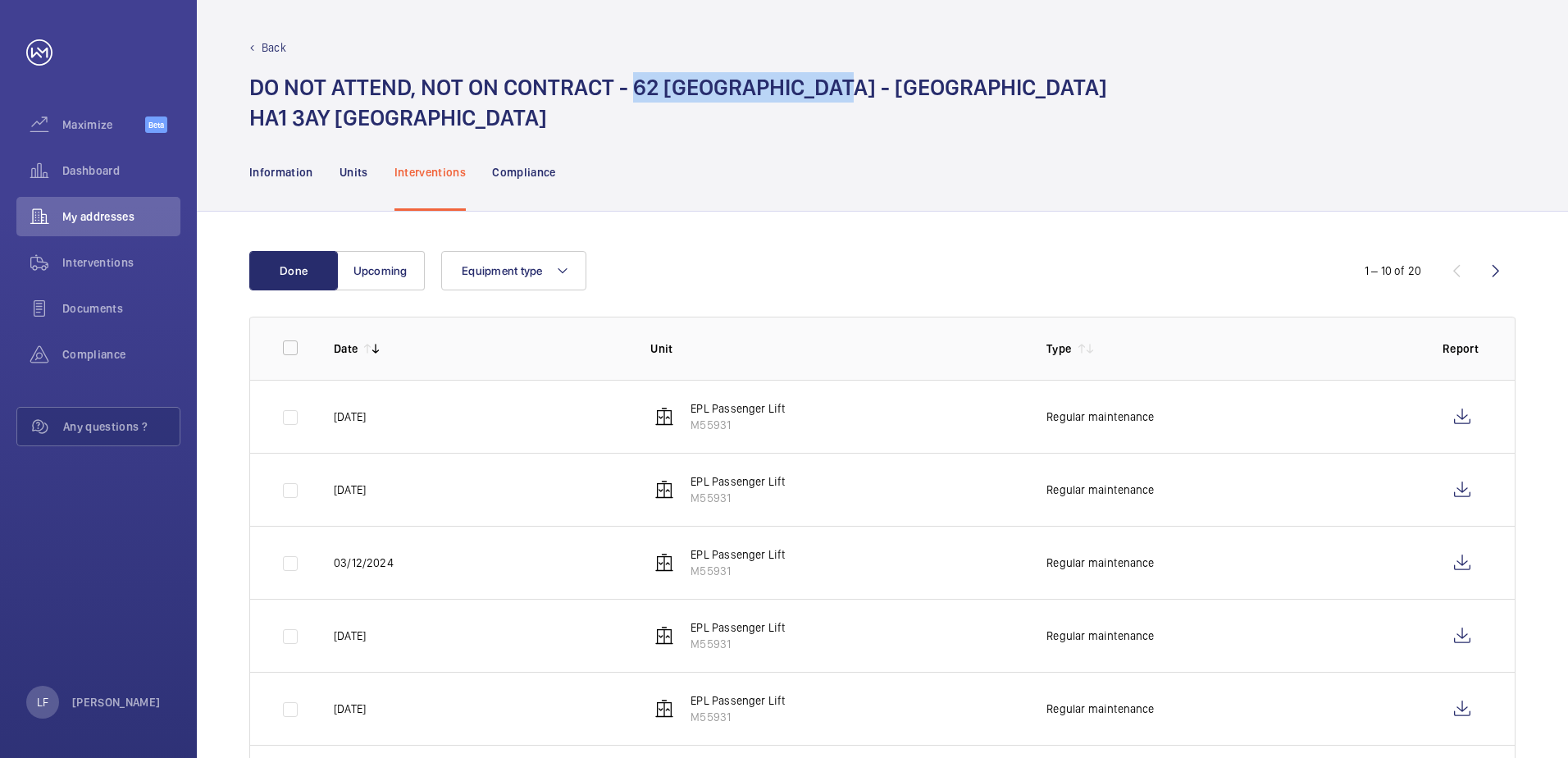
drag, startPoint x: 831, startPoint y: 88, endPoint x: 631, endPoint y: 86, distance: 200.0
click at [631, 86] on h1 "DO NOT ATTEND, NOT ON CONTRACT - [STREET_ADDRESS]" at bounding box center [678, 102] width 858 height 60
copy h1 "[STREET_ADDRESS]"
click at [81, 169] on span "Dashboard" at bounding box center [121, 170] width 118 height 17
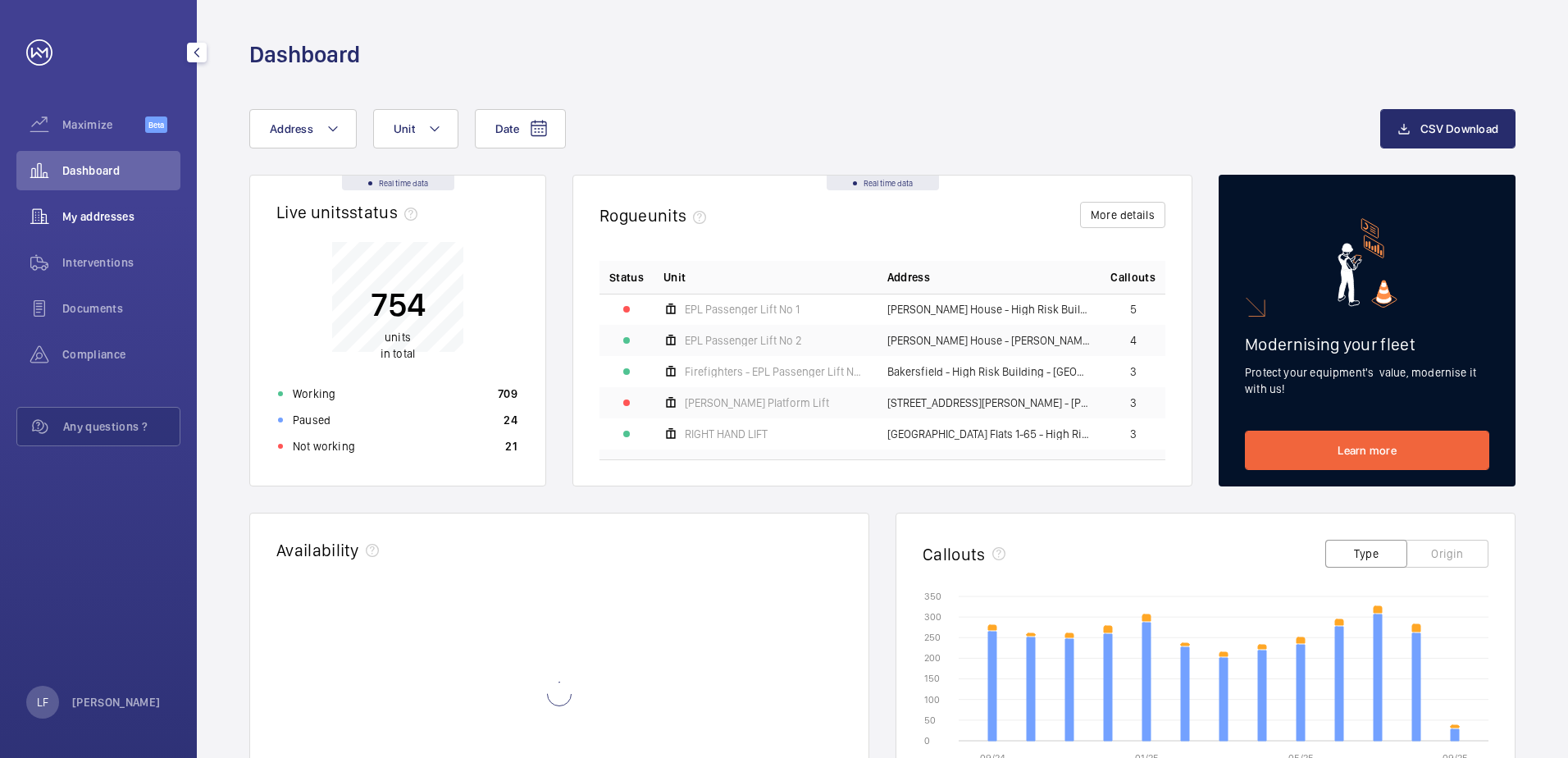
click at [86, 213] on span "My addresses" at bounding box center [121, 217] width 118 height 17
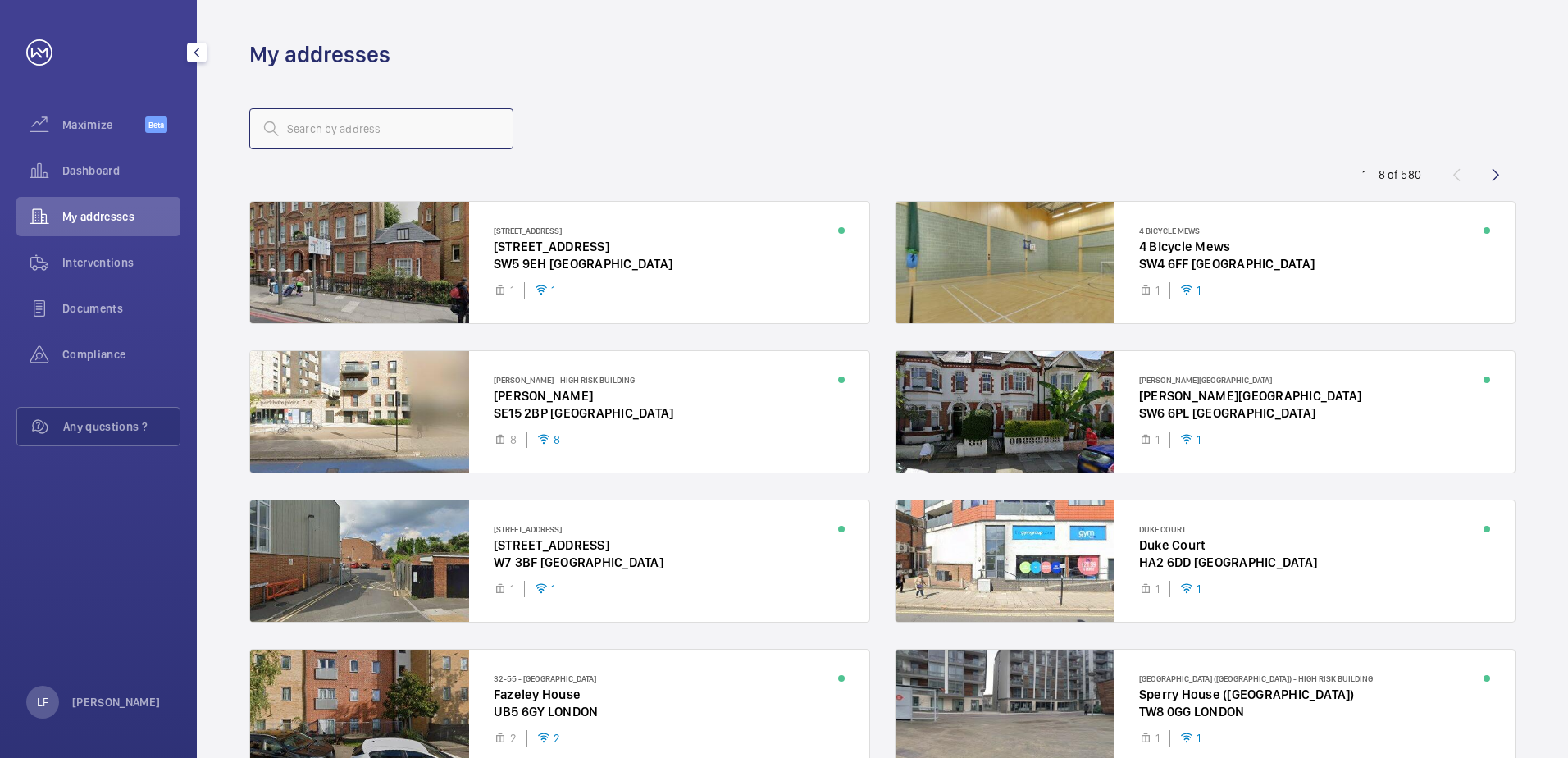
click at [311, 133] on input "text" at bounding box center [381, 128] width 264 height 41
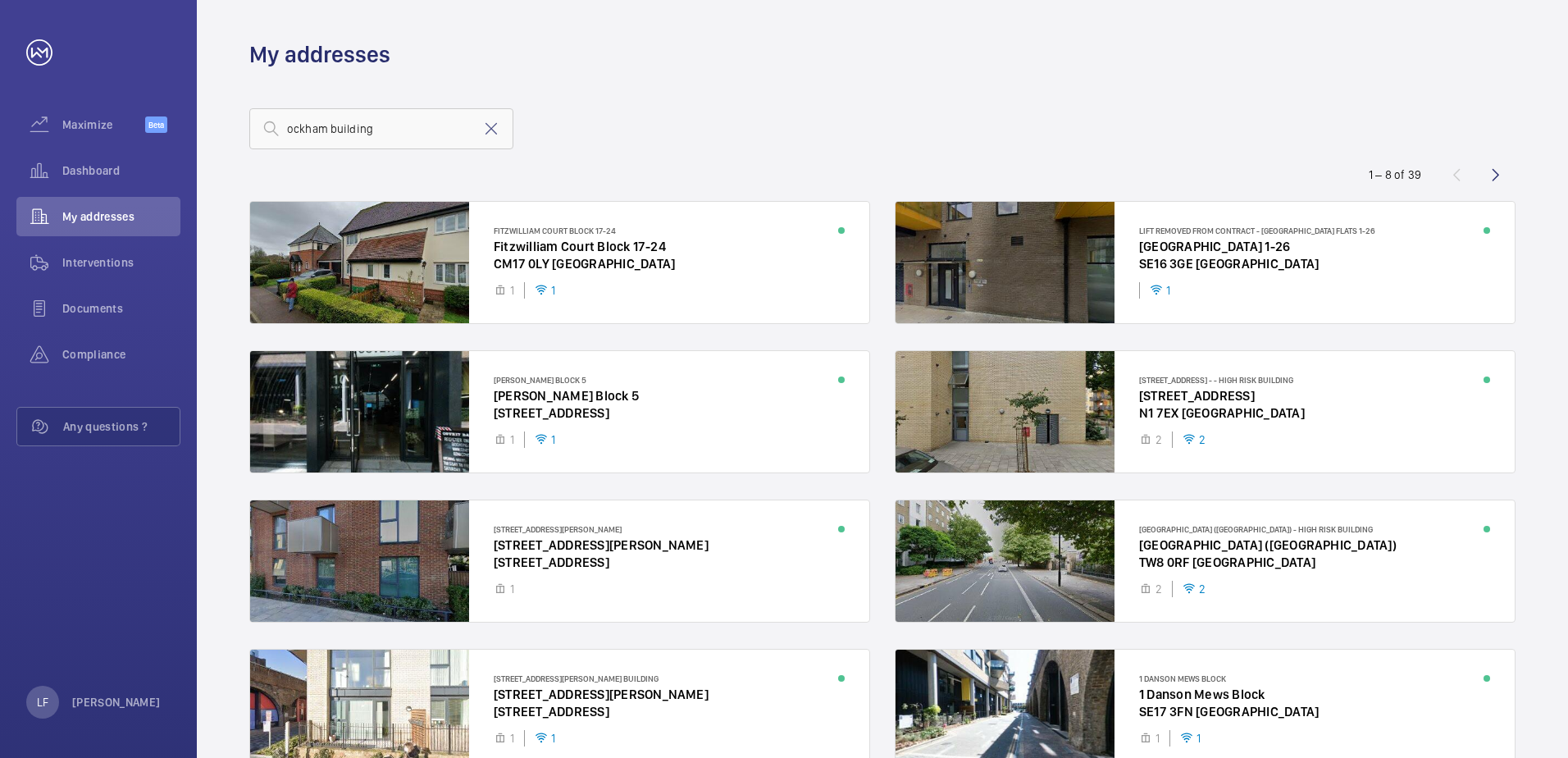
click at [1041, 120] on div "ockham building" at bounding box center [882, 128] width 1266 height 39
click at [417, 126] on input "ockham building" at bounding box center [381, 128] width 264 height 41
drag, startPoint x: 417, startPoint y: 126, endPoint x: 177, endPoint y: 135, distance: 240.2
click at [177, 135] on mat-sidenav-content "Maximize Beta Dashboard My addresses Interventions Documents Compliance Any que…" at bounding box center [784, 379] width 1568 height 758
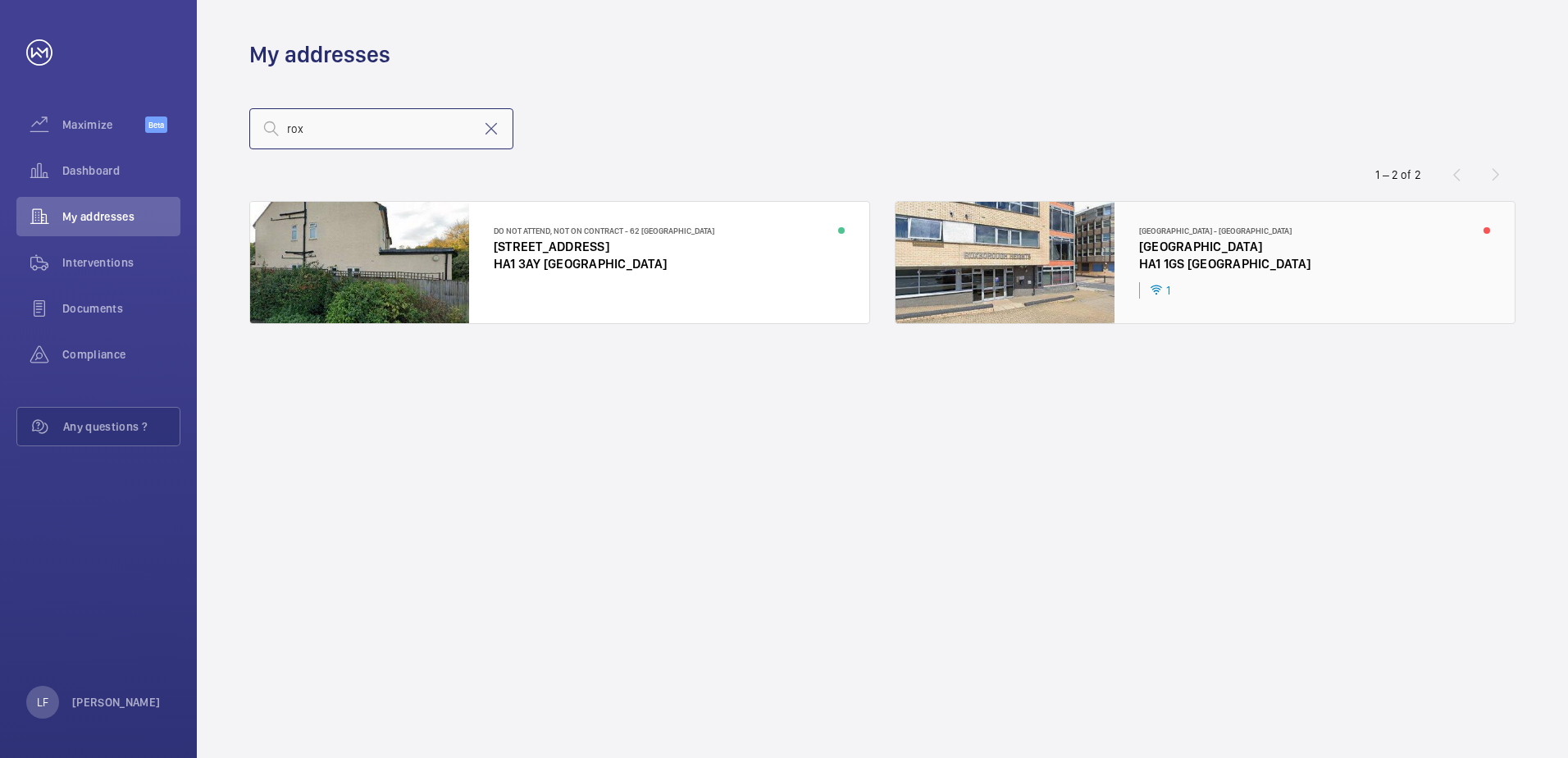
type input "rox"
click at [1194, 266] on div at bounding box center [1205, 262] width 619 height 122
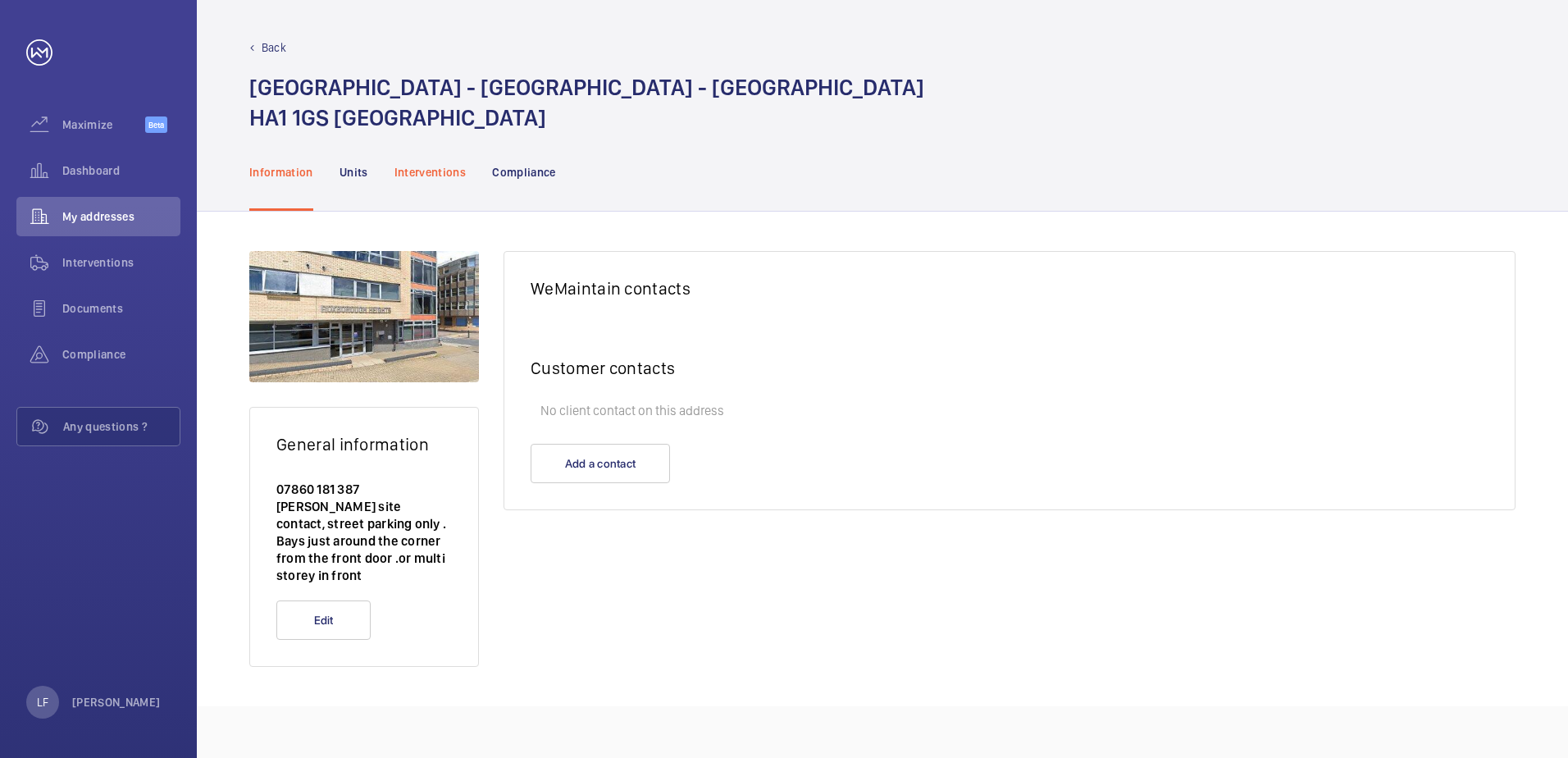
click at [431, 171] on p "Interventions" at bounding box center [431, 172] width 72 height 17
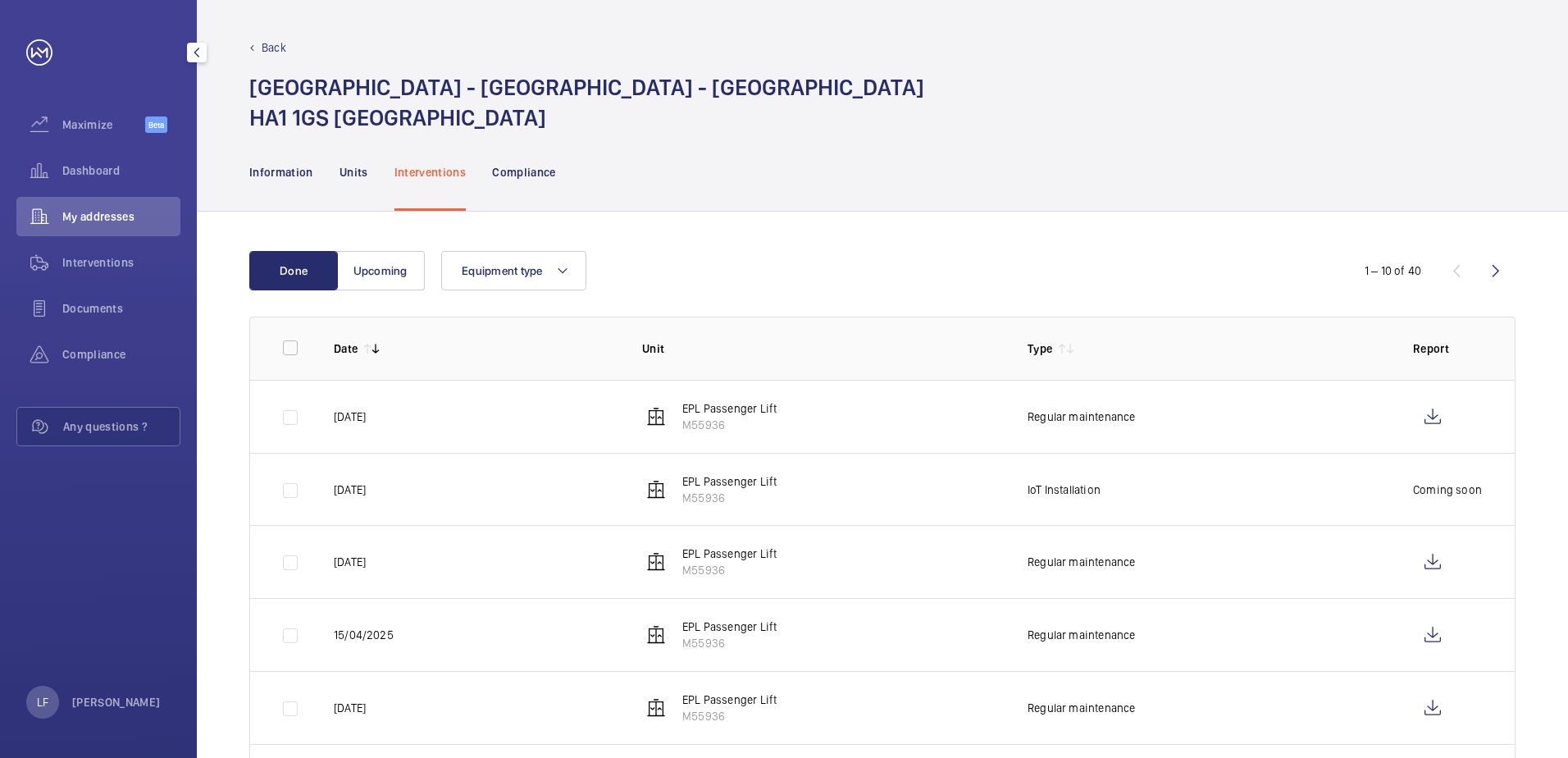
click at [143, 215] on span "My addresses" at bounding box center [121, 217] width 118 height 17
click at [115, 186] on div "Dashboard" at bounding box center [98, 170] width 164 height 39
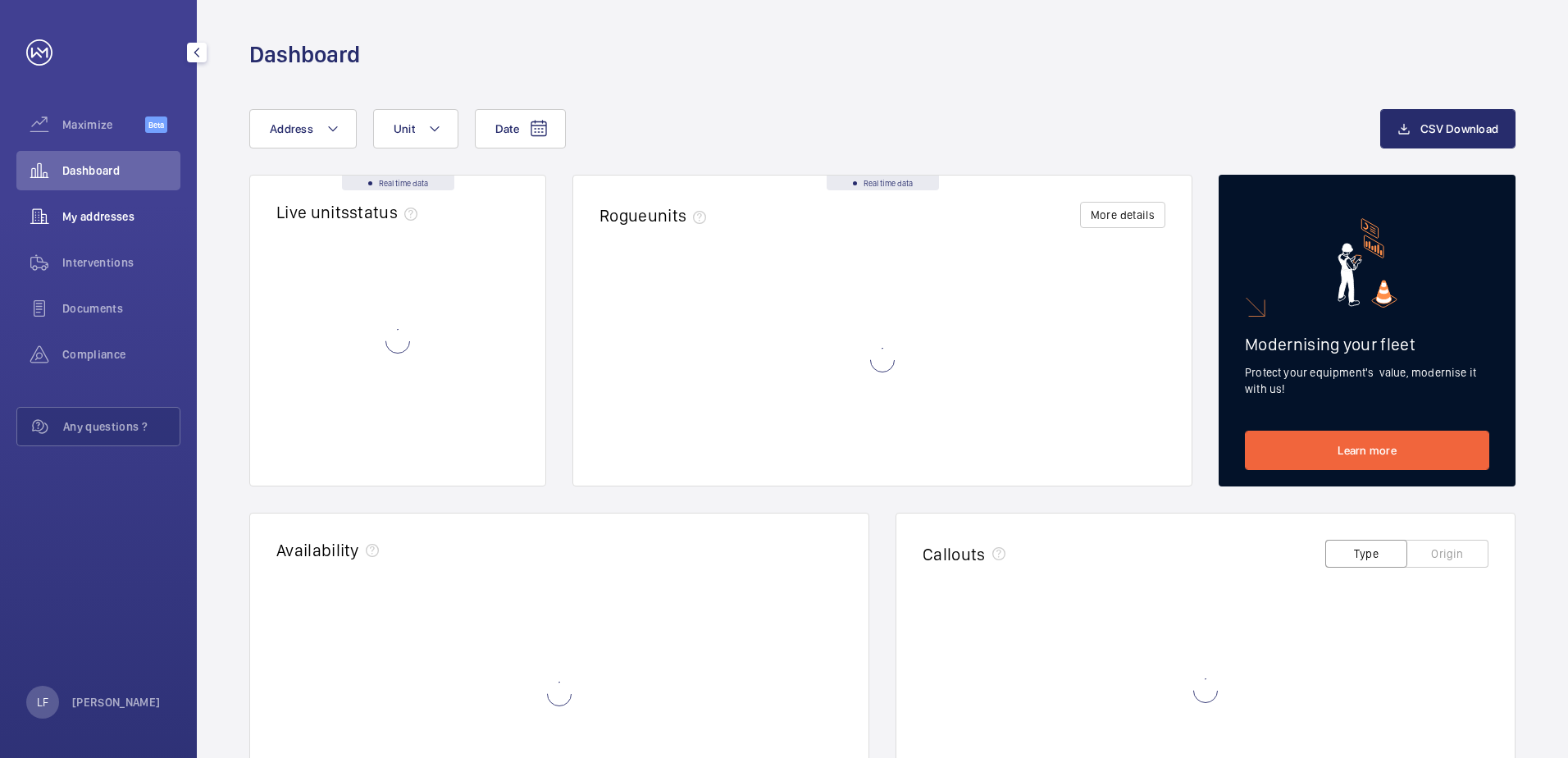
click at [99, 210] on span "My addresses" at bounding box center [121, 217] width 118 height 17
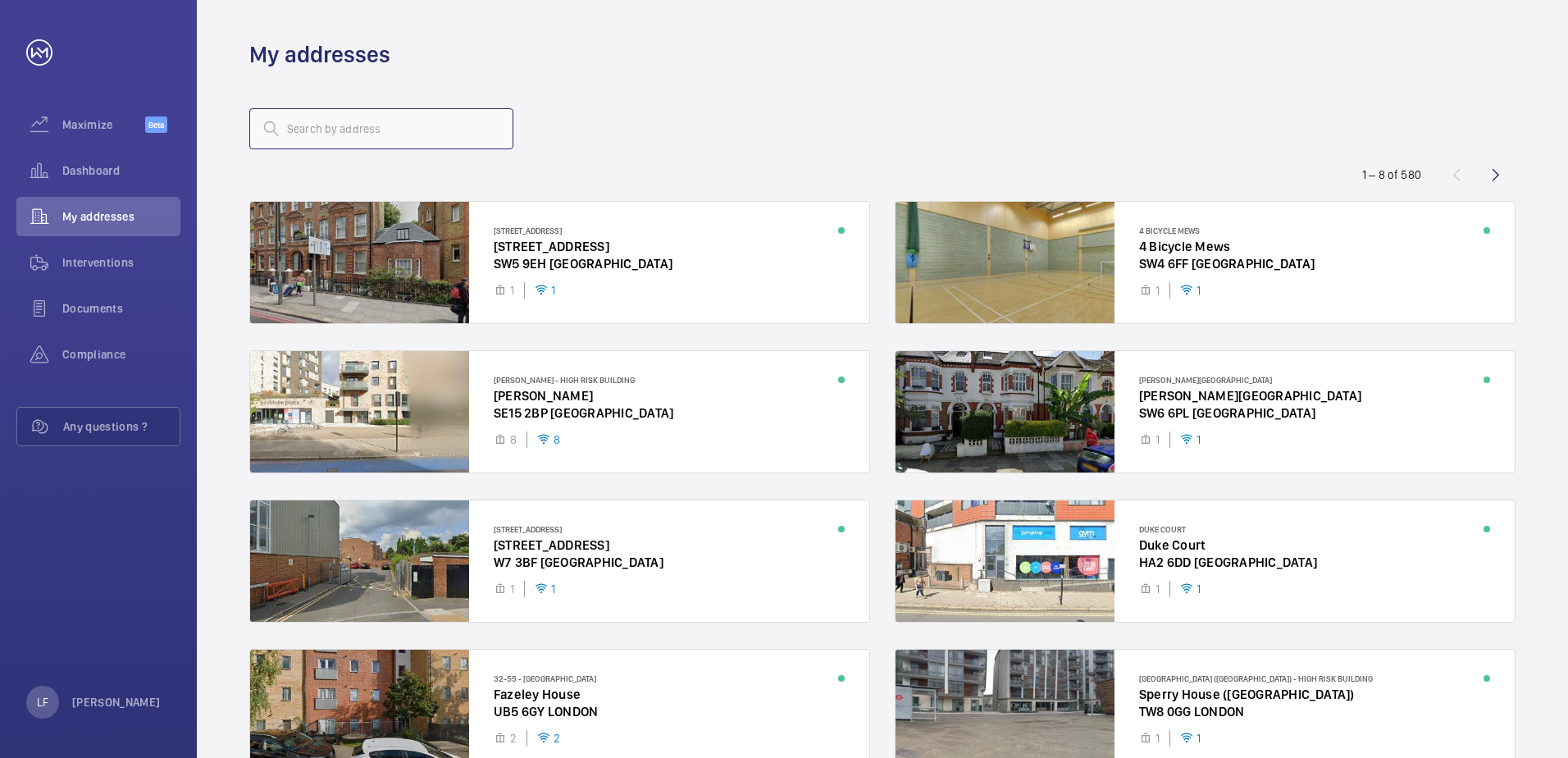
click at [327, 128] on input "text" at bounding box center [381, 128] width 264 height 41
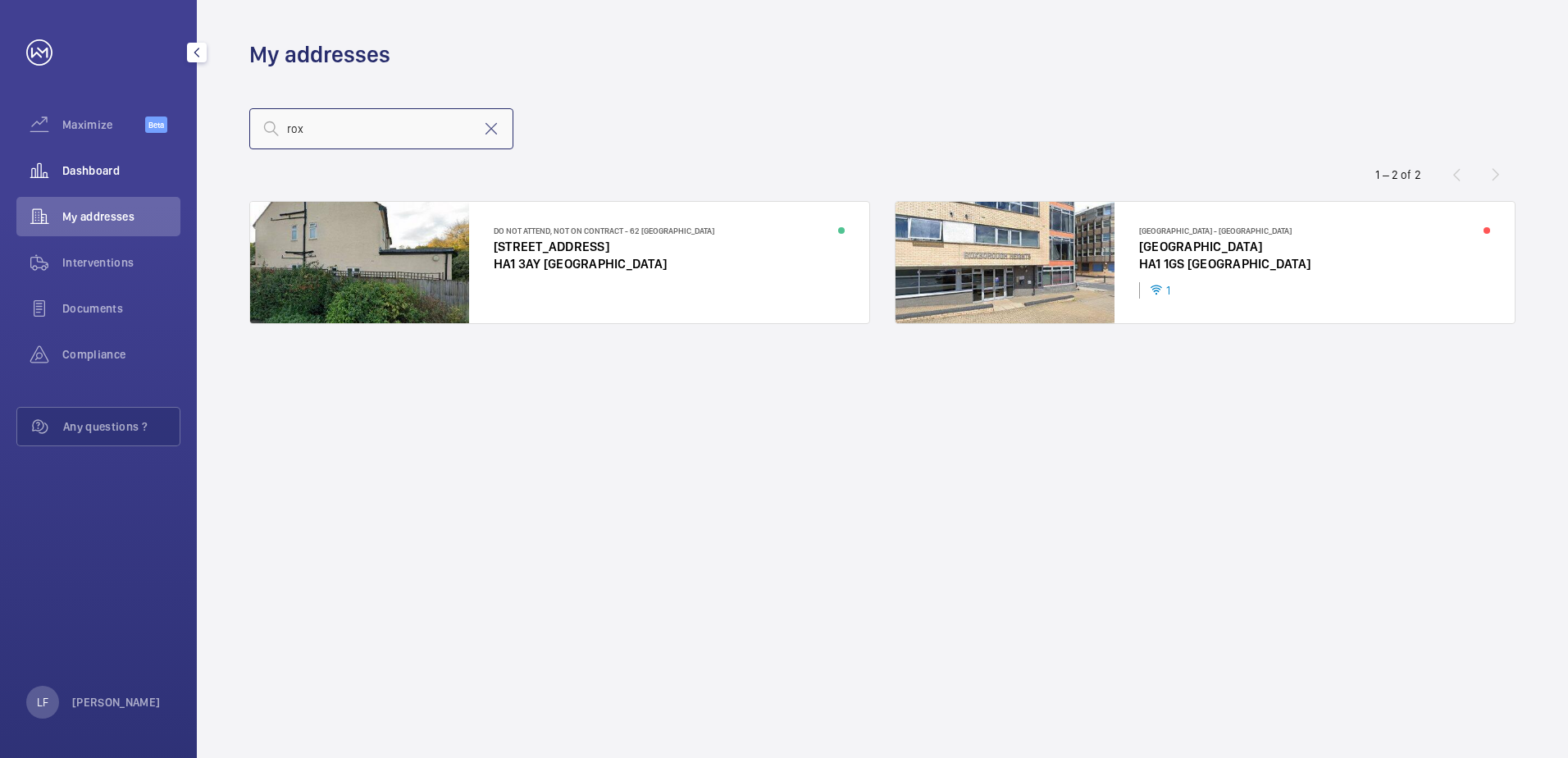
type input "rox"
click at [86, 175] on span "Dashboard" at bounding box center [121, 170] width 118 height 17
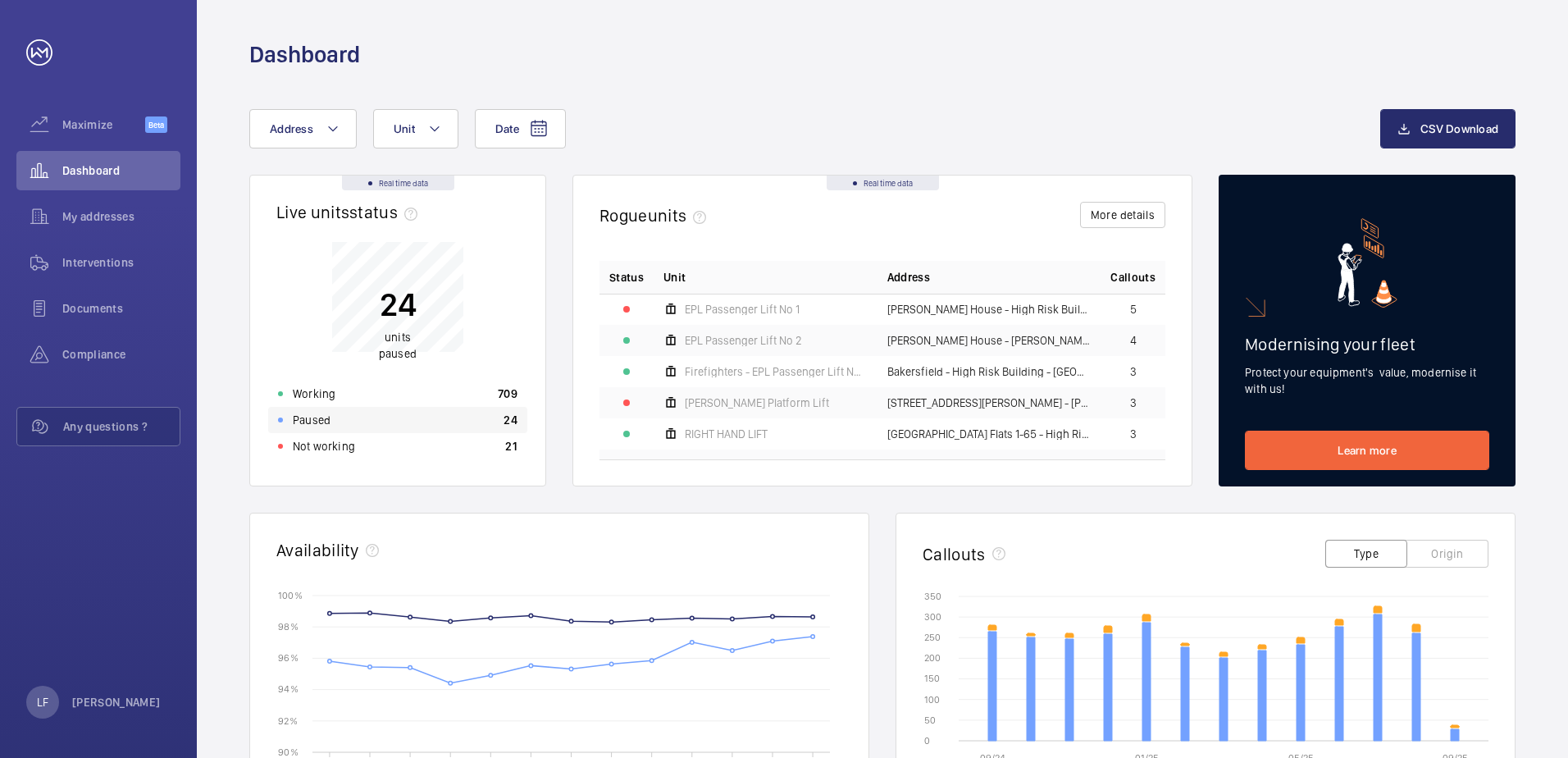
click at [346, 418] on div "Paused 24" at bounding box center [397, 420] width 259 height 26
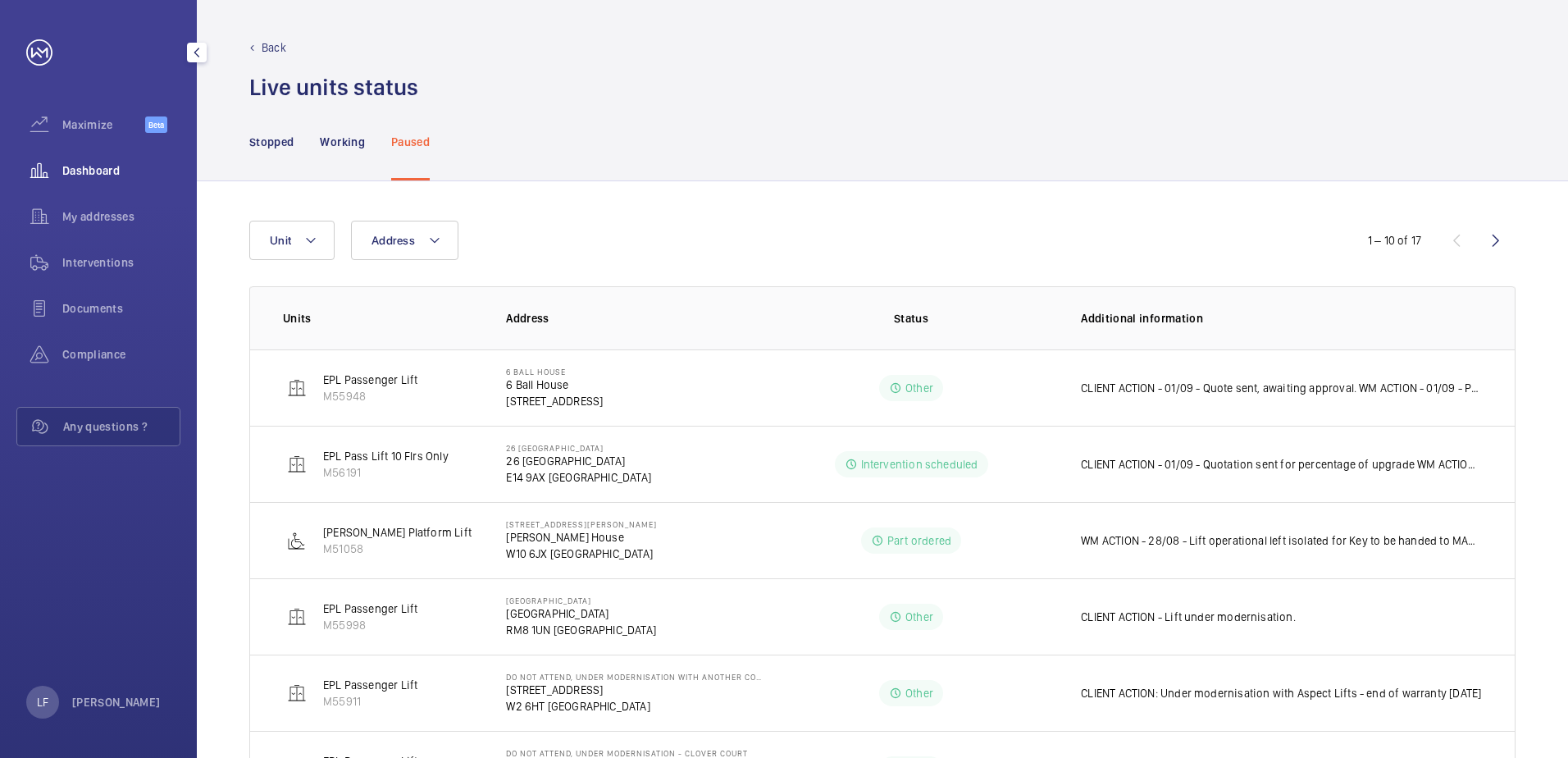
click at [105, 181] on div "Dashboard" at bounding box center [98, 170] width 164 height 39
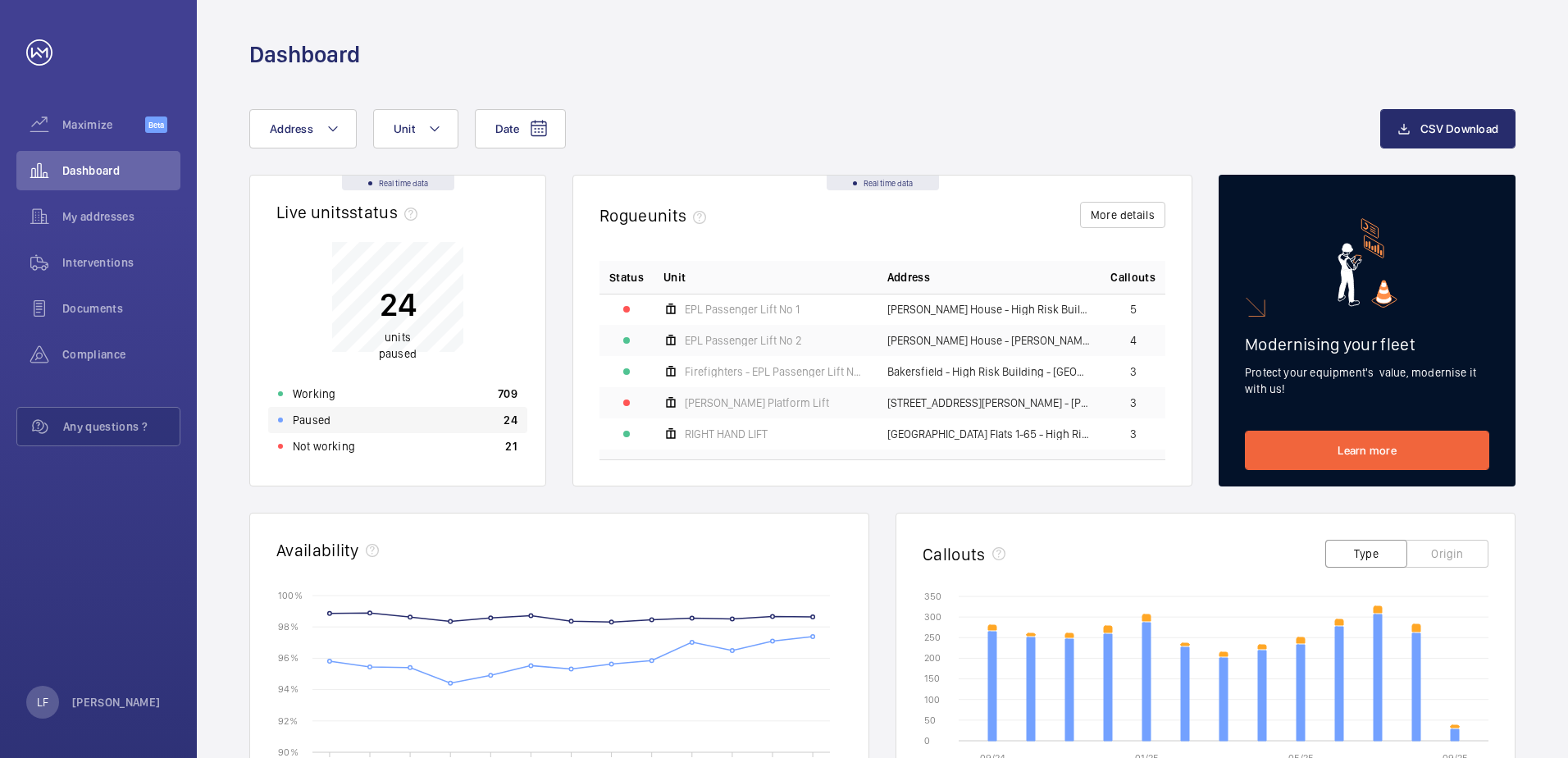
click at [330, 415] on p "Paused" at bounding box center [311, 420] width 38 height 17
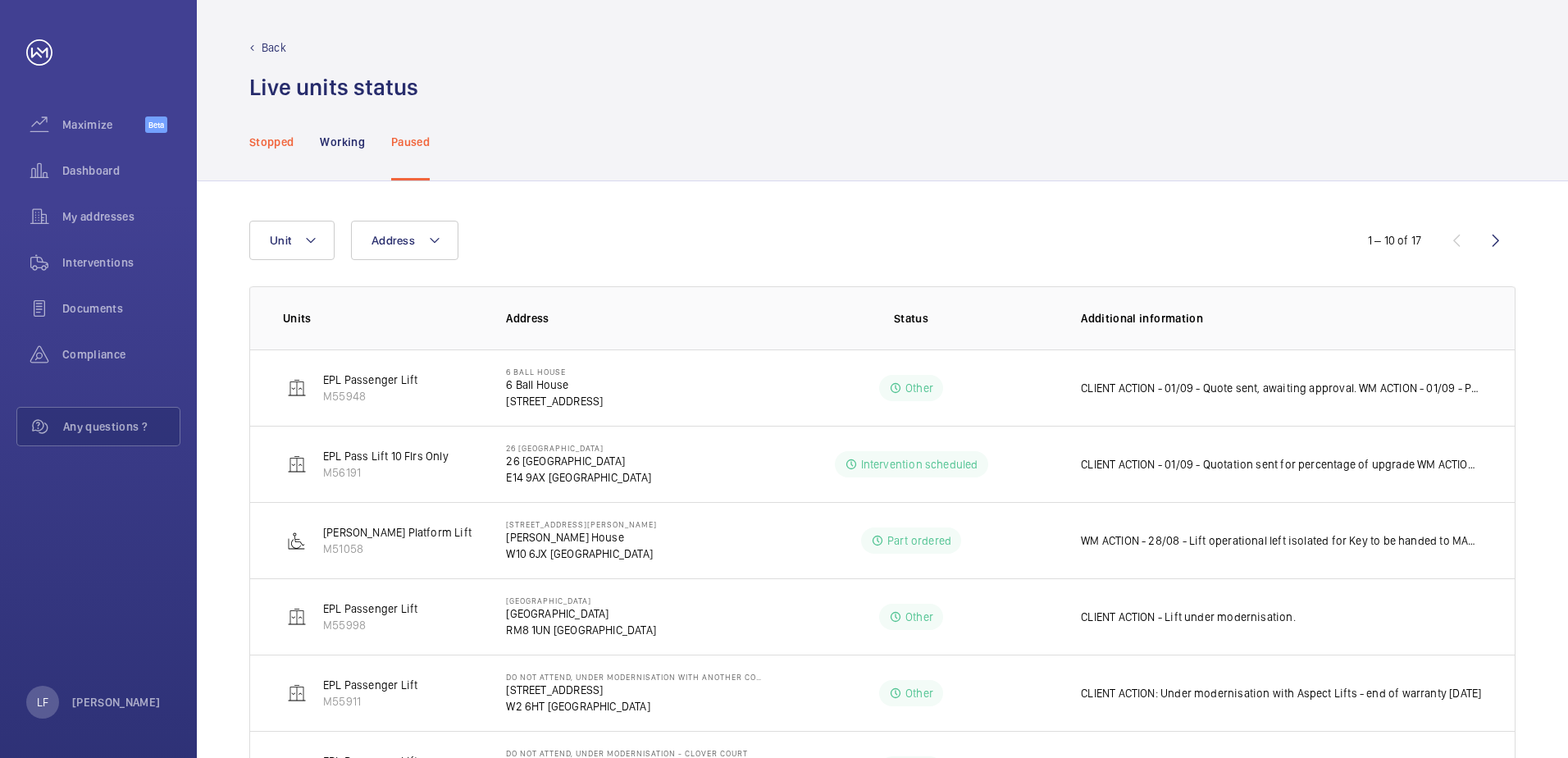
click at [278, 149] on p "Stopped" at bounding box center [271, 142] width 44 height 17
